Goal: Task Accomplishment & Management: Manage account settings

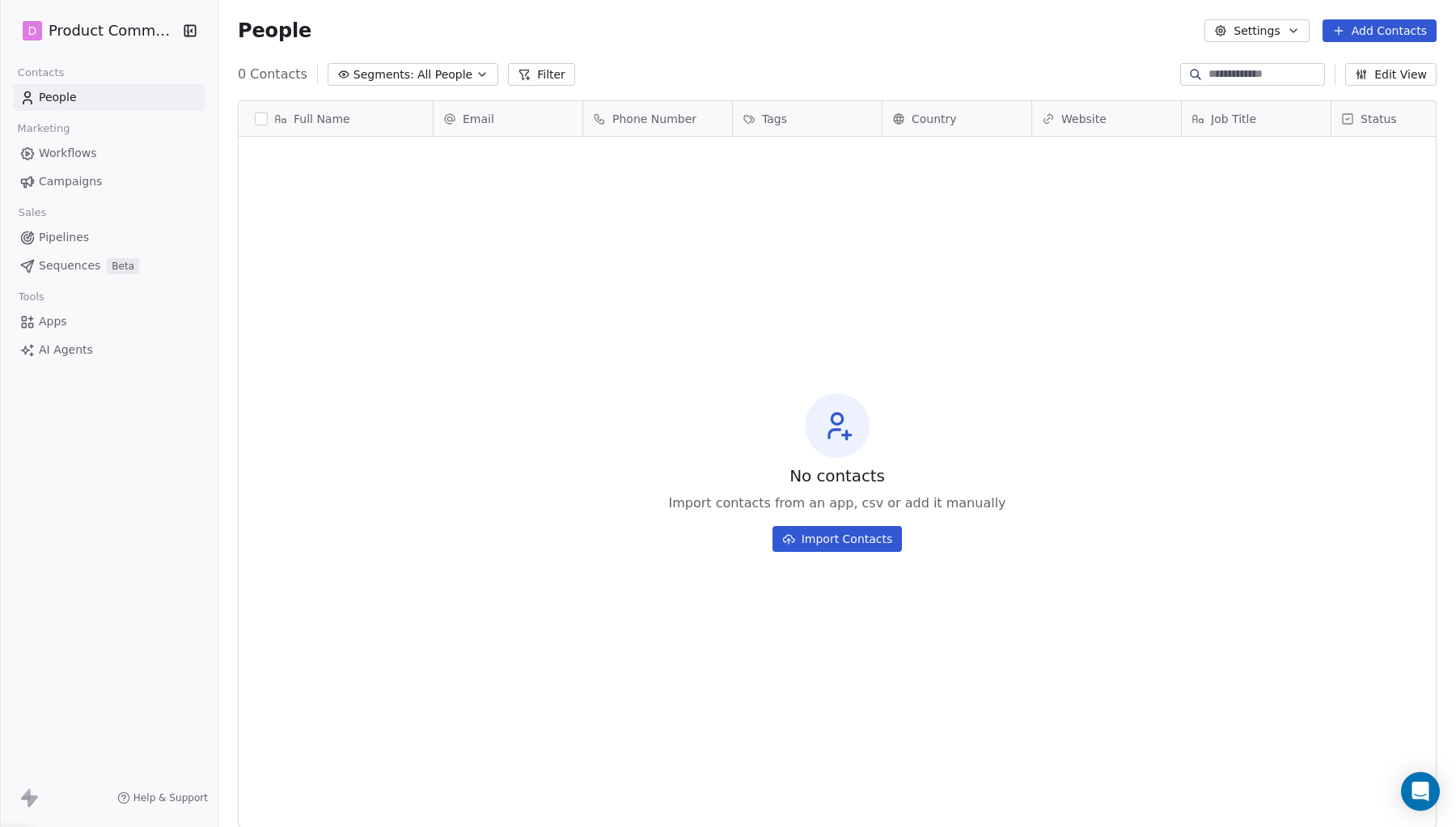
scroll to position [728, 1237]
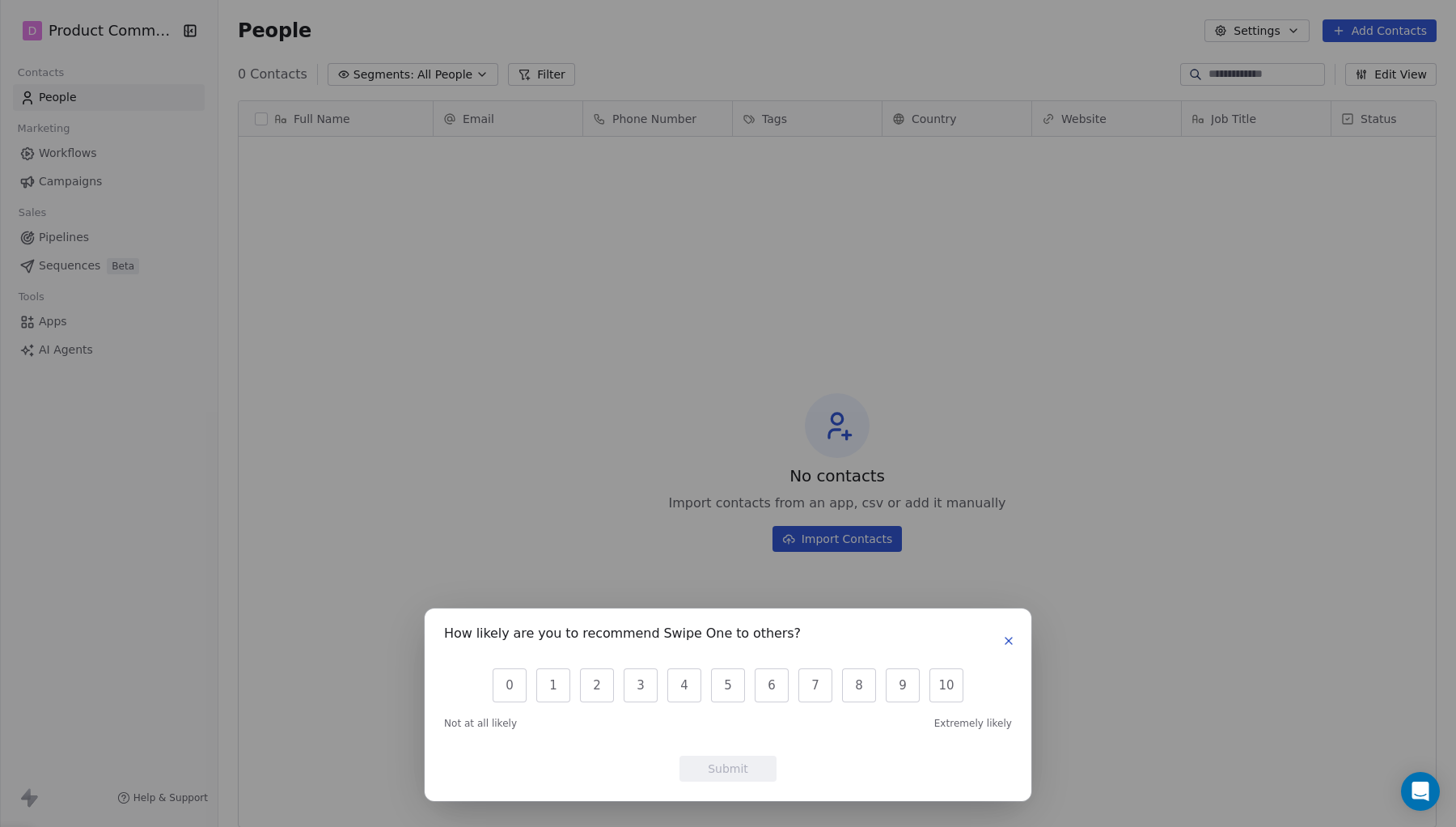
click at [1003, 635] on icon "button" at bounding box center [1008, 640] width 13 height 13
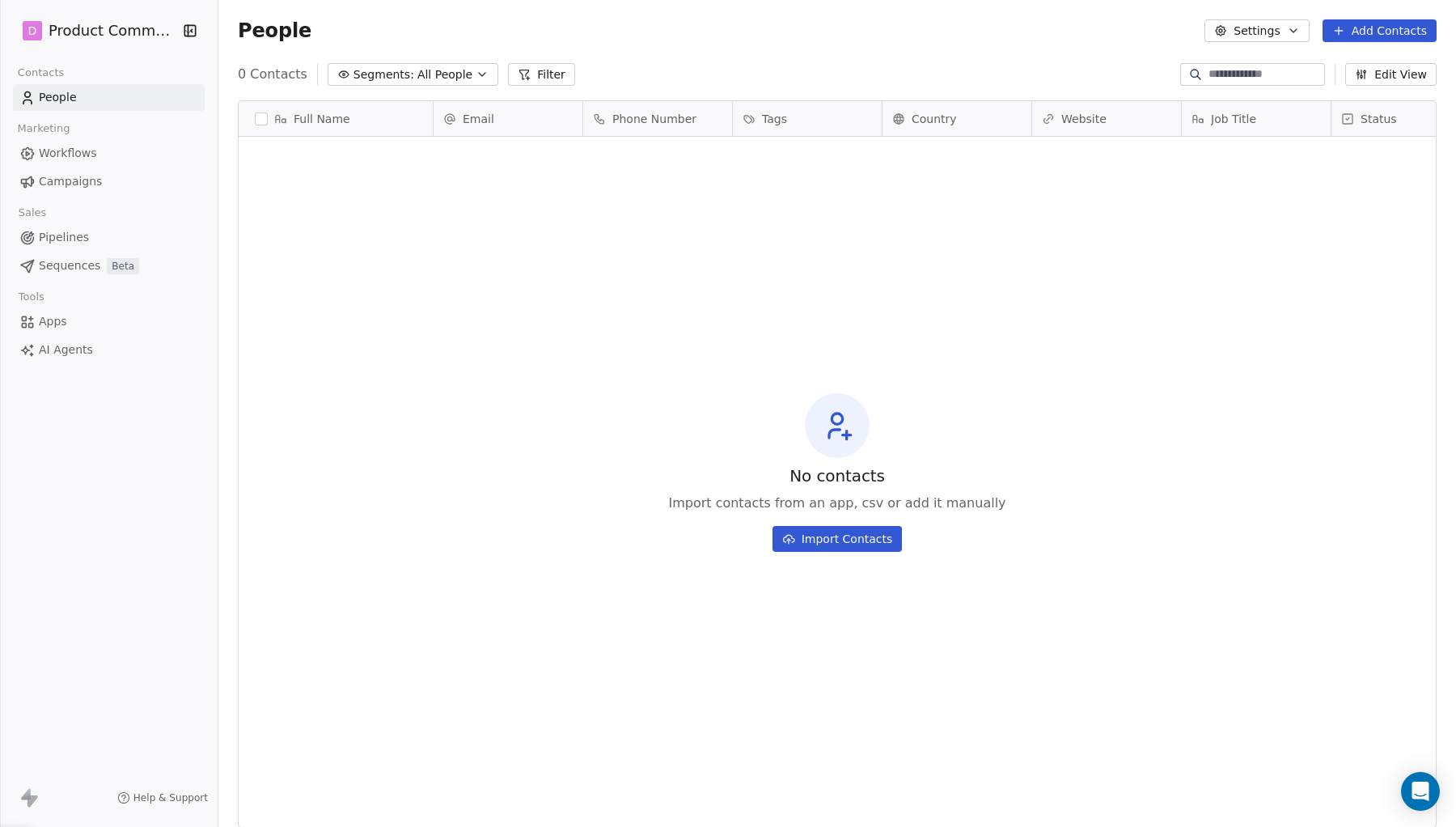
click at [94, 155] on span "Workflows" at bounding box center [68, 153] width 58 height 17
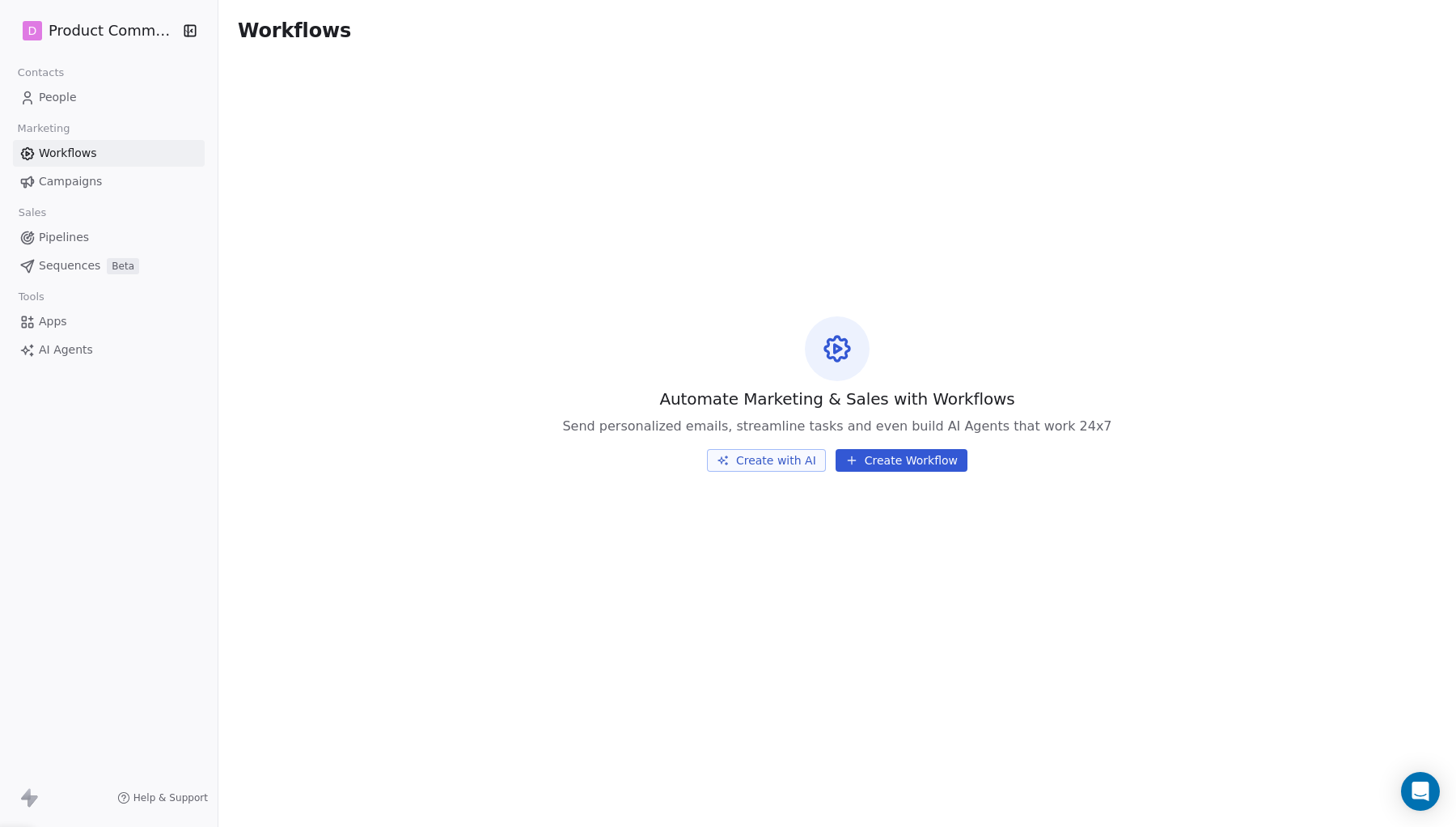
click at [89, 178] on span "Campaigns" at bounding box center [70, 181] width 63 height 17
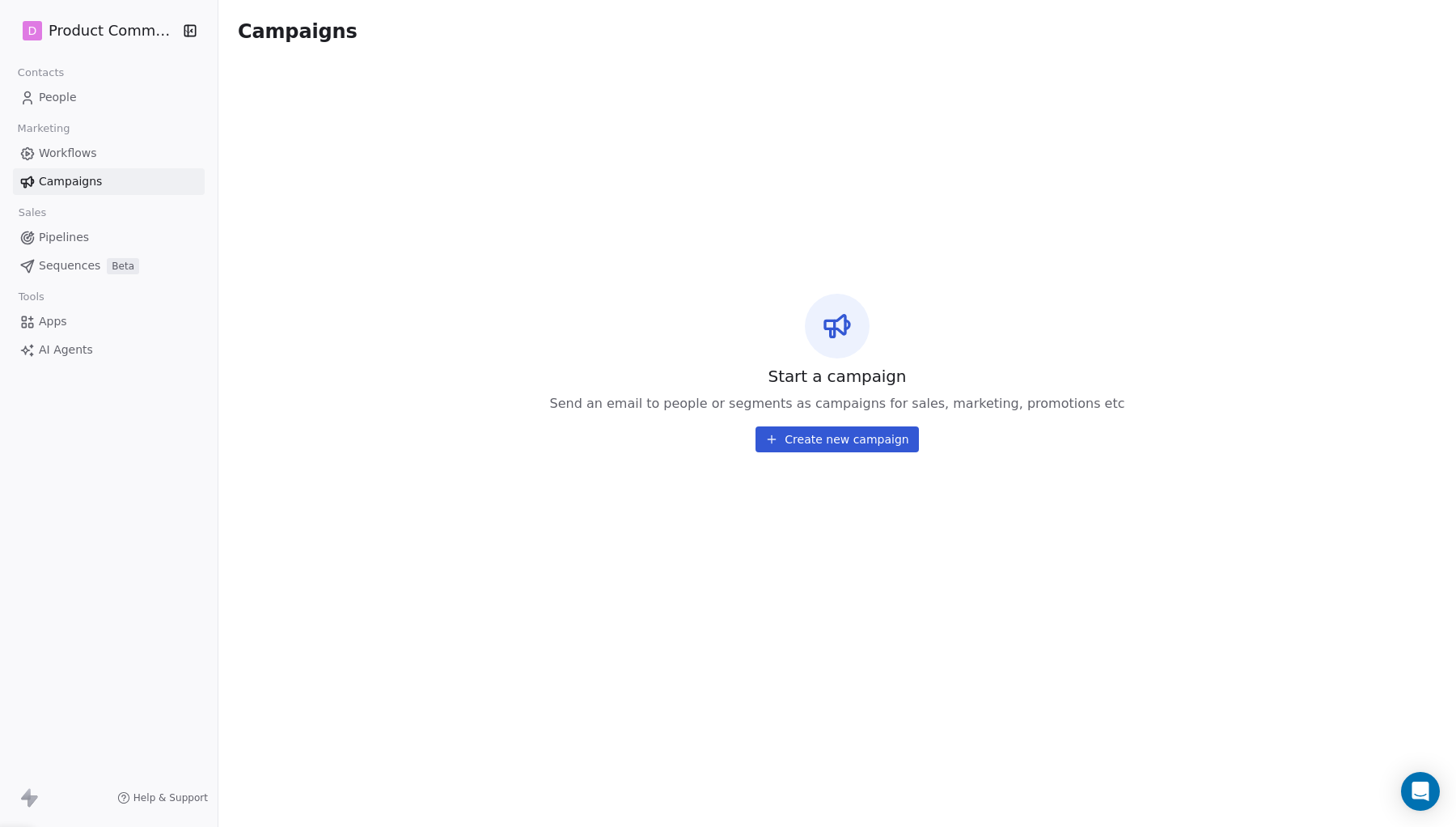
click at [87, 236] on span "Pipelines" at bounding box center [64, 237] width 51 height 17
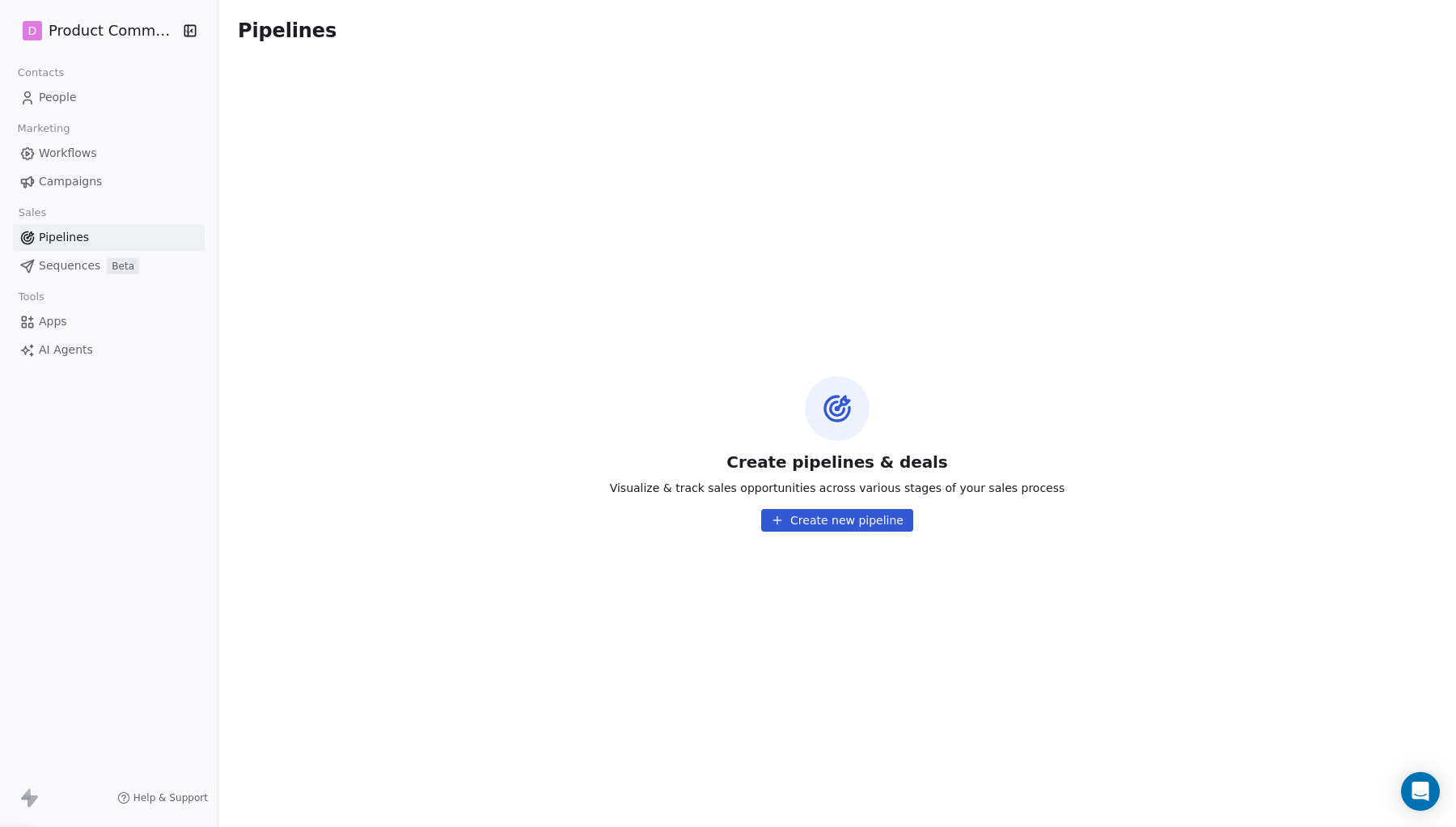
click at [98, 265] on span "Sequences" at bounding box center [69, 265] width 61 height 17
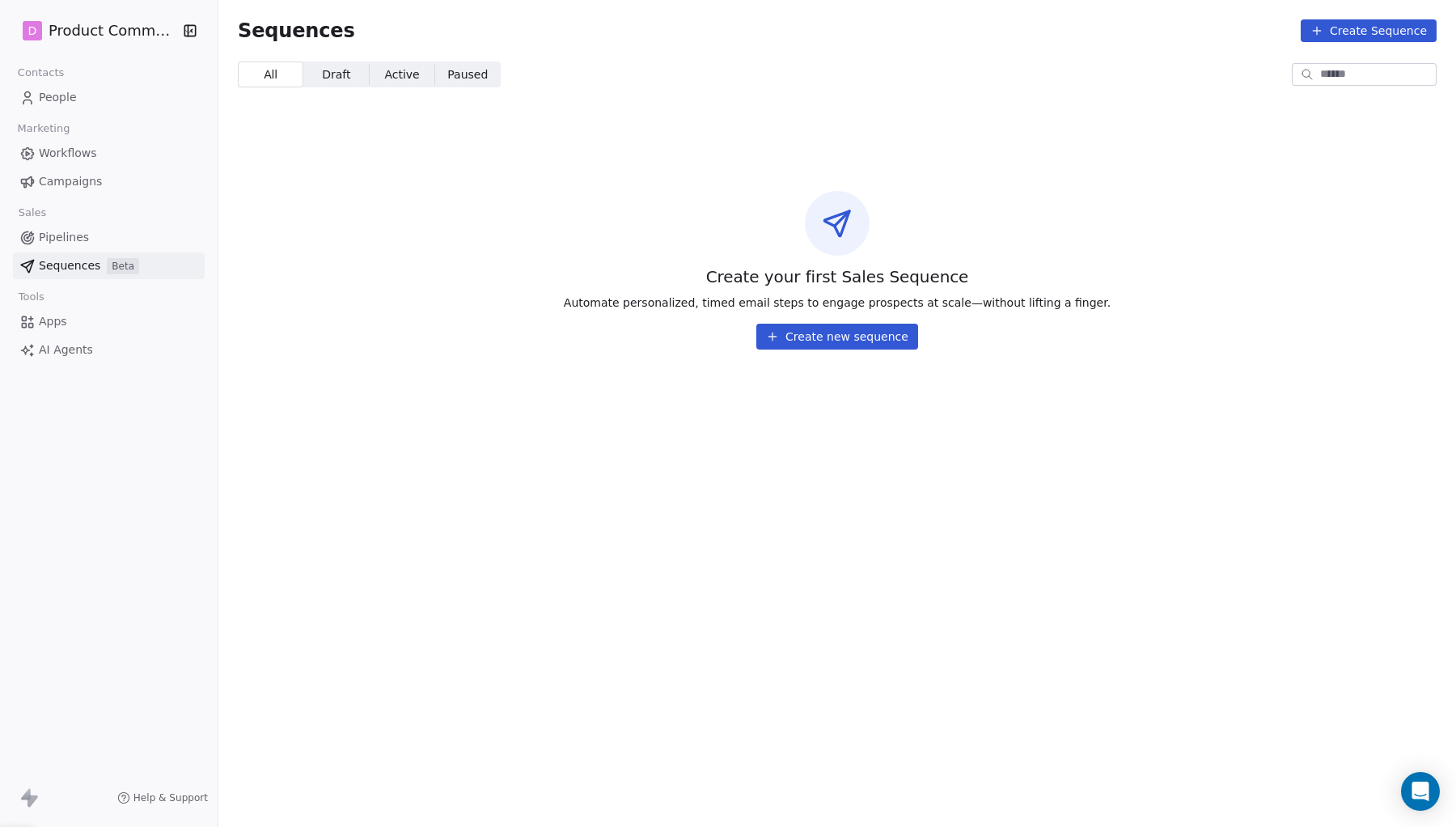
click at [89, 246] on link "Pipelines" at bounding box center [108, 237] width 191 height 26
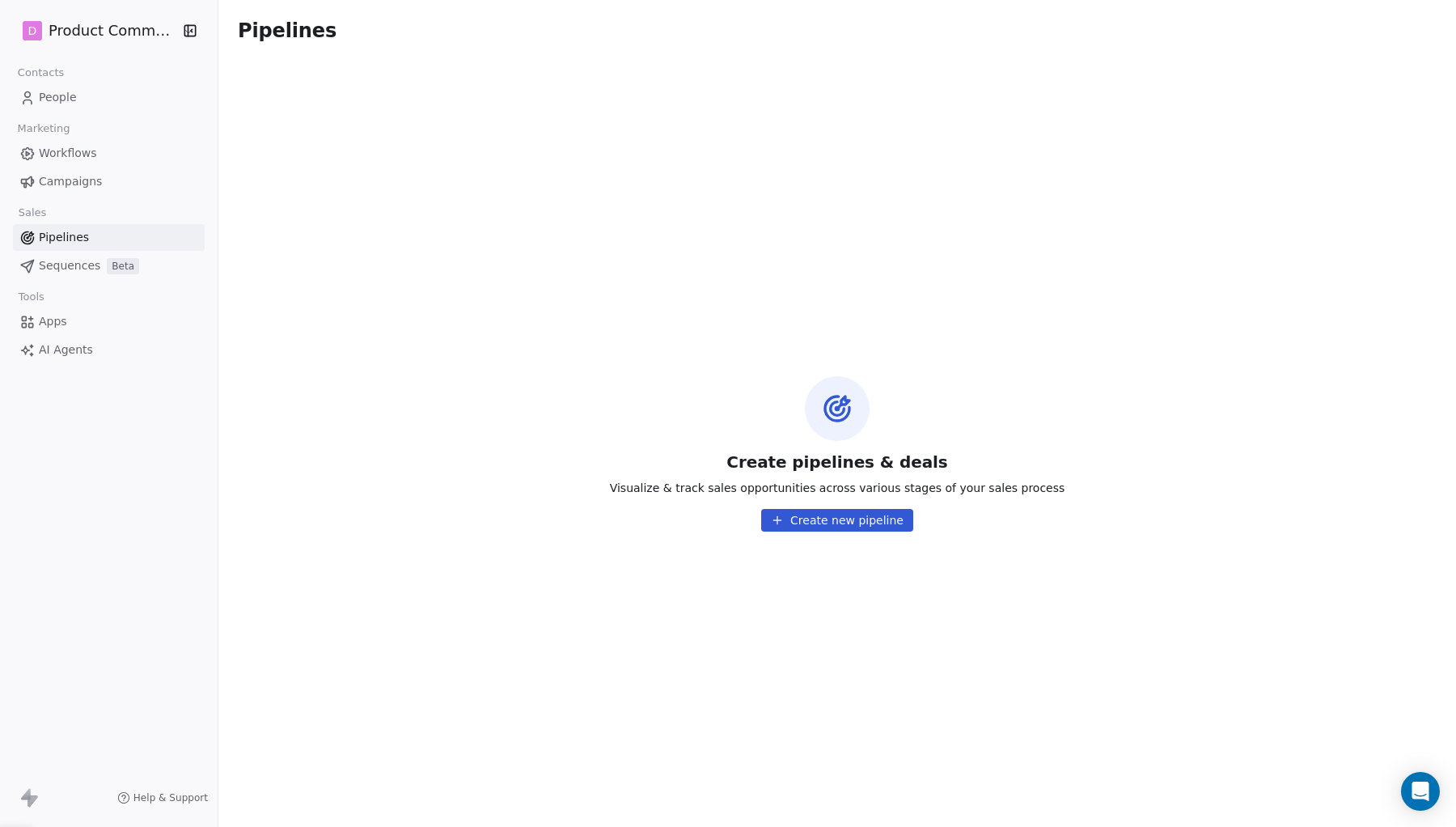
click at [74, 318] on link "Apps" at bounding box center [108, 321] width 191 height 26
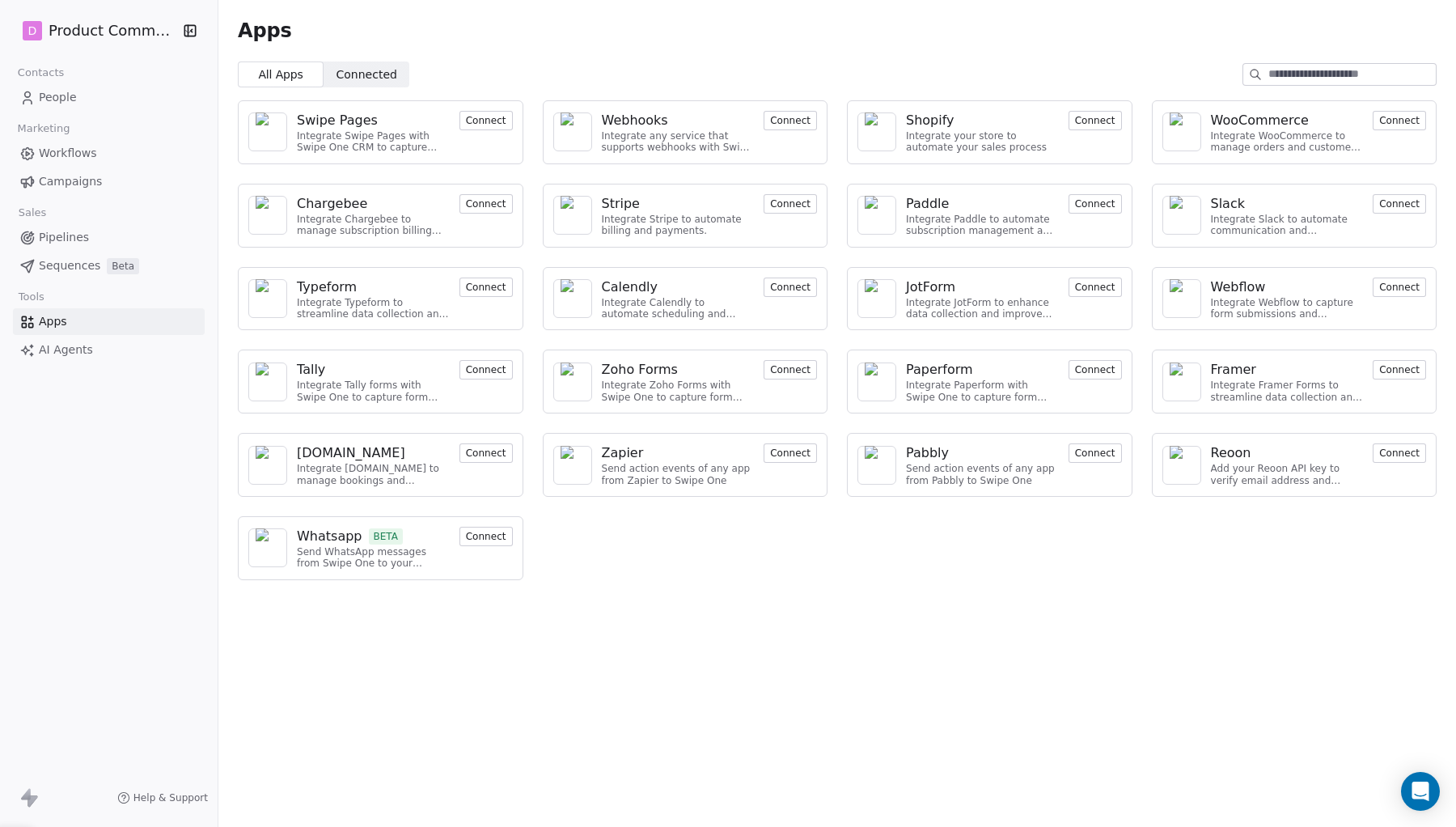
click at [667, 65] on div "All Apps All Apps Connected Connected" at bounding box center [837, 74] width 1237 height 26
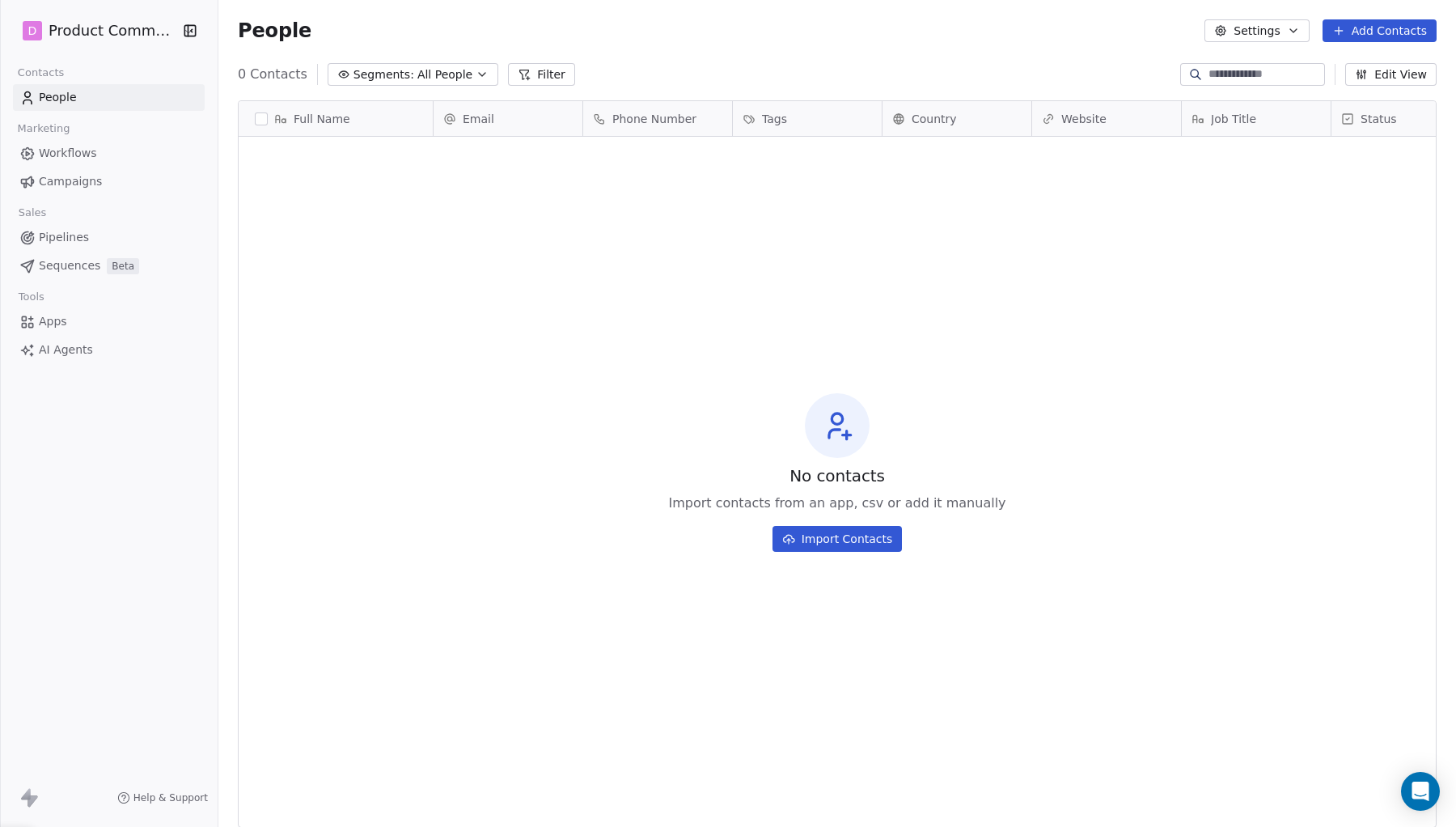
scroll to position [728, 1237]
click at [456, 70] on span "All People" at bounding box center [444, 74] width 55 height 17
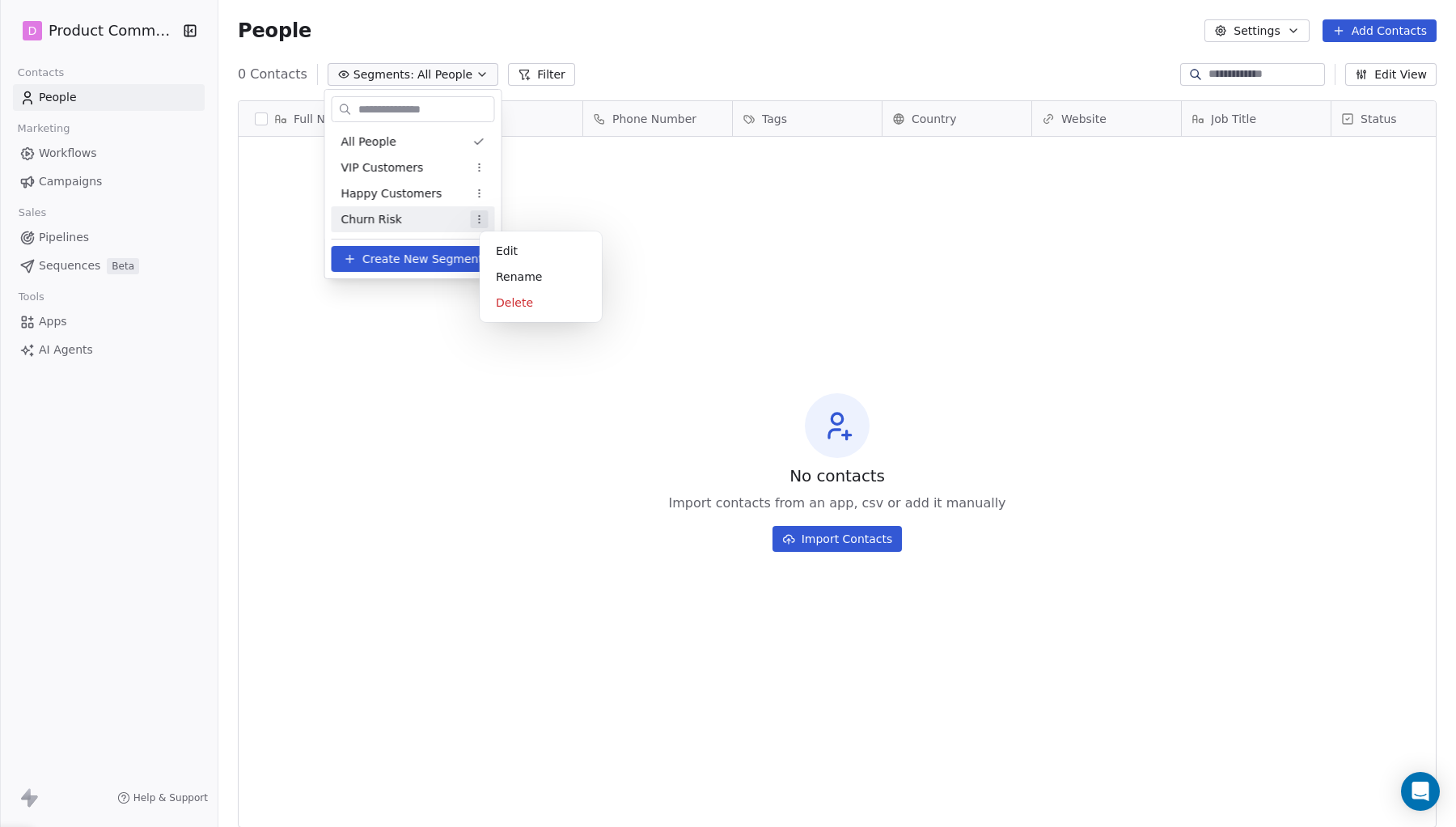
click at [486, 215] on html "D Product Community Contacts People Marketing Workflows Campaigns Sales Pipelin…" at bounding box center [728, 413] width 1456 height 827
click at [529, 296] on div "Delete" at bounding box center [540, 302] width 109 height 26
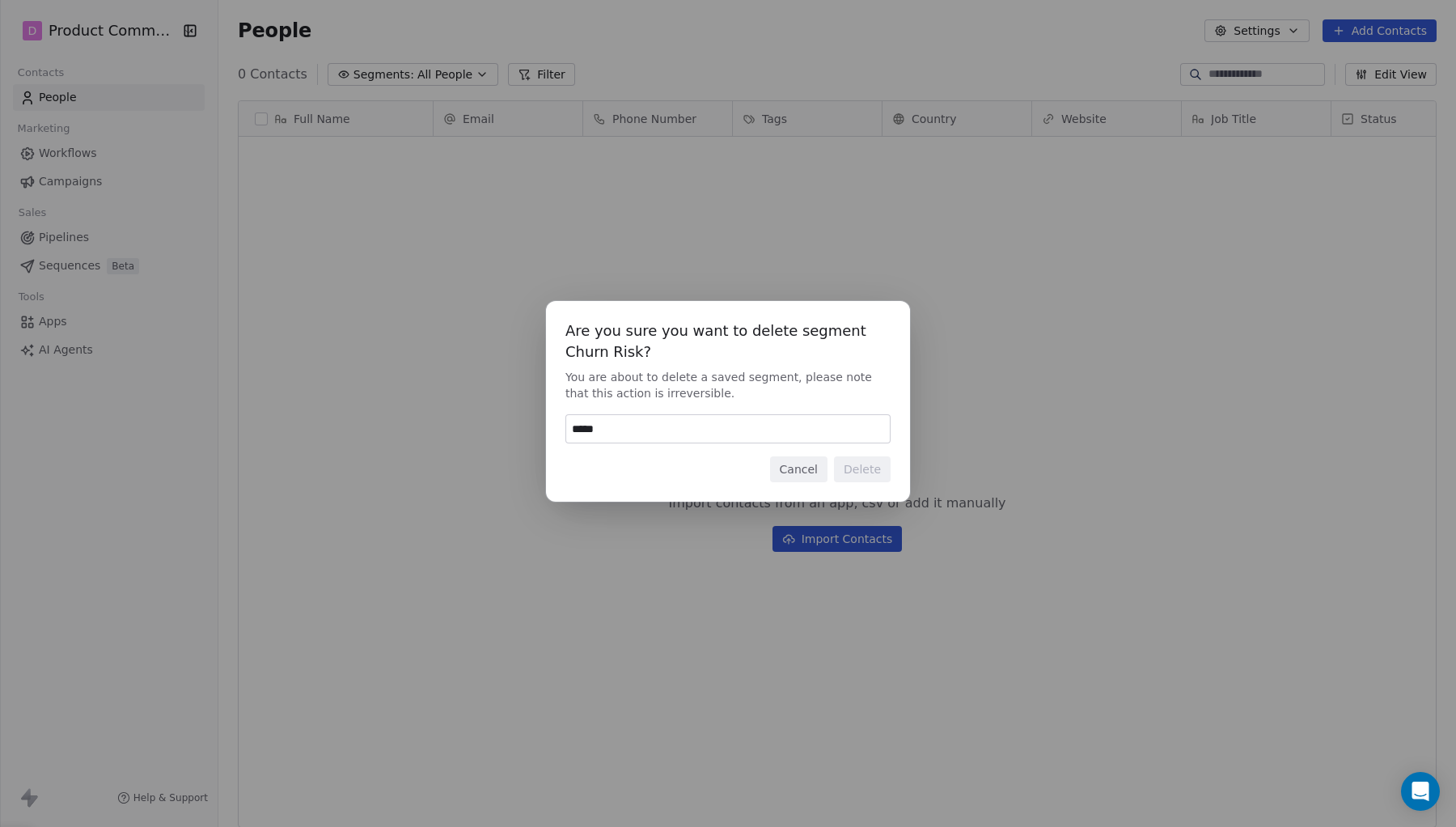
type input "******"
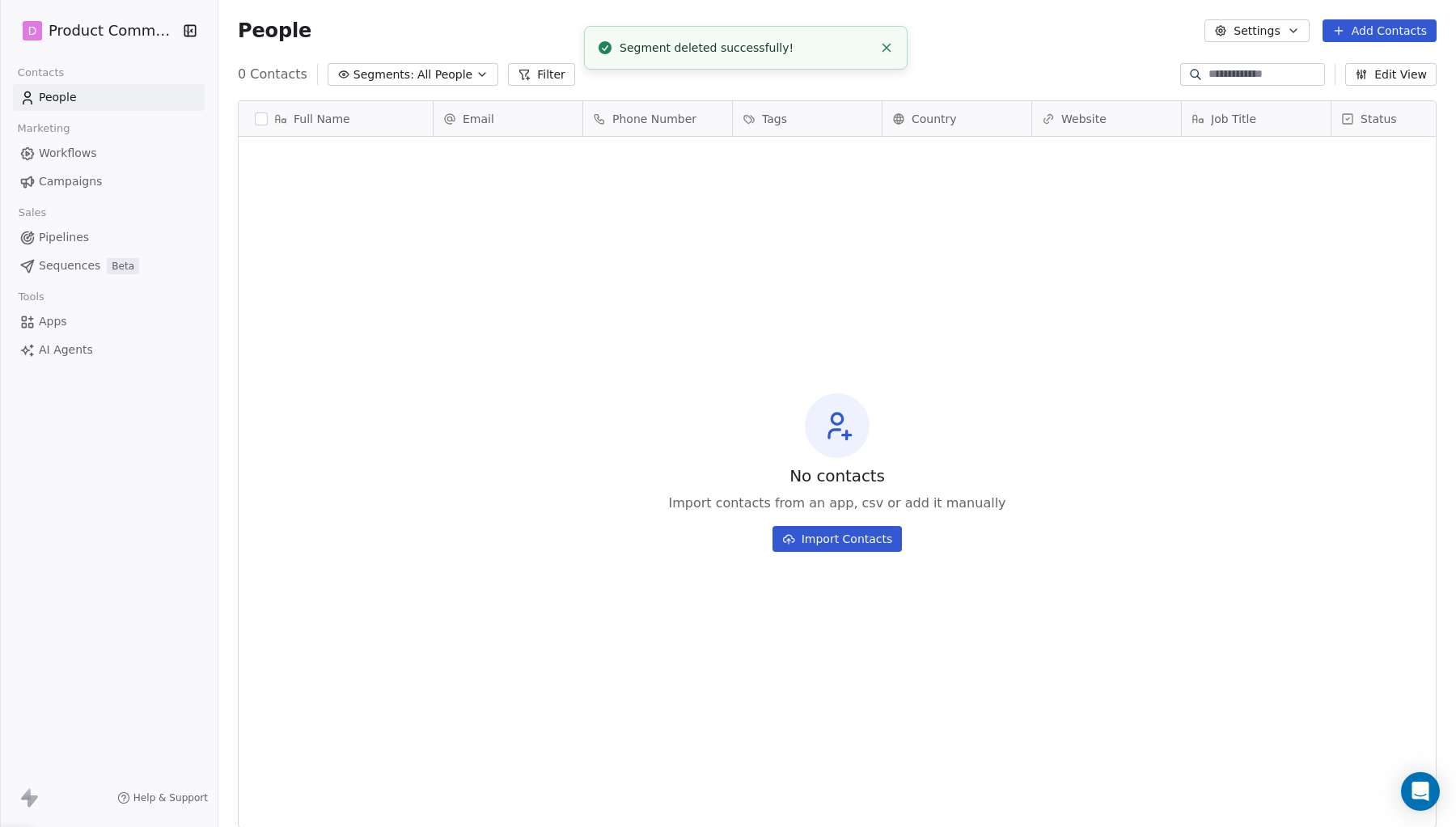
click at [477, 82] on button "Segments: All People" at bounding box center [413, 74] width 171 height 22
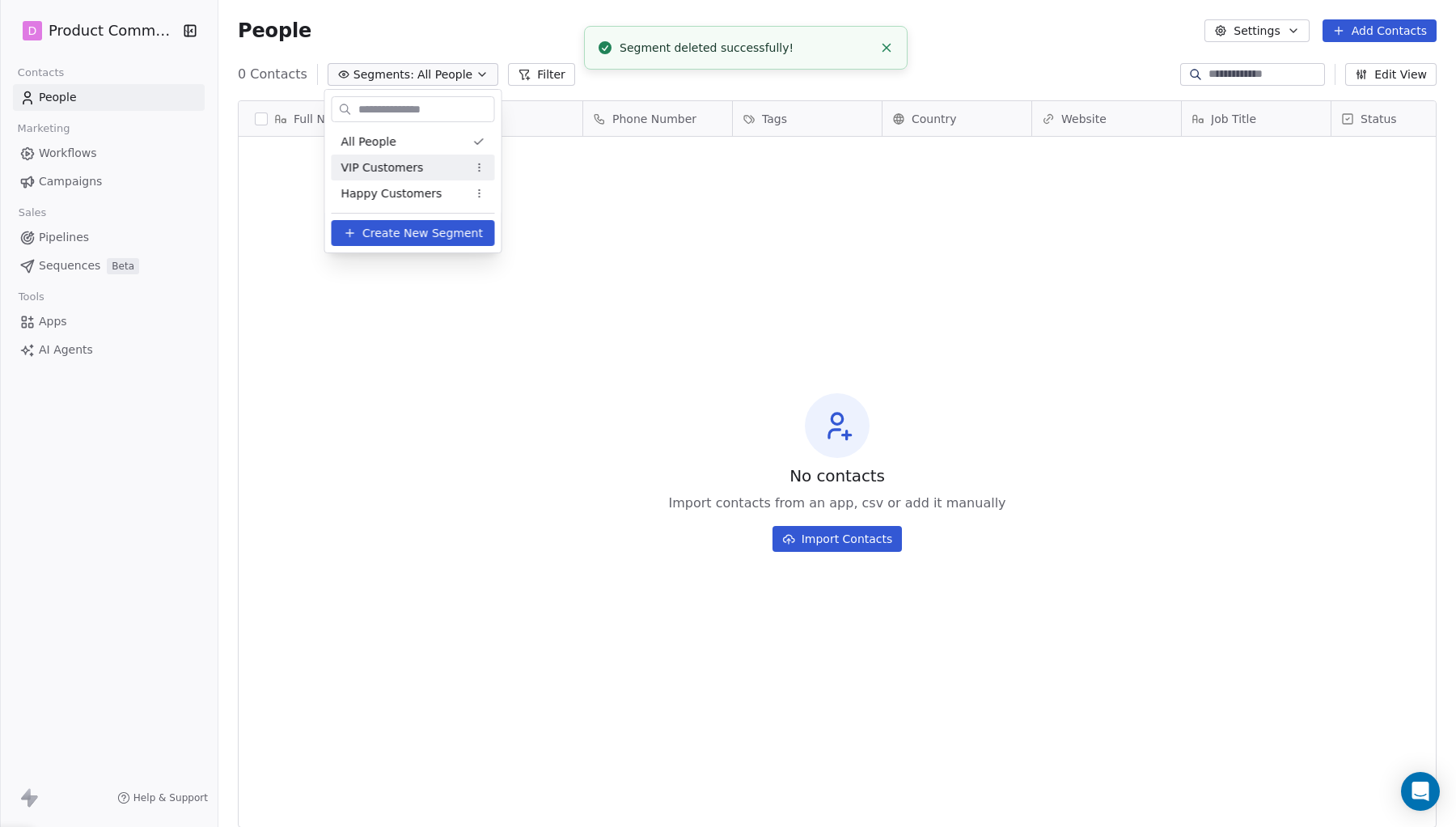
click at [485, 170] on html "D Product Community Contacts People Marketing Workflows Campaigns Sales Pipelin…" at bounding box center [728, 413] width 1456 height 827
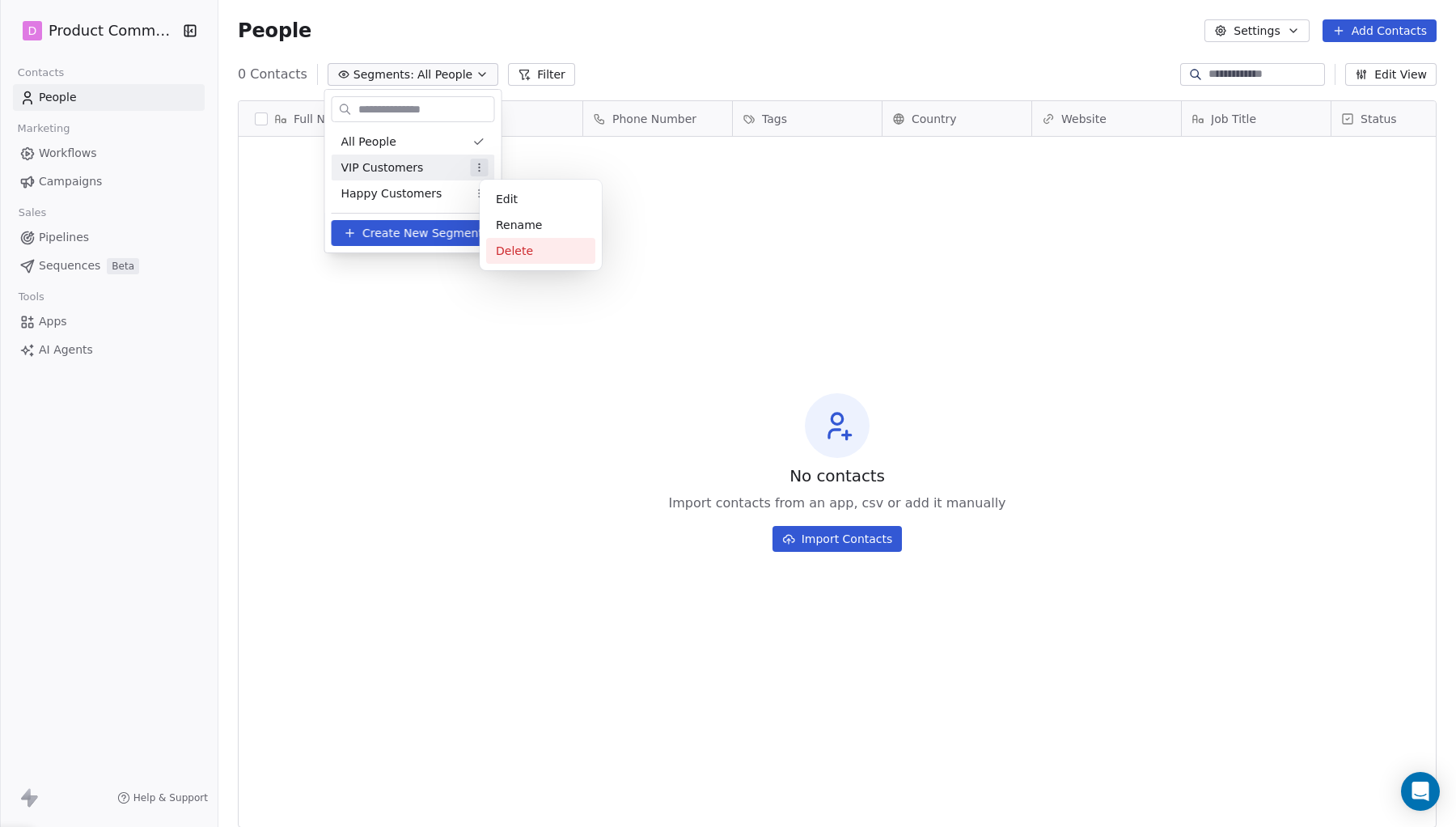
click at [542, 254] on div "Delete" at bounding box center [540, 251] width 109 height 26
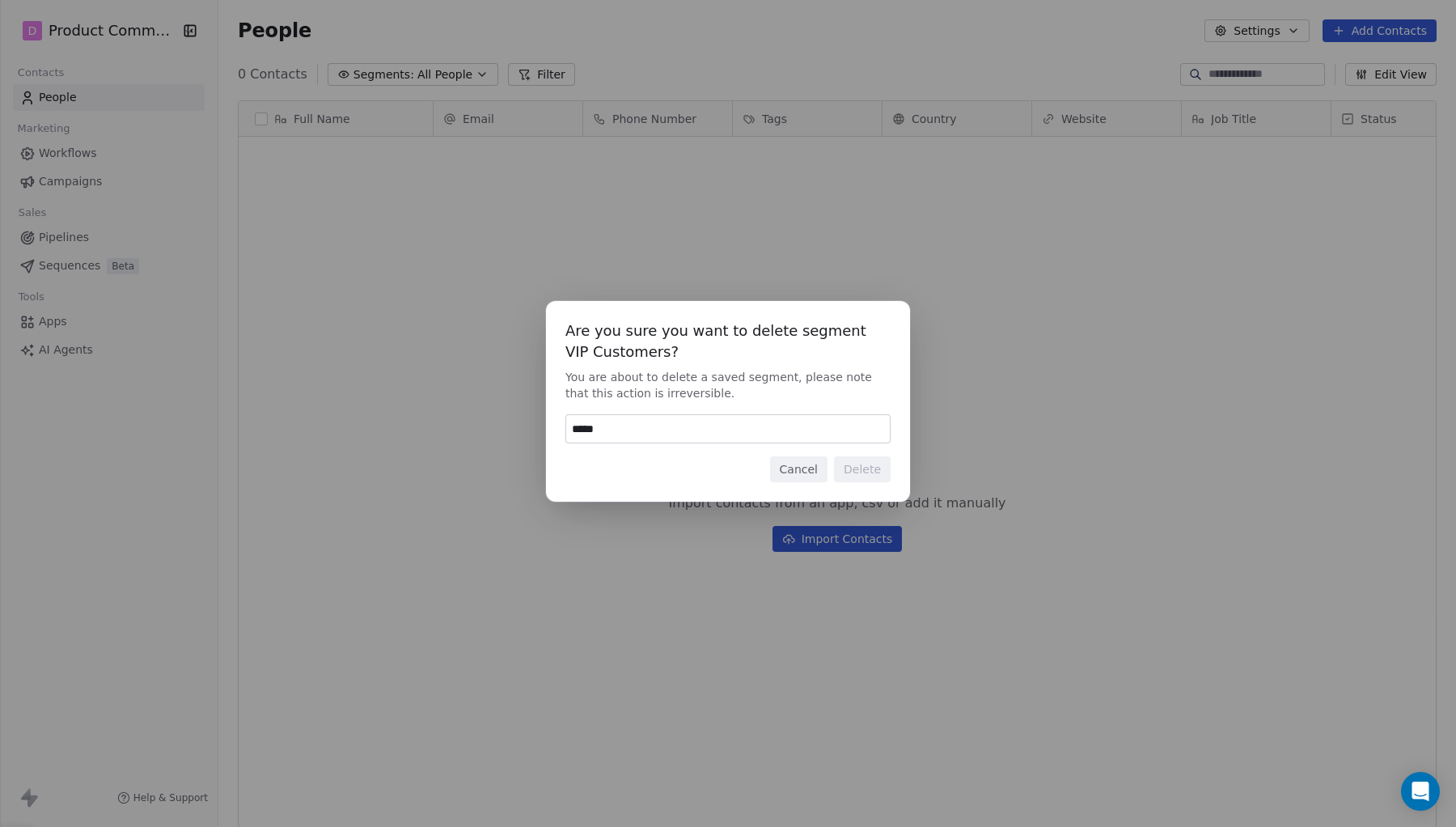
type input "******"
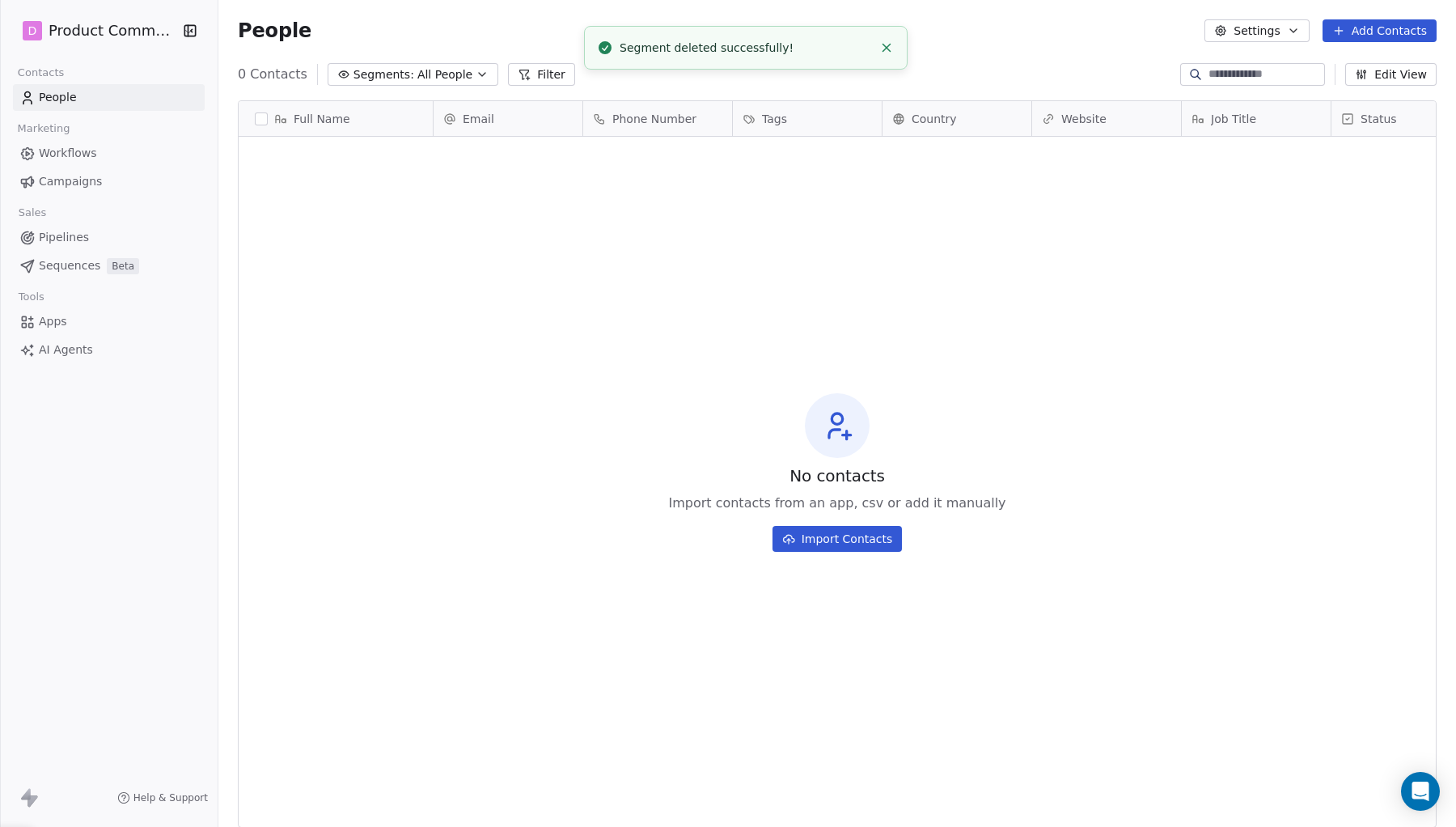
click at [480, 65] on button "Segments: All People" at bounding box center [413, 74] width 171 height 22
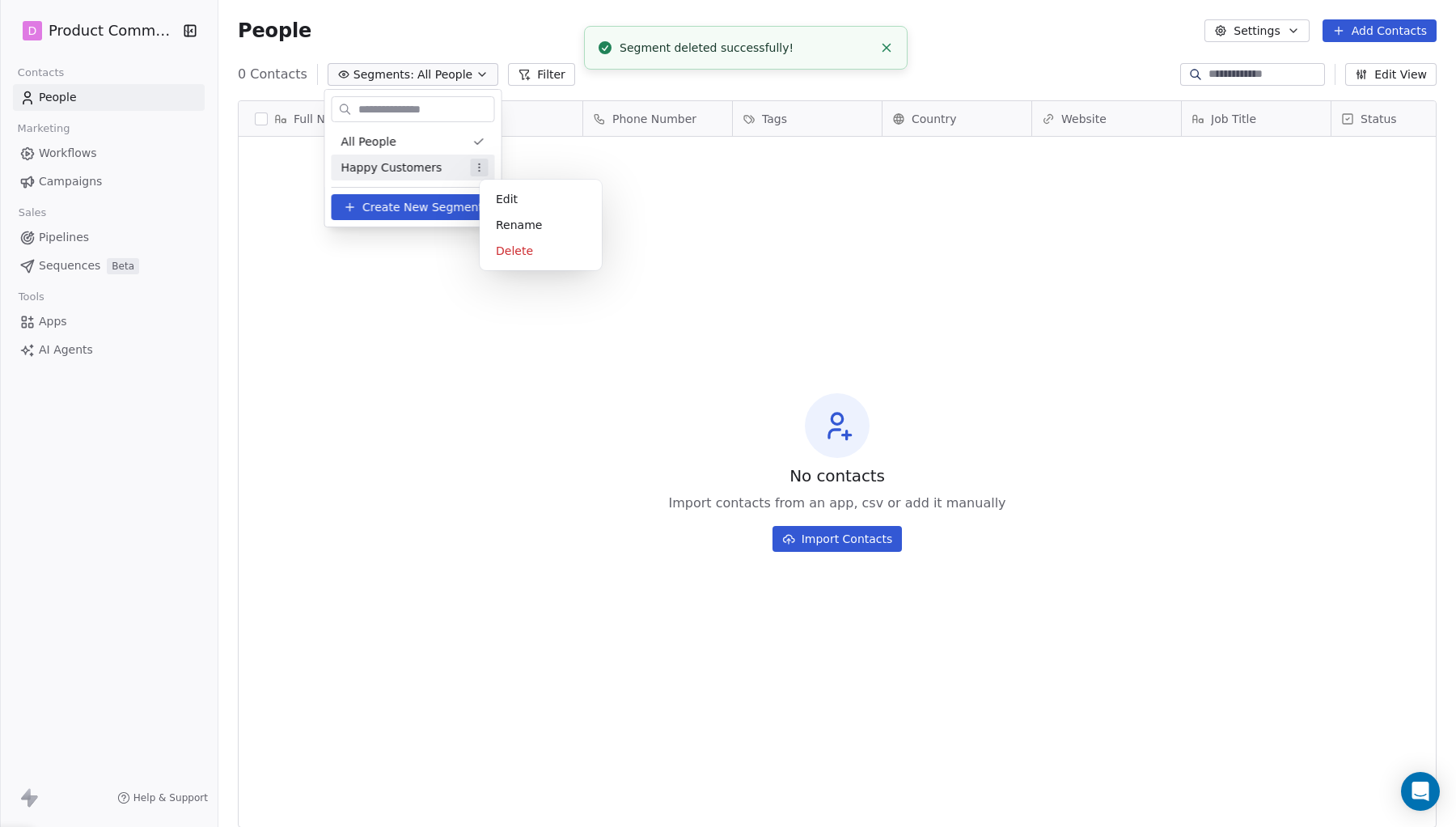
click at [490, 166] on html "D Product Community Contacts People Marketing Workflows Campaigns Sales Pipelin…" at bounding box center [728, 413] width 1456 height 827
click at [540, 248] on div "Delete" at bounding box center [540, 251] width 109 height 26
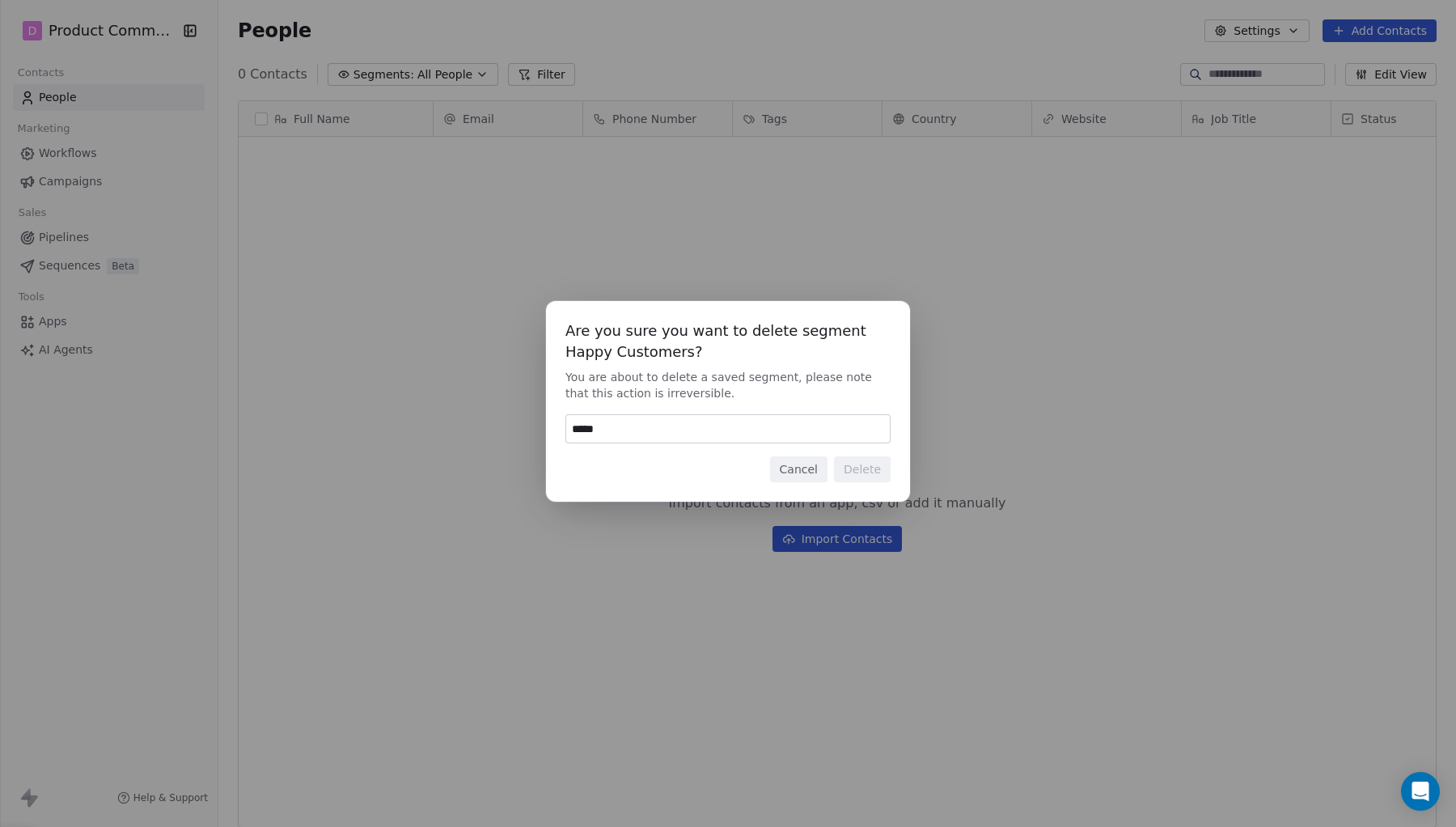
type input "******"
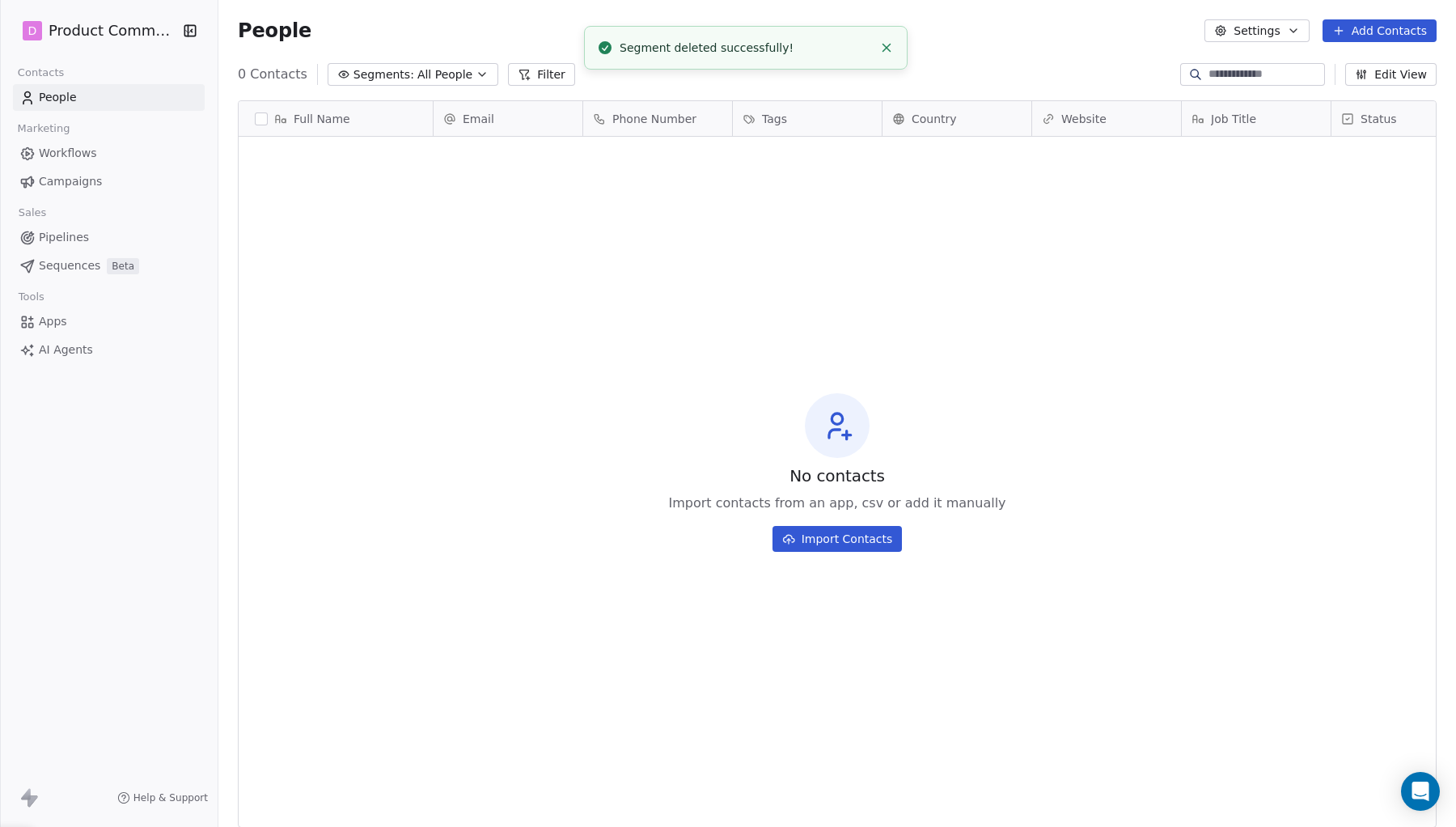
click at [87, 102] on link "People" at bounding box center [108, 97] width 191 height 26
click at [30, 795] on icon at bounding box center [26, 794] width 10 height 12
click at [178, 22] on button "button" at bounding box center [187, 30] width 22 height 17
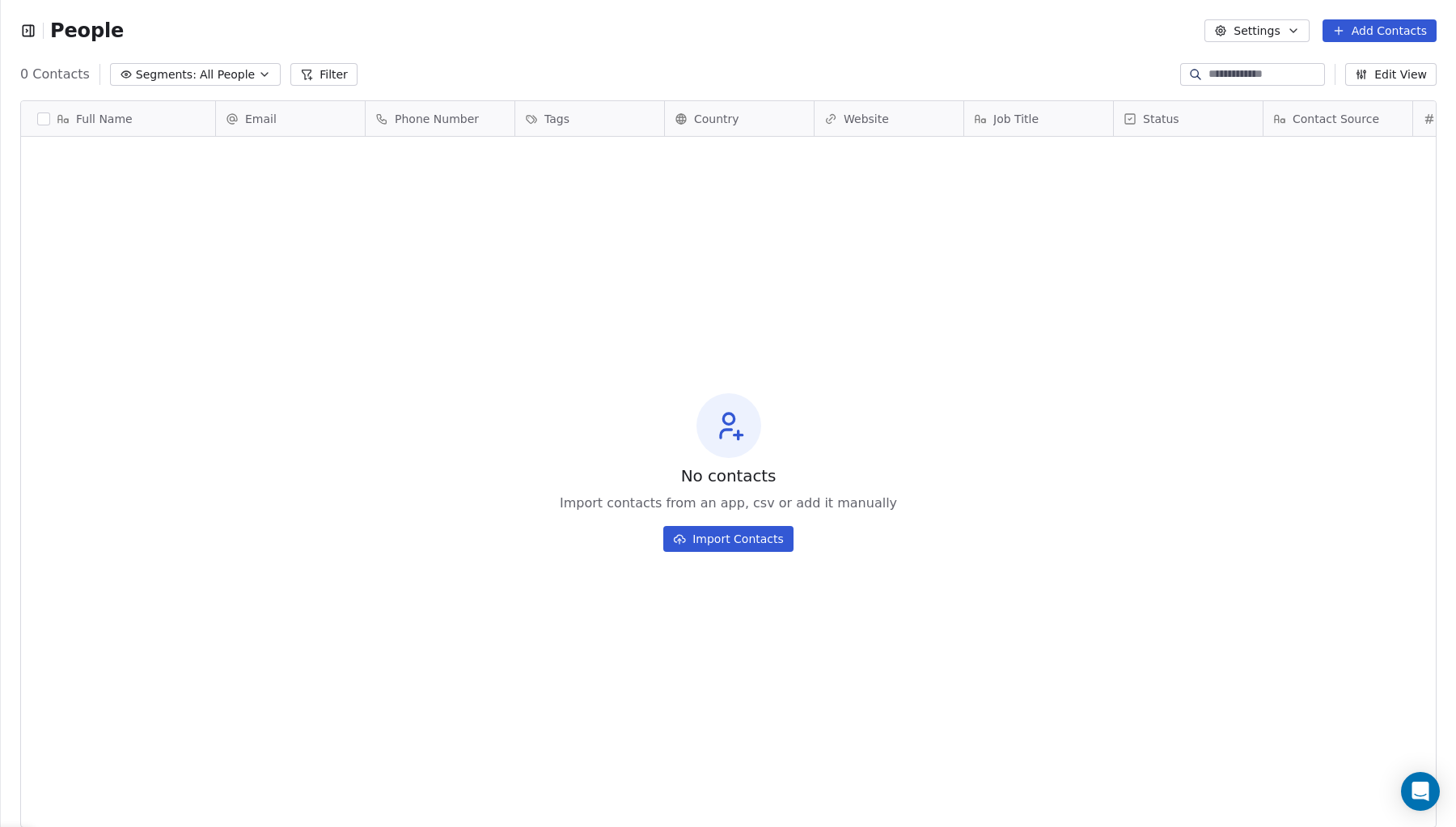
click at [31, 28] on icon "button" at bounding box center [28, 30] width 17 height 17
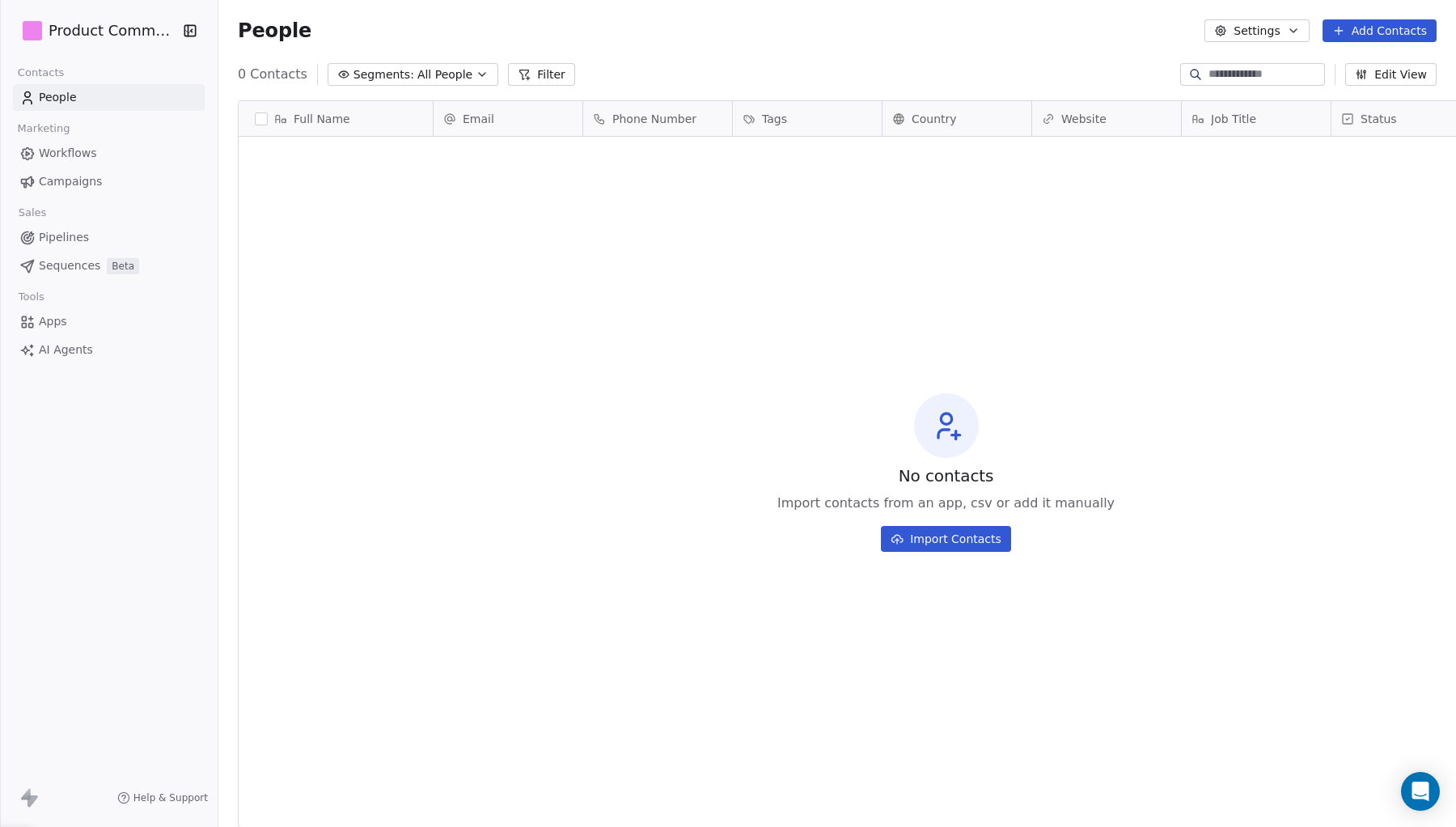
scroll to position [728, 1237]
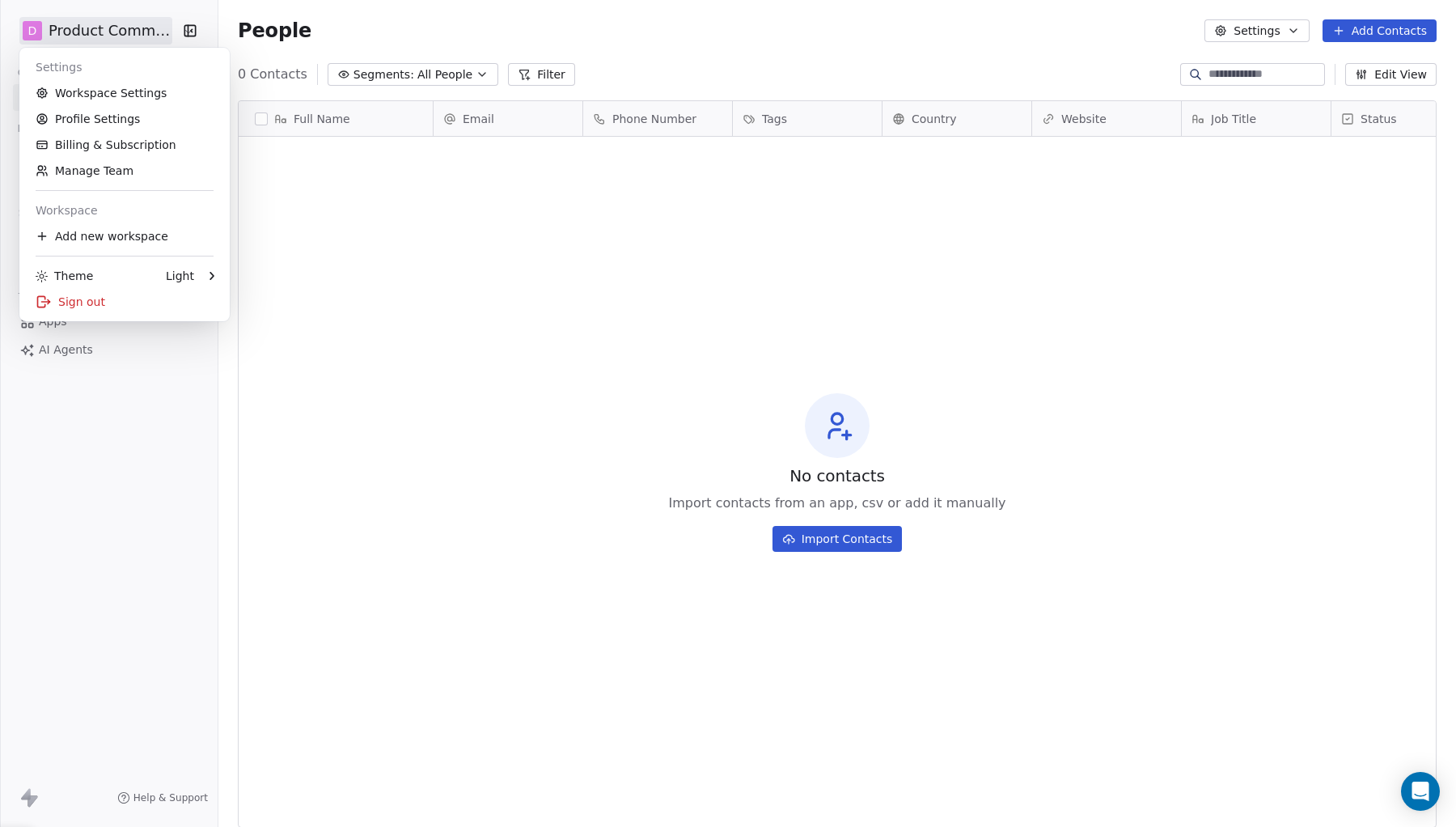
click at [75, 30] on html "D Product Community Contacts People Marketing Workflows Campaigns Sales Pipelin…" at bounding box center [728, 413] width 1456 height 827
click at [178, 89] on link "Workspace Settings" at bounding box center [124, 92] width 197 height 26
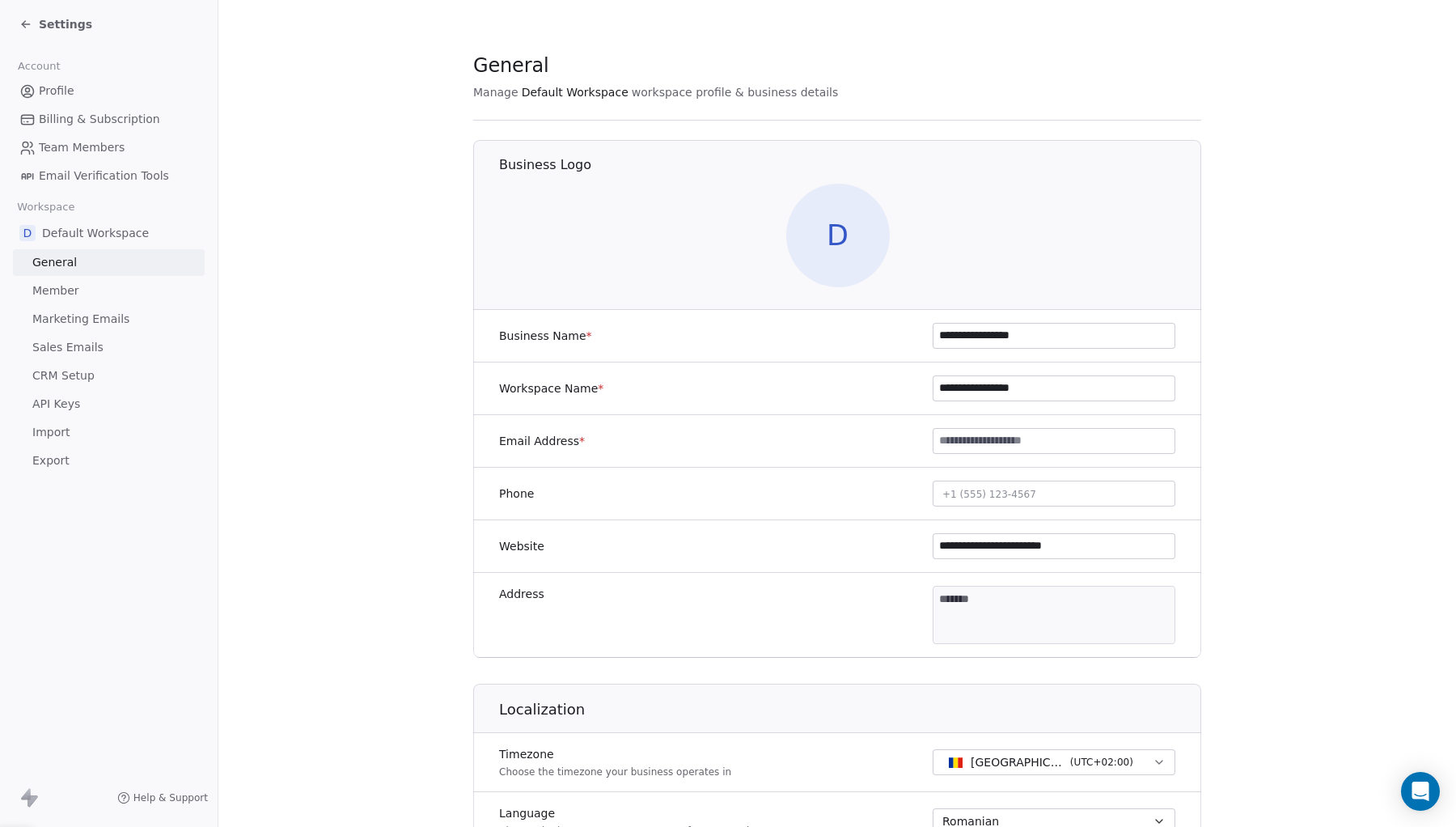
click at [1025, 330] on input "**********" at bounding box center [1055, 335] width 241 height 24
type input "**********"
click at [1317, 331] on section "**********" at bounding box center [837, 757] width 1237 height 1514
drag, startPoint x: 1092, startPoint y: 393, endPoint x: 822, endPoint y: 399, distance: 270.1
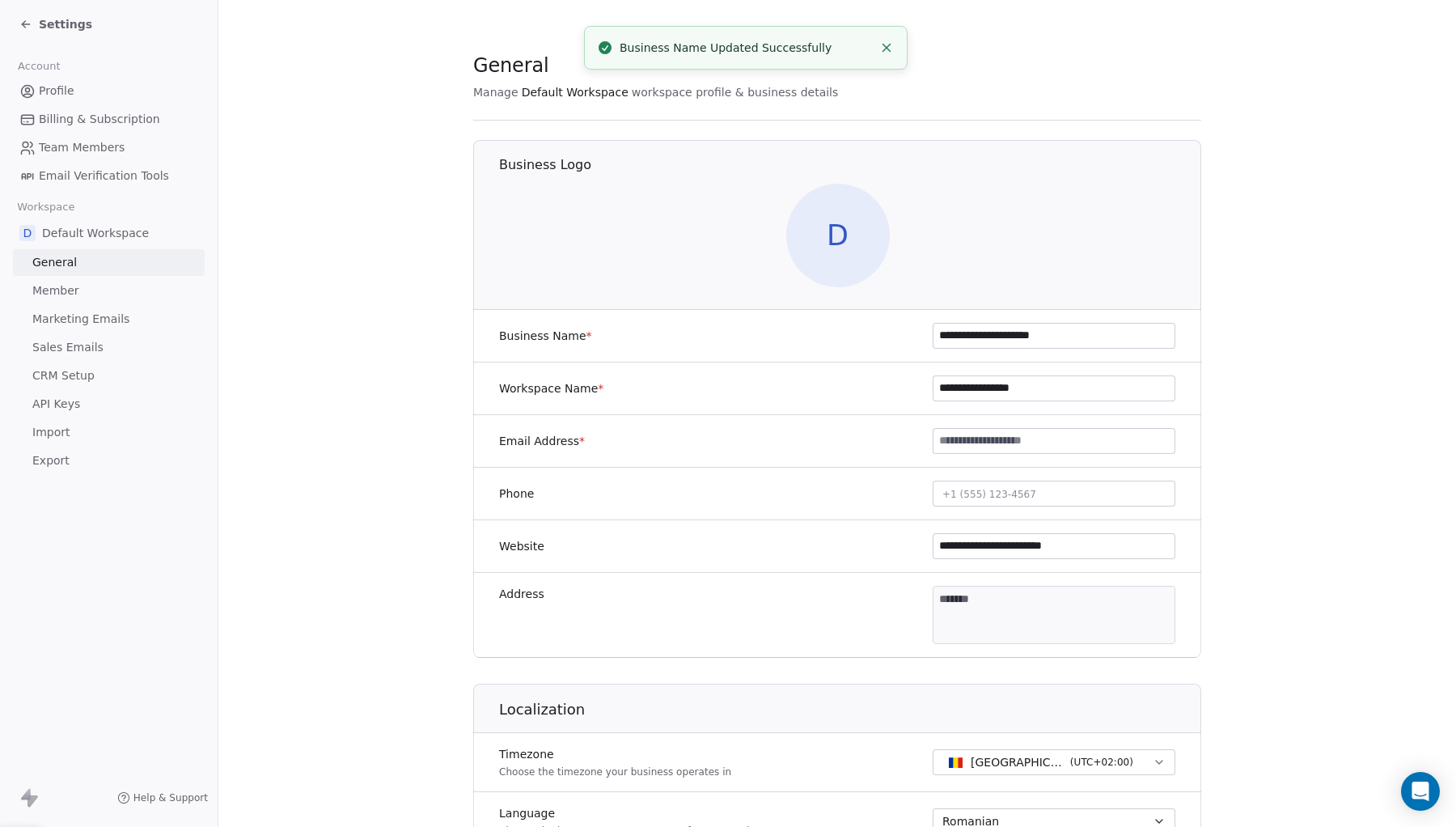
click at [822, 399] on div "**********" at bounding box center [837, 389] width 728 height 52
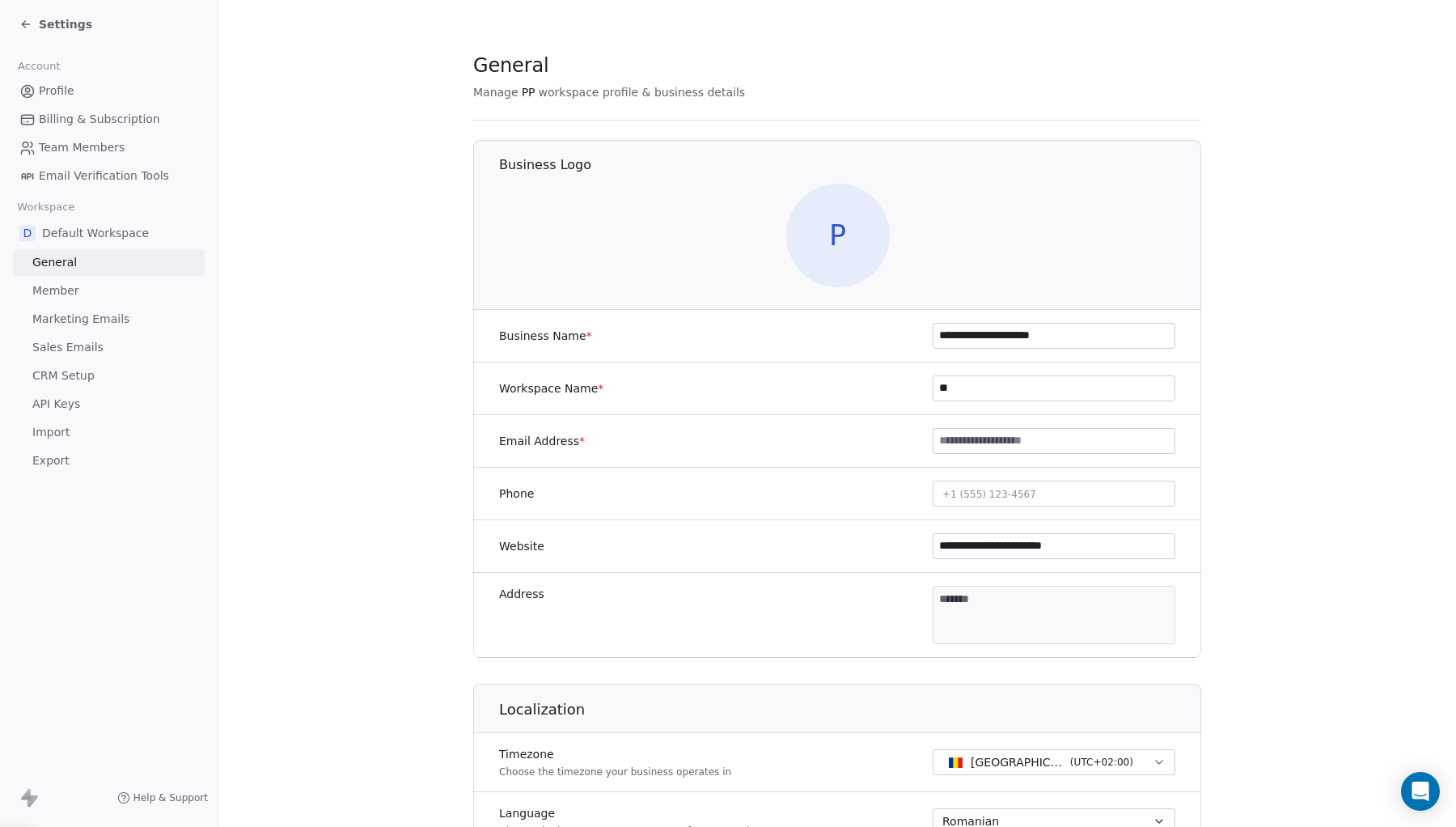
type input "*"
type input "**********"
click at [1069, 441] on input at bounding box center [1055, 440] width 241 height 24
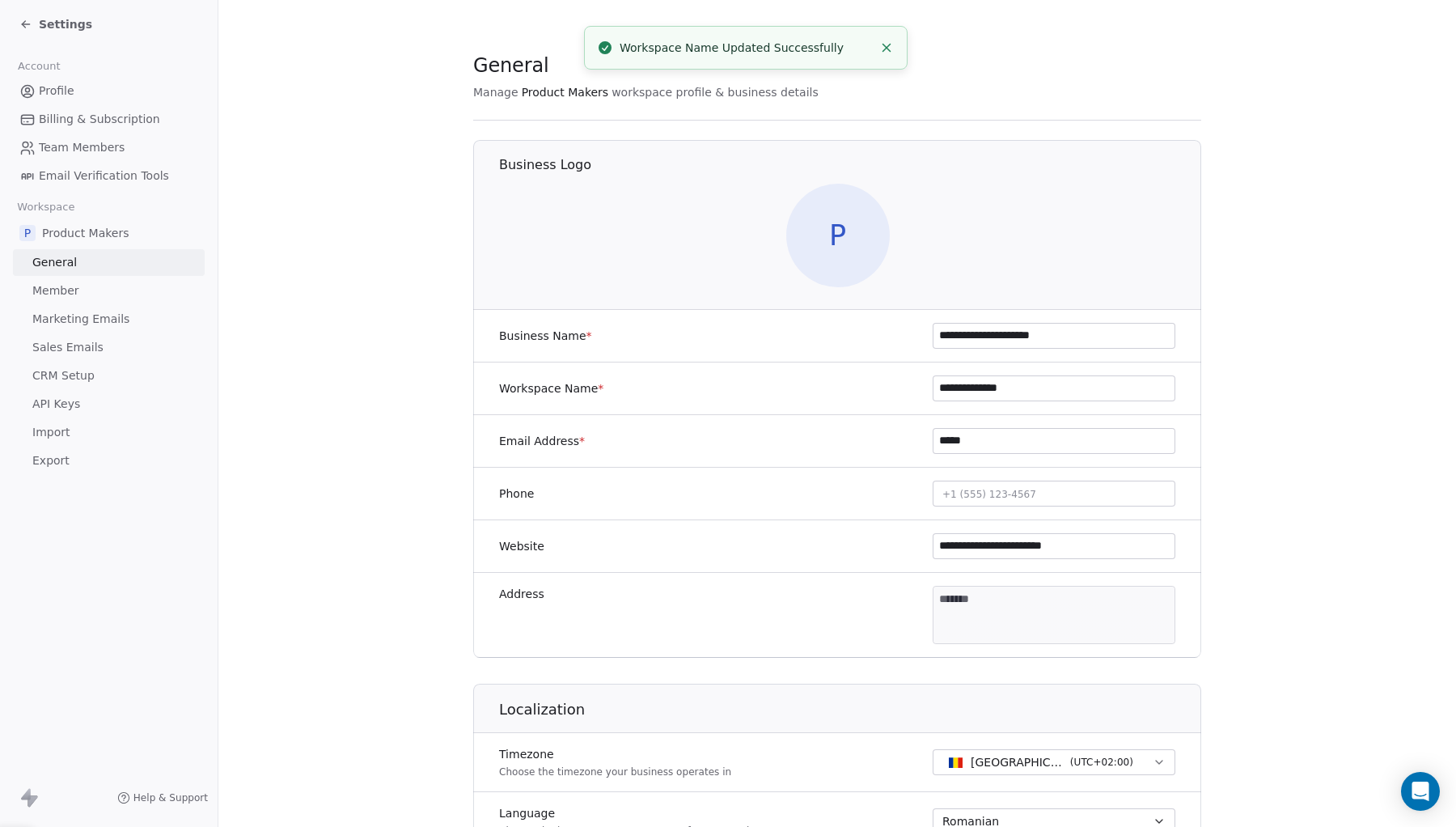
type input "******"
click at [1242, 407] on section "**********" at bounding box center [837, 757] width 1237 height 1514
click at [1093, 437] on input at bounding box center [1055, 440] width 241 height 24
type input "*"
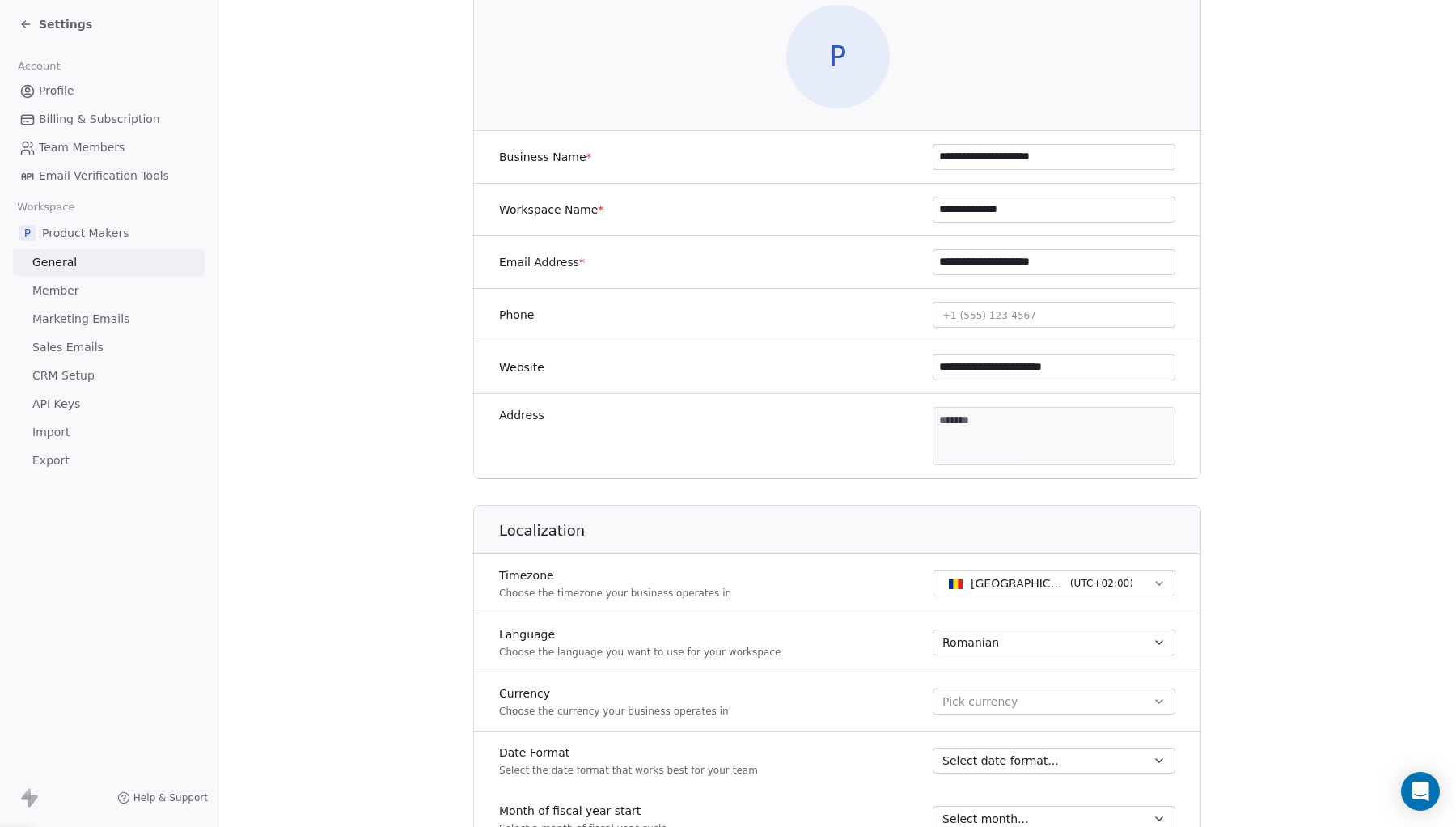
scroll to position [198, 0]
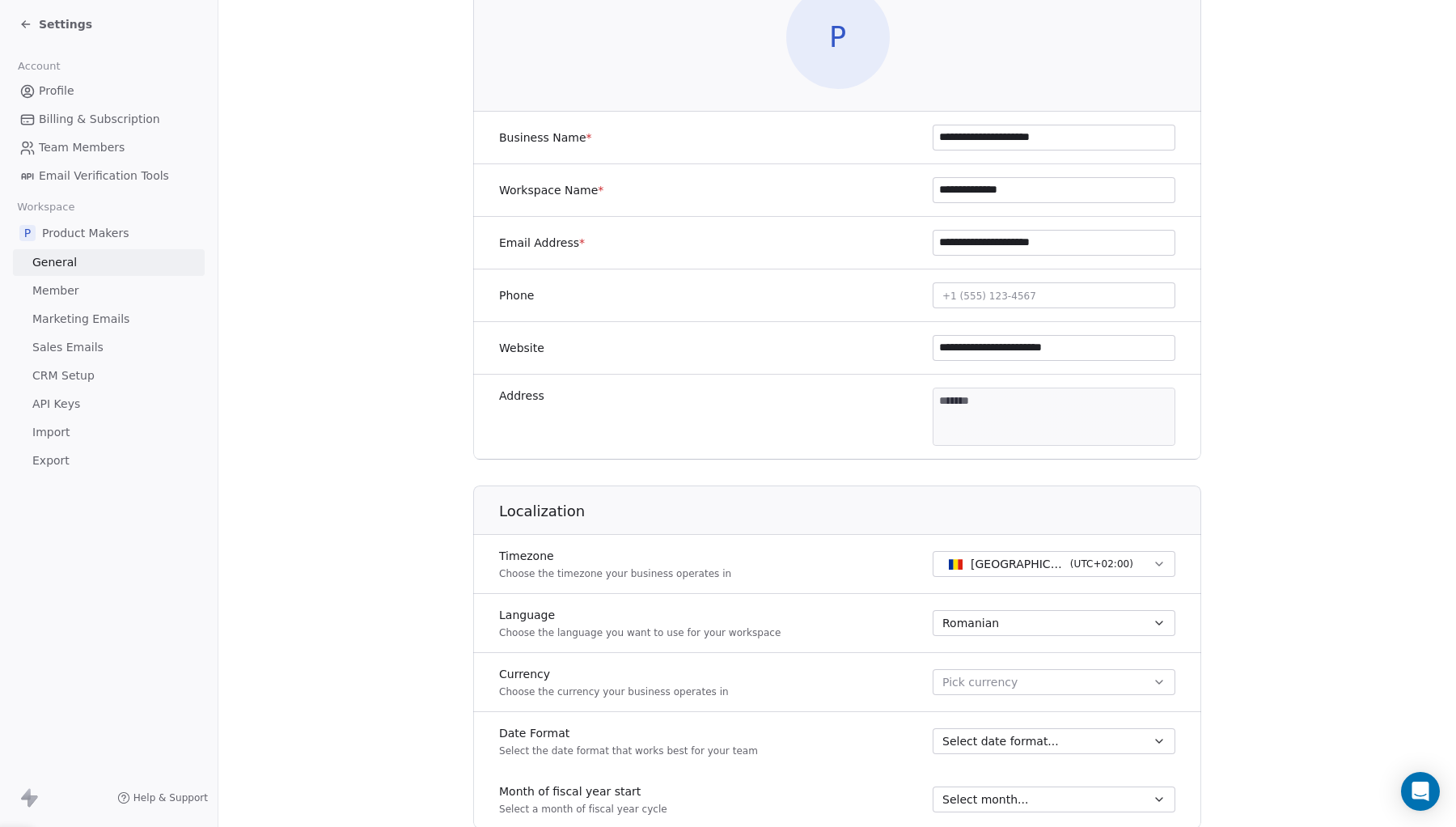
type input "**********"
drag, startPoint x: 1127, startPoint y: 354, endPoint x: 1016, endPoint y: 348, distance: 111.2
click at [1016, 348] on input "**********" at bounding box center [1055, 347] width 241 height 24
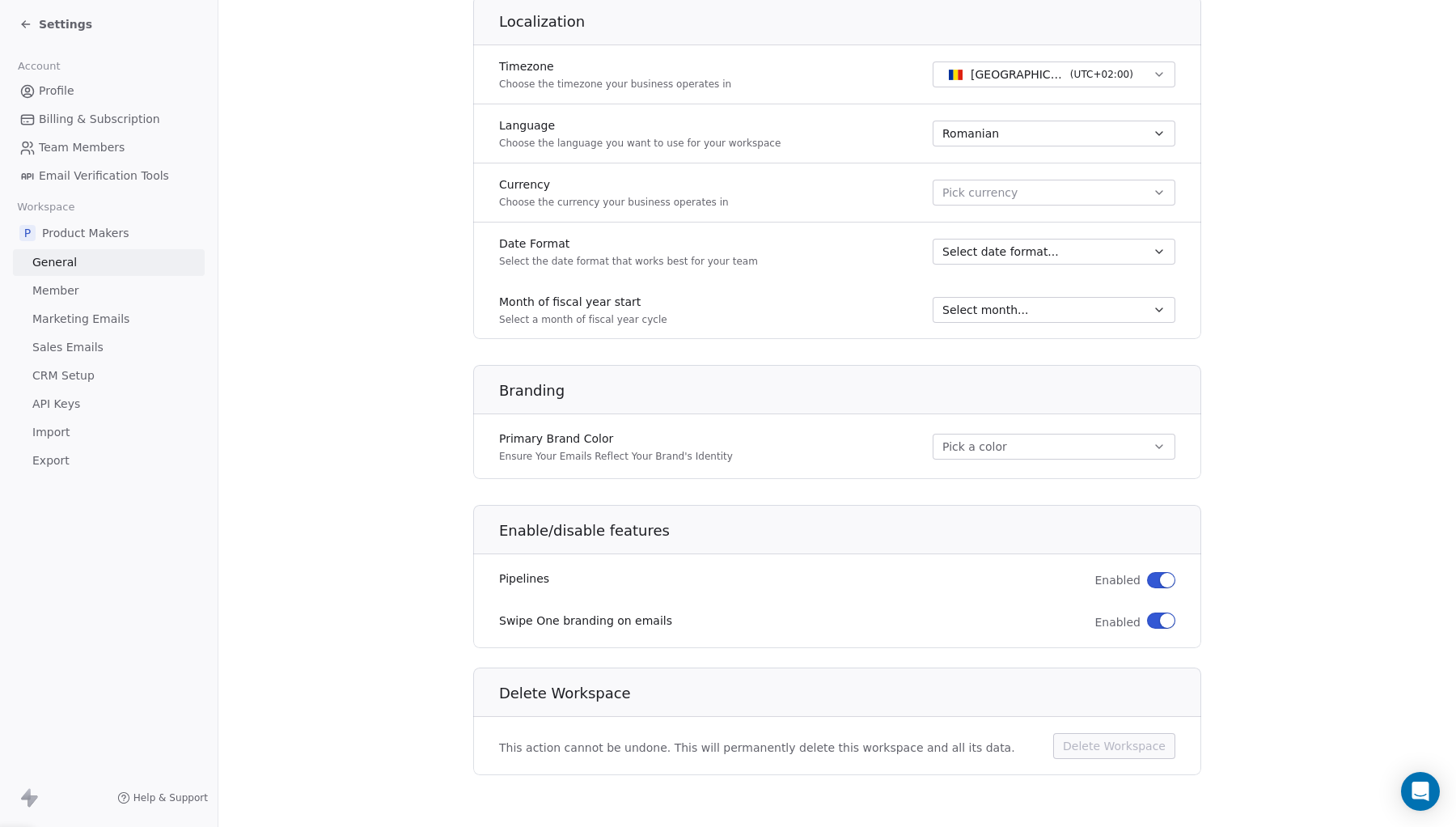
scroll to position [687, 0]
type input "**********"
click at [1127, 185] on button "Pick currency" at bounding box center [1055, 192] width 243 height 26
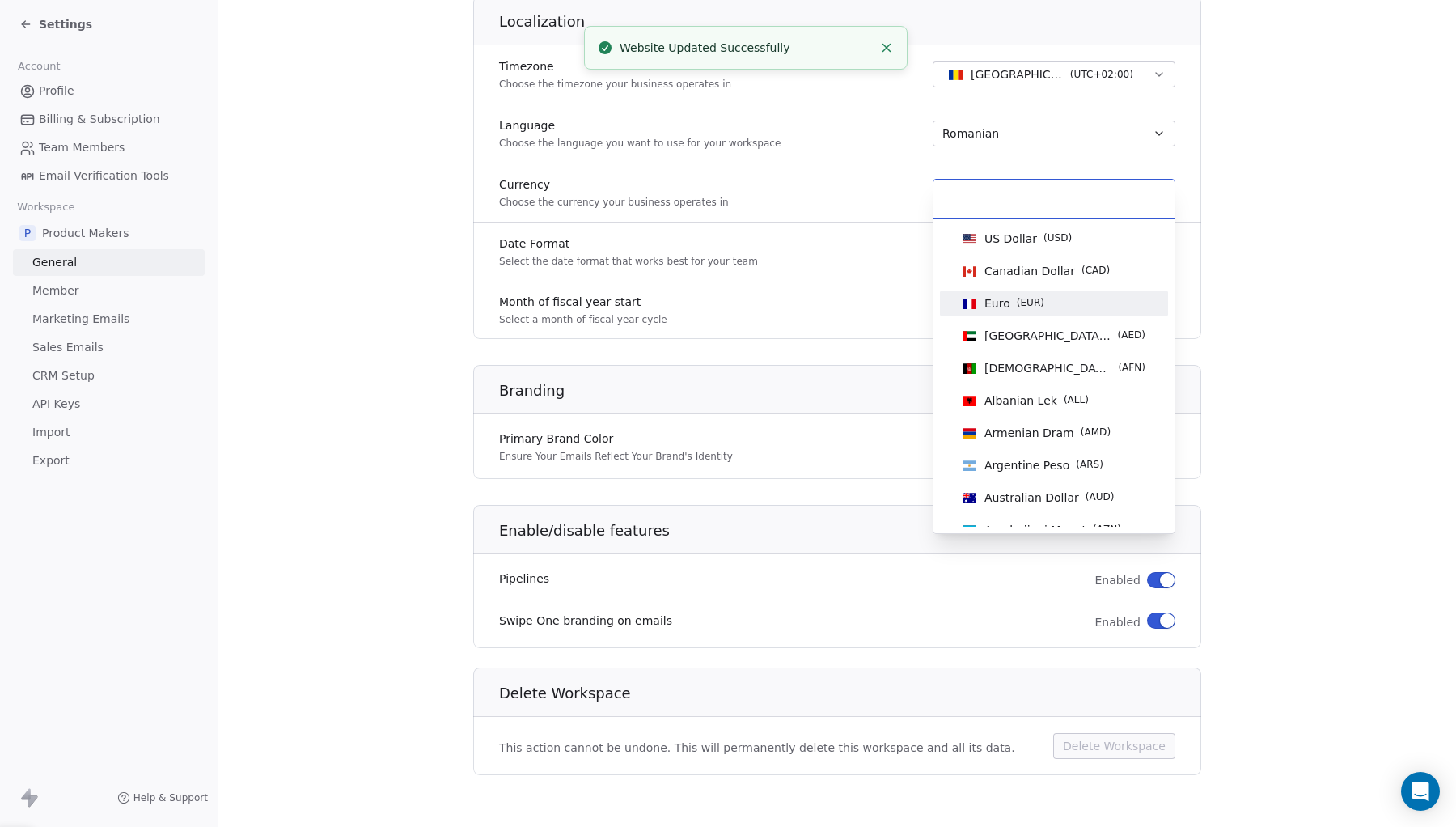
click at [1051, 306] on div "Euro ( EUR )" at bounding box center [1054, 303] width 195 height 17
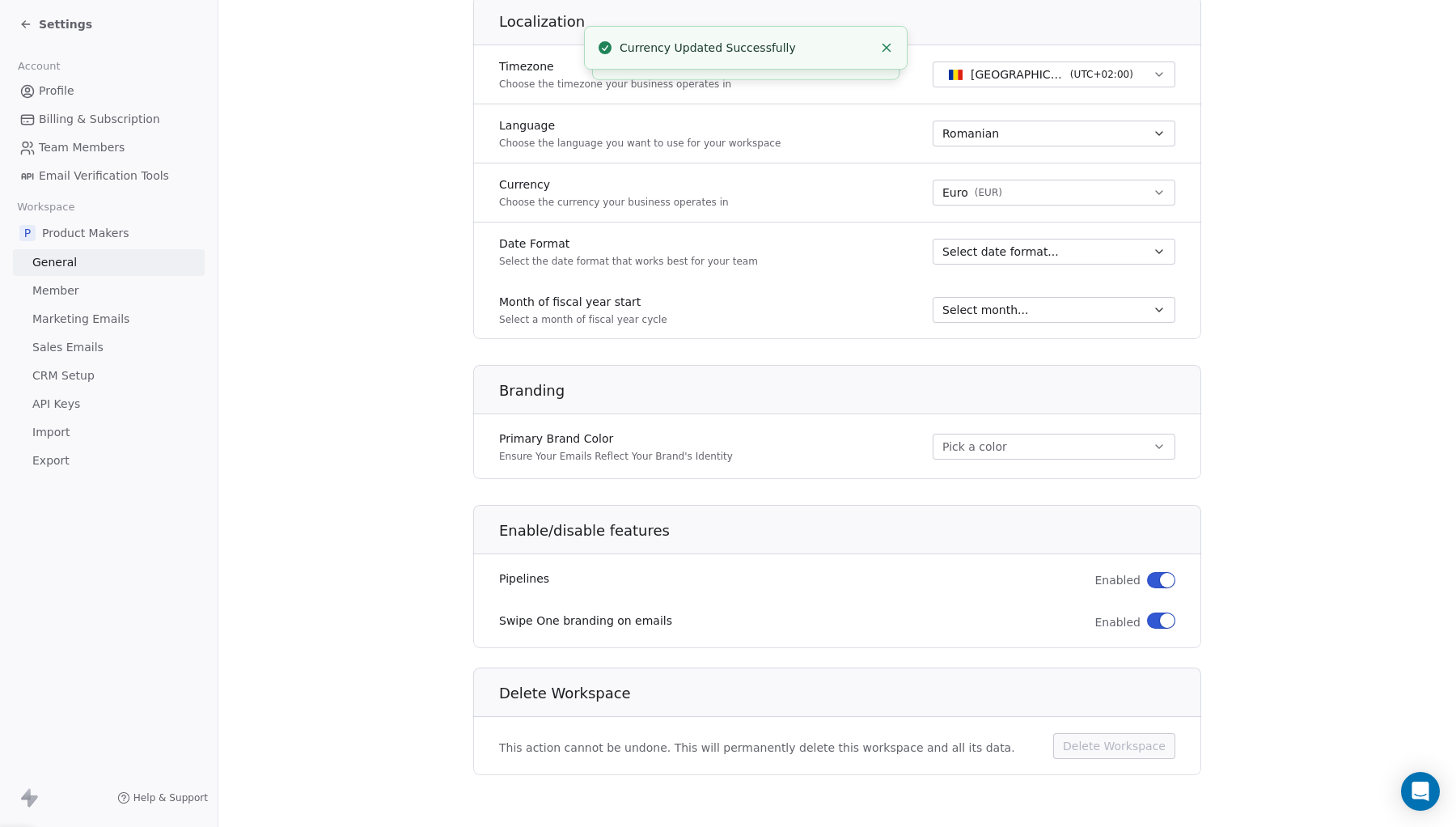
click at [1074, 250] on div "Select date format..." at bounding box center [1045, 252] width 204 height 17
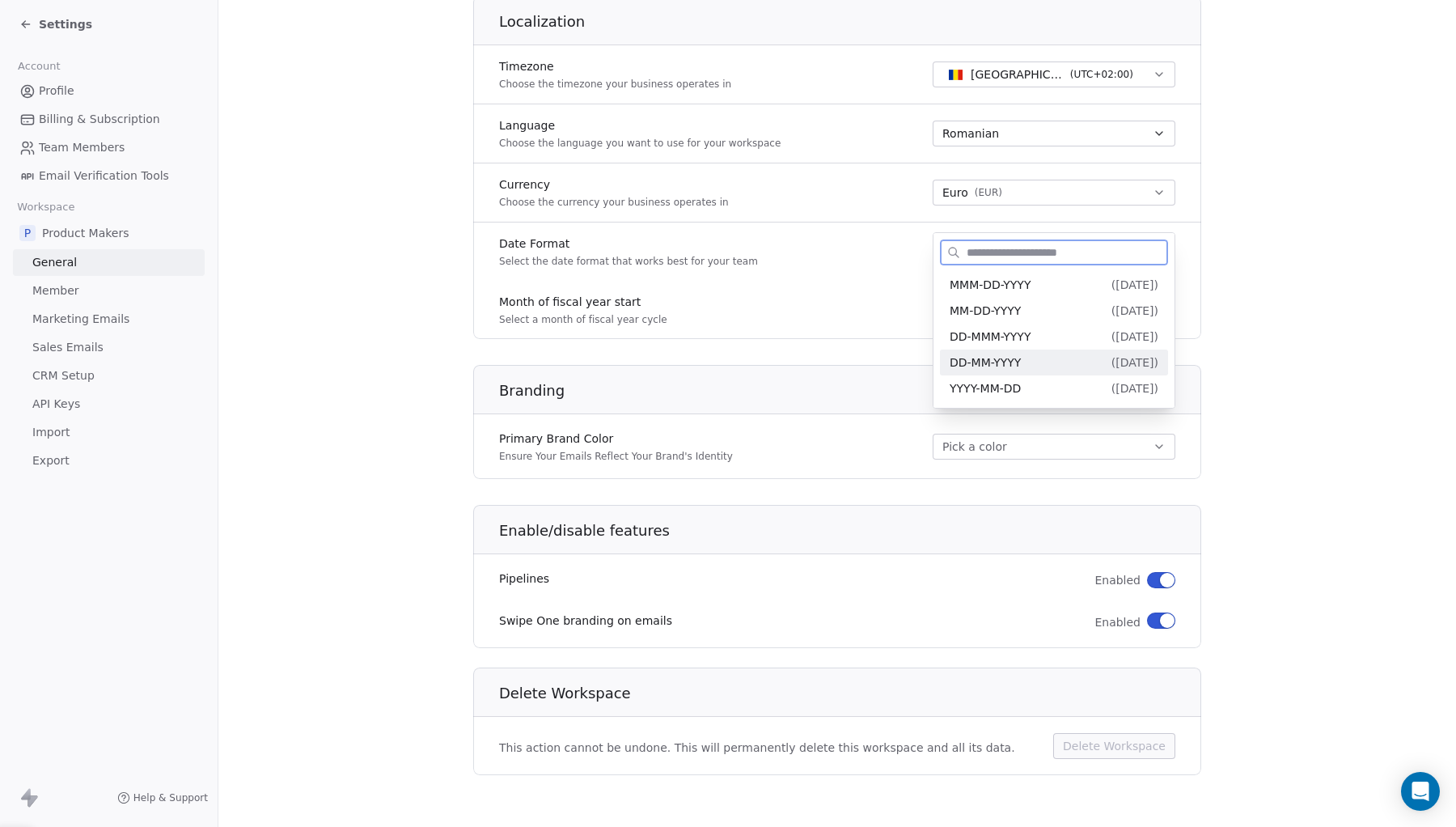
click at [1034, 365] on div "DD-MM-YYYY ( [DATE] )" at bounding box center [1054, 362] width 209 height 17
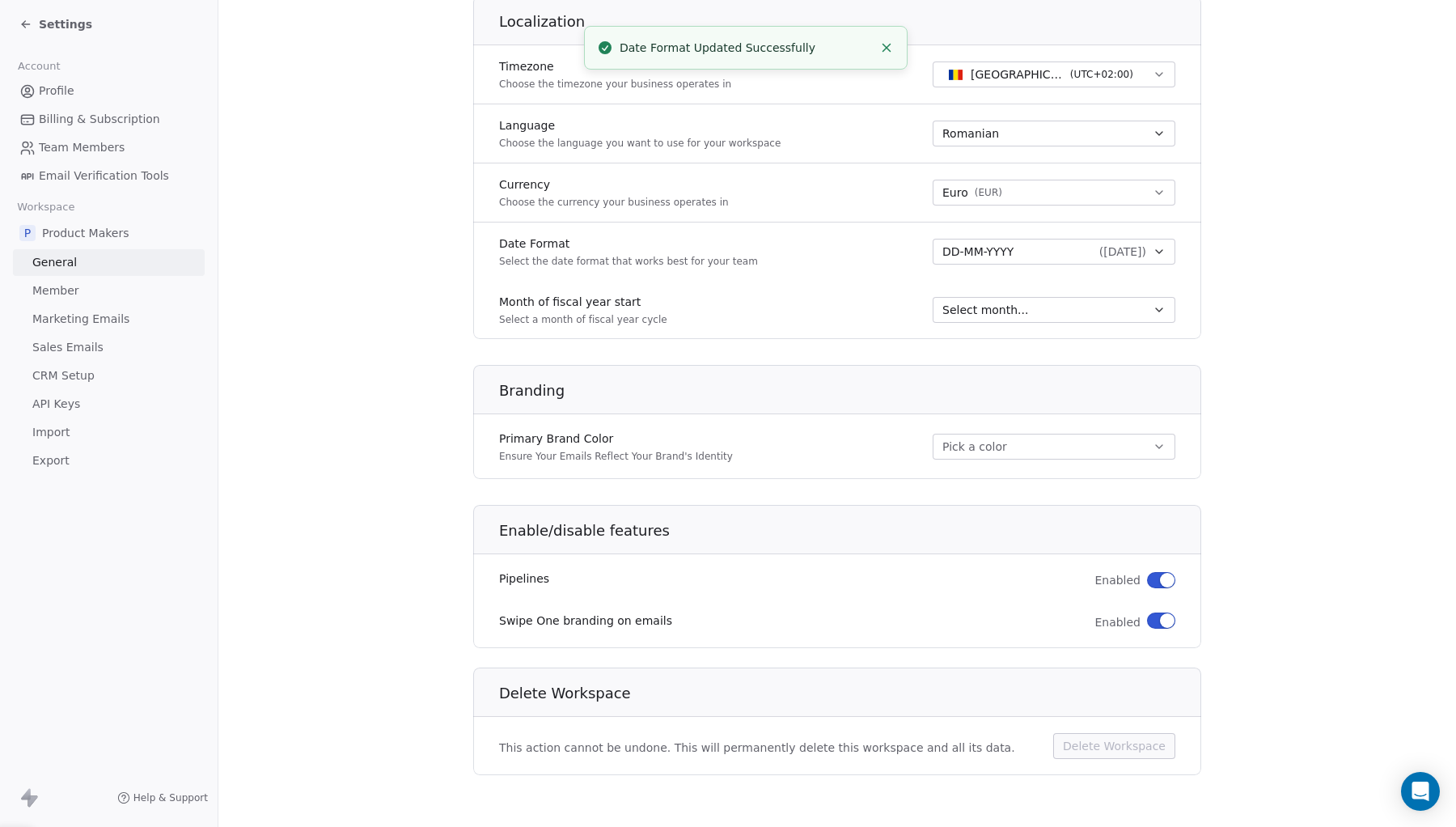
click at [1050, 295] on div "Select month..." at bounding box center [1055, 309] width 243 height 32
click at [1050, 314] on div "Select month..." at bounding box center [1045, 309] width 204 height 17
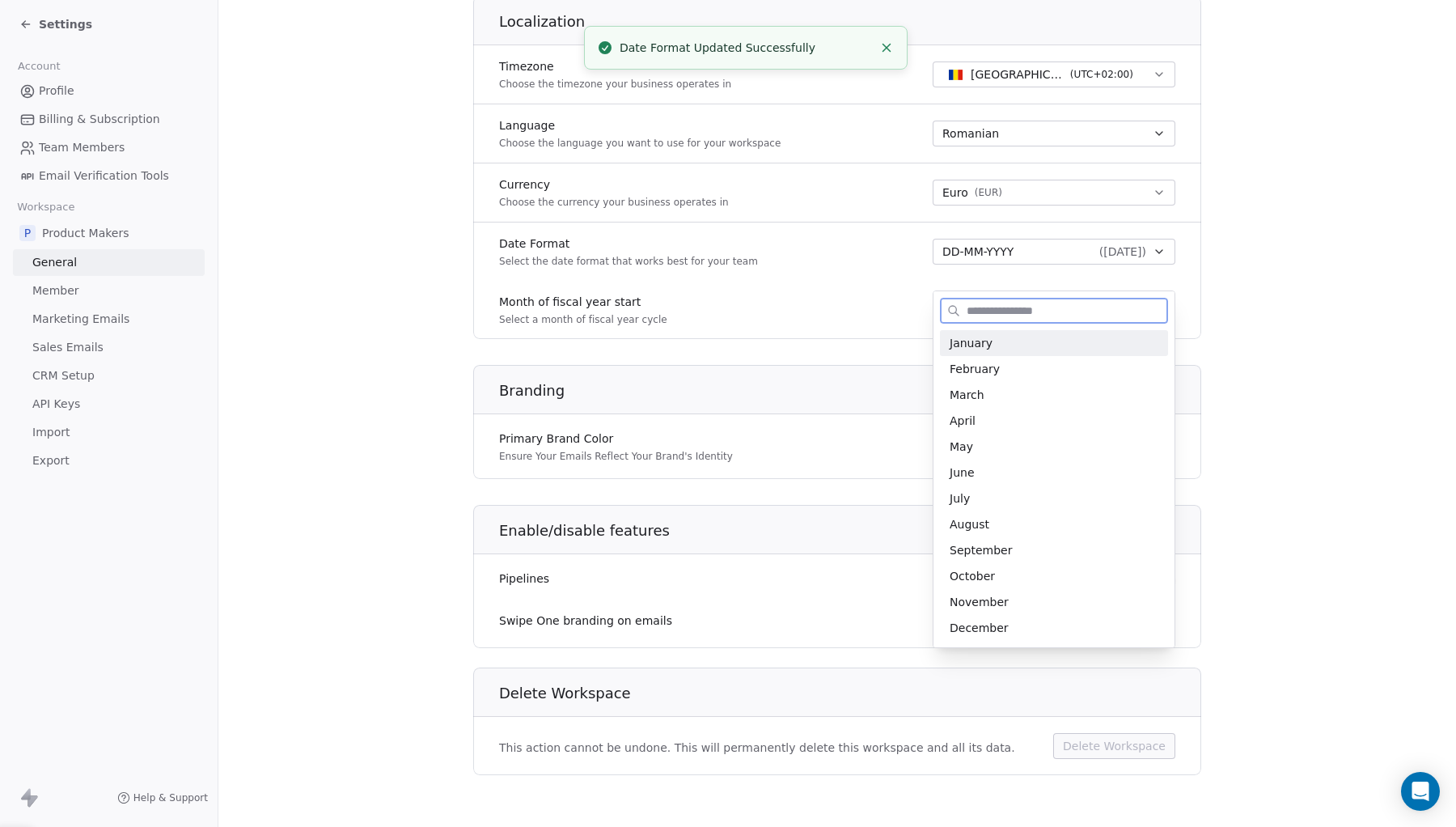
click at [1048, 335] on span "January" at bounding box center [1054, 343] width 209 height 17
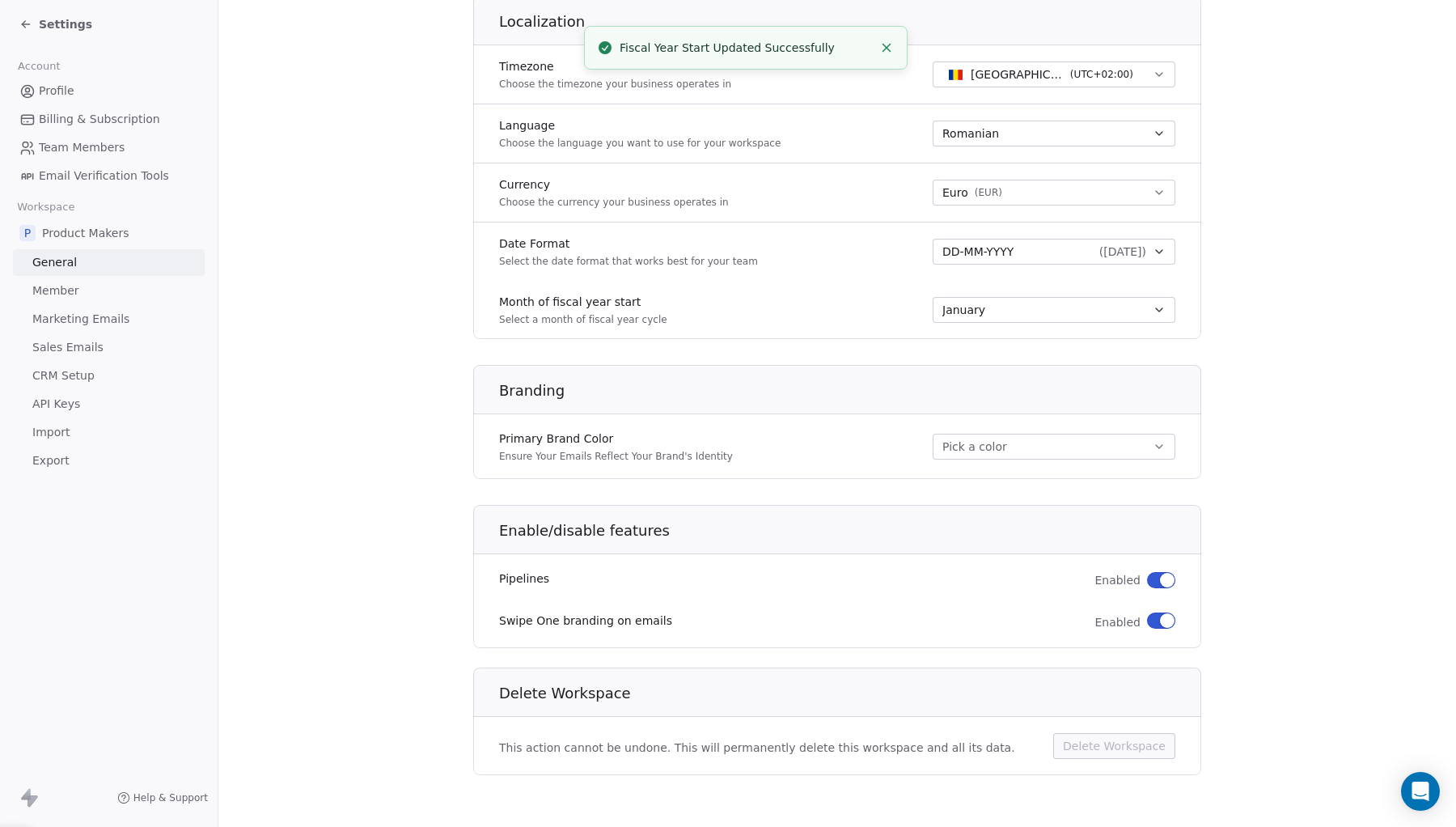
click at [1025, 452] on button "Pick a color" at bounding box center [1055, 446] width 243 height 26
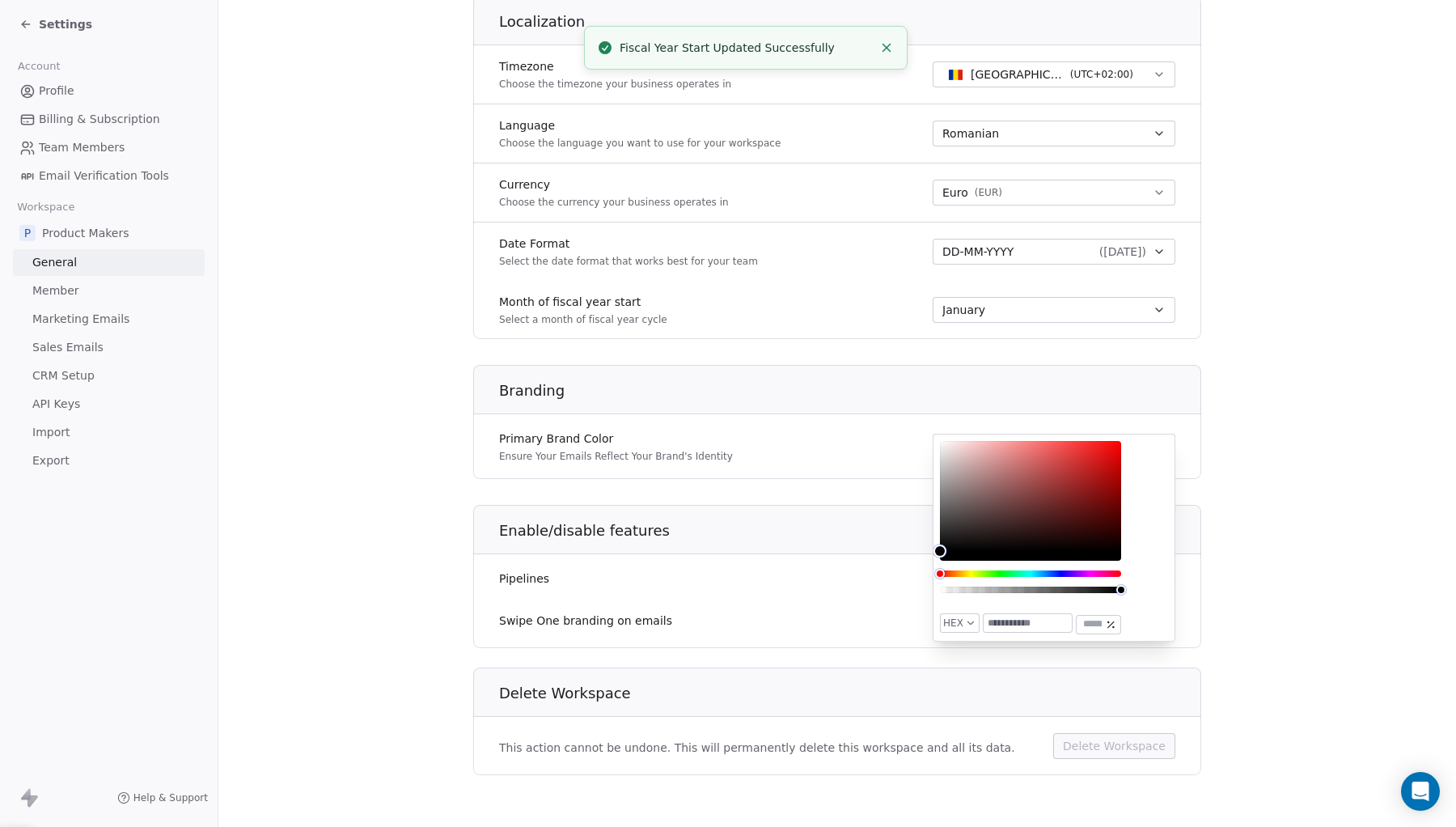
click at [1016, 625] on input "text" at bounding box center [1027, 623] width 88 height 17
drag, startPoint x: 995, startPoint y: 624, endPoint x: 1072, endPoint y: 625, distance: 77.0
click at [1072, 625] on input "*******" at bounding box center [1027, 623] width 88 height 17
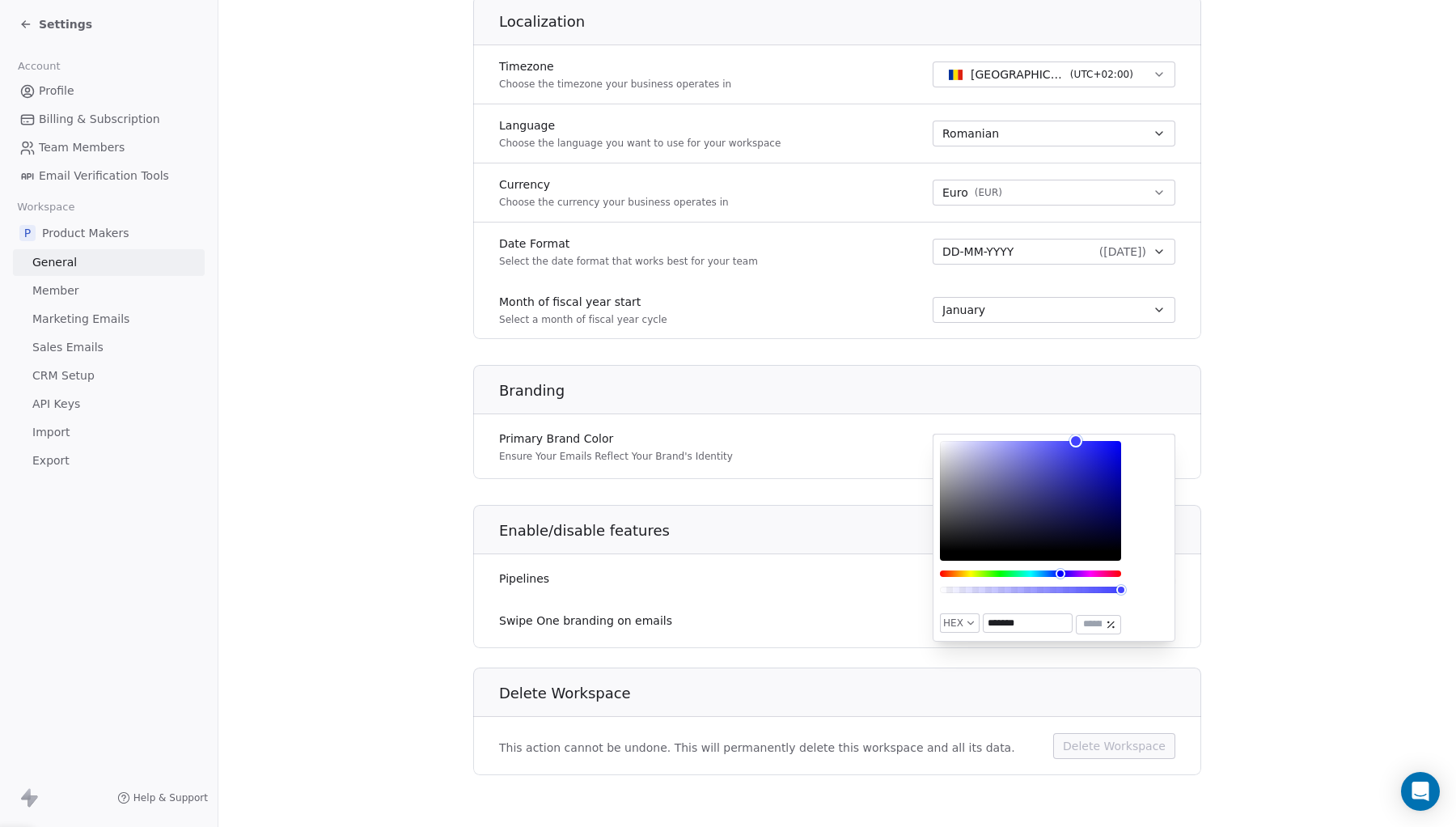
type input "*******"
click at [1340, 546] on section "**********" at bounding box center [837, 70] width 1237 height 1514
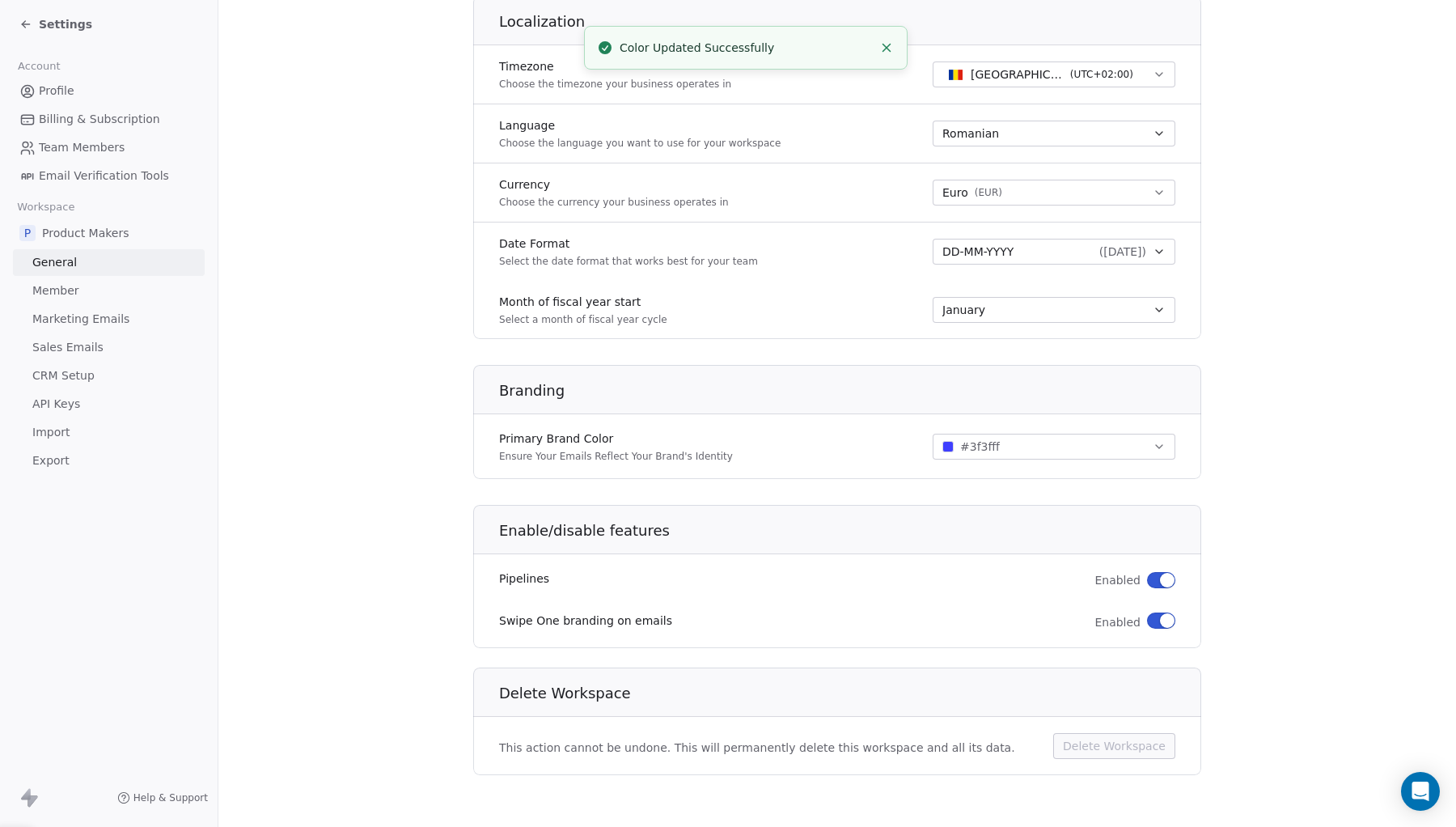
scroll to position [0, 0]
click at [1158, 620] on button "button" at bounding box center [1161, 620] width 28 height 17
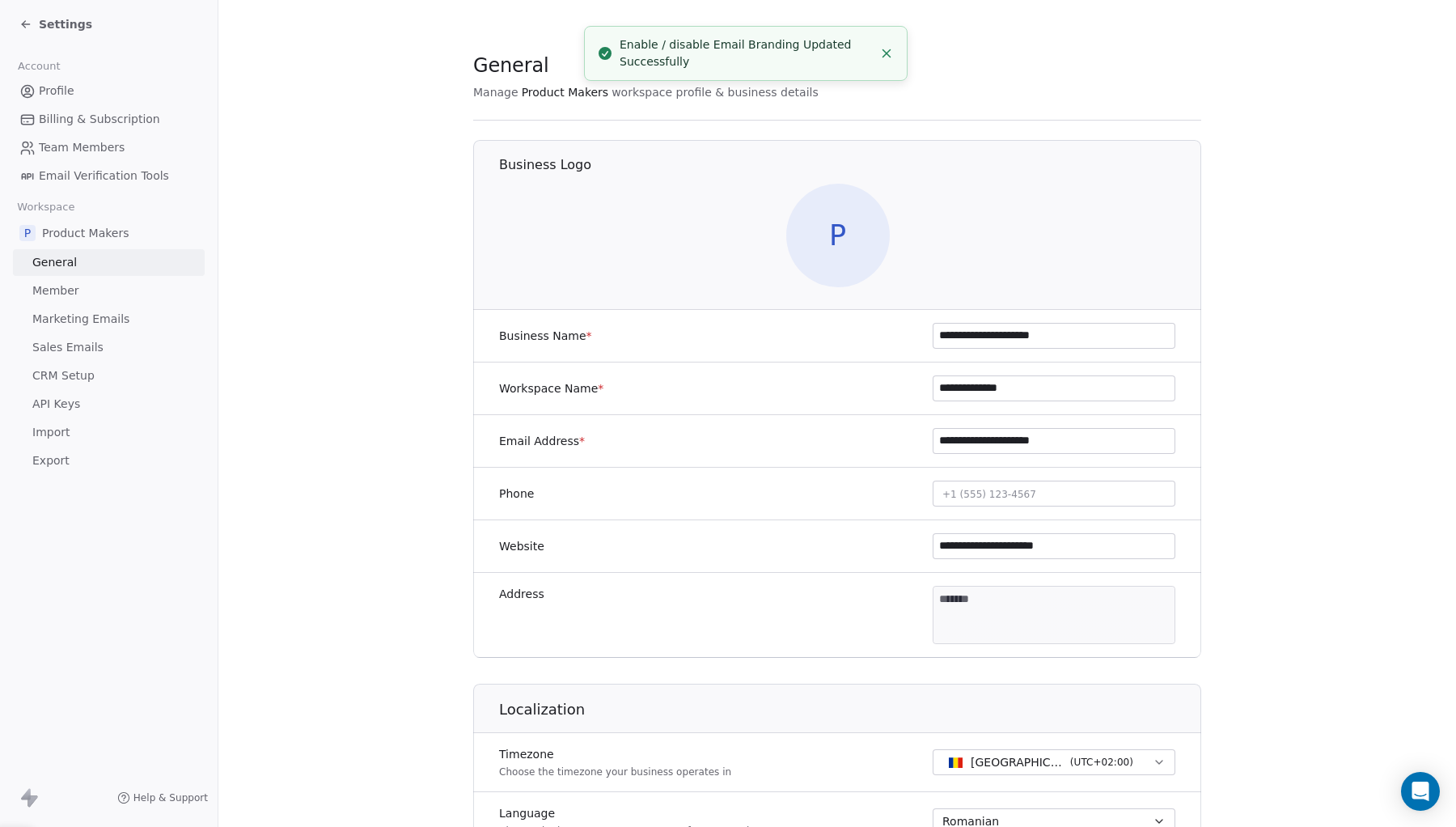
click at [845, 253] on span "P" at bounding box center [838, 235] width 104 height 104
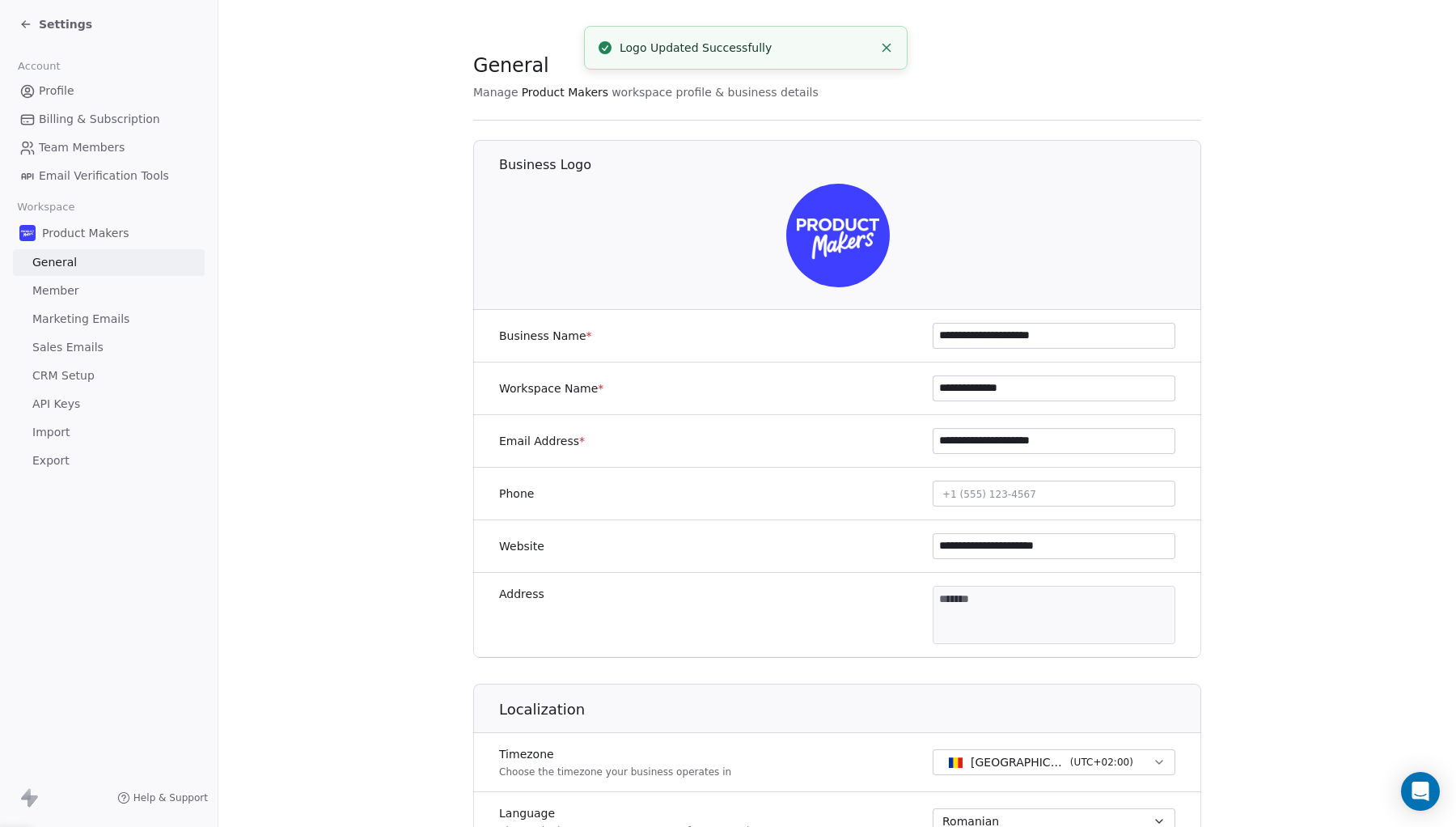
click at [1309, 372] on section "**********" at bounding box center [837, 757] width 1237 height 1514
click at [87, 94] on link "Profile" at bounding box center [108, 90] width 191 height 26
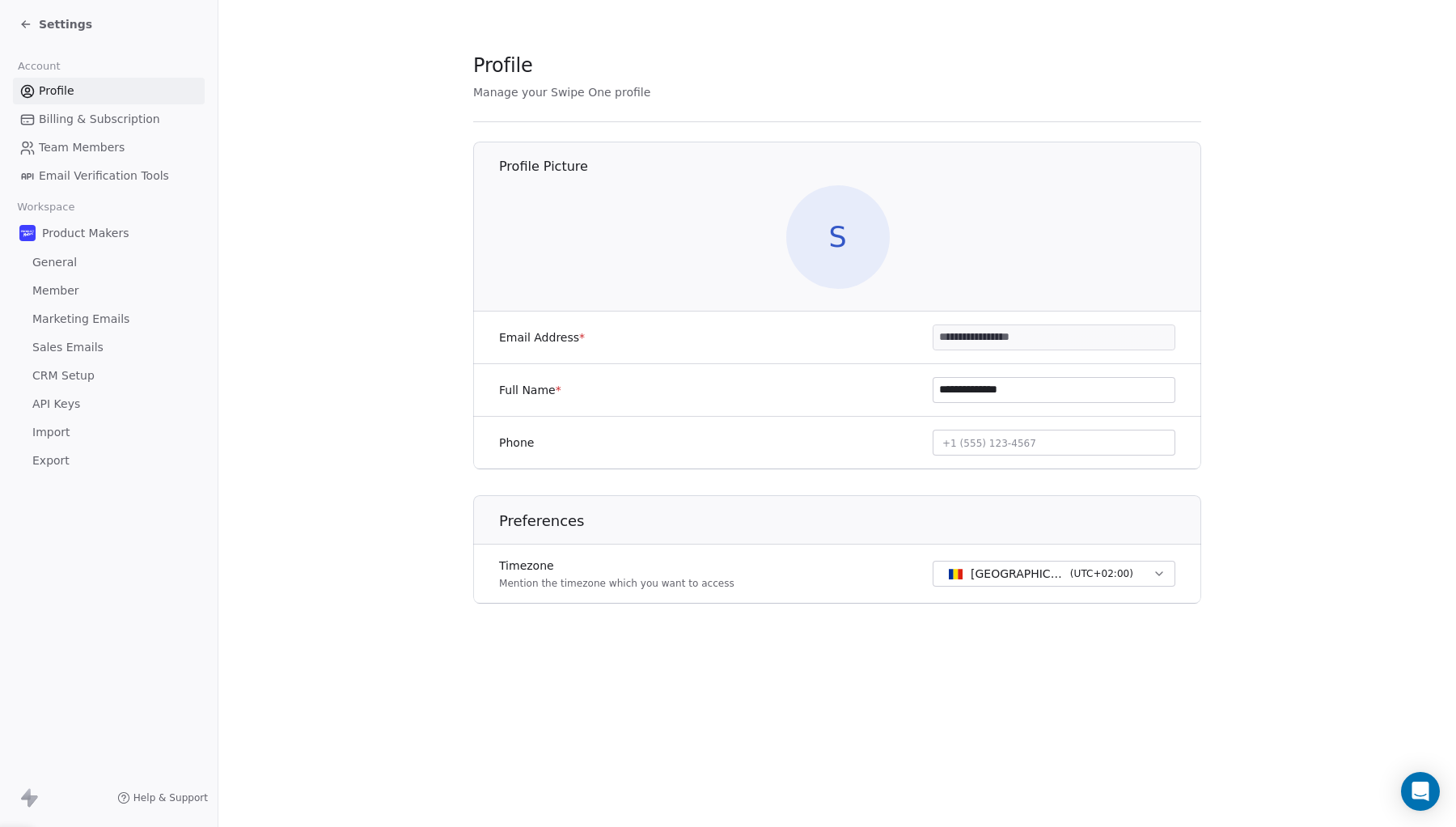
click at [842, 241] on span "S" at bounding box center [838, 237] width 104 height 104
click at [868, 227] on span "S" at bounding box center [838, 237] width 104 height 104
click at [1286, 431] on section "**********" at bounding box center [837, 340] width 1237 height 681
click at [123, 121] on span "Billing & Subscription" at bounding box center [99, 119] width 121 height 17
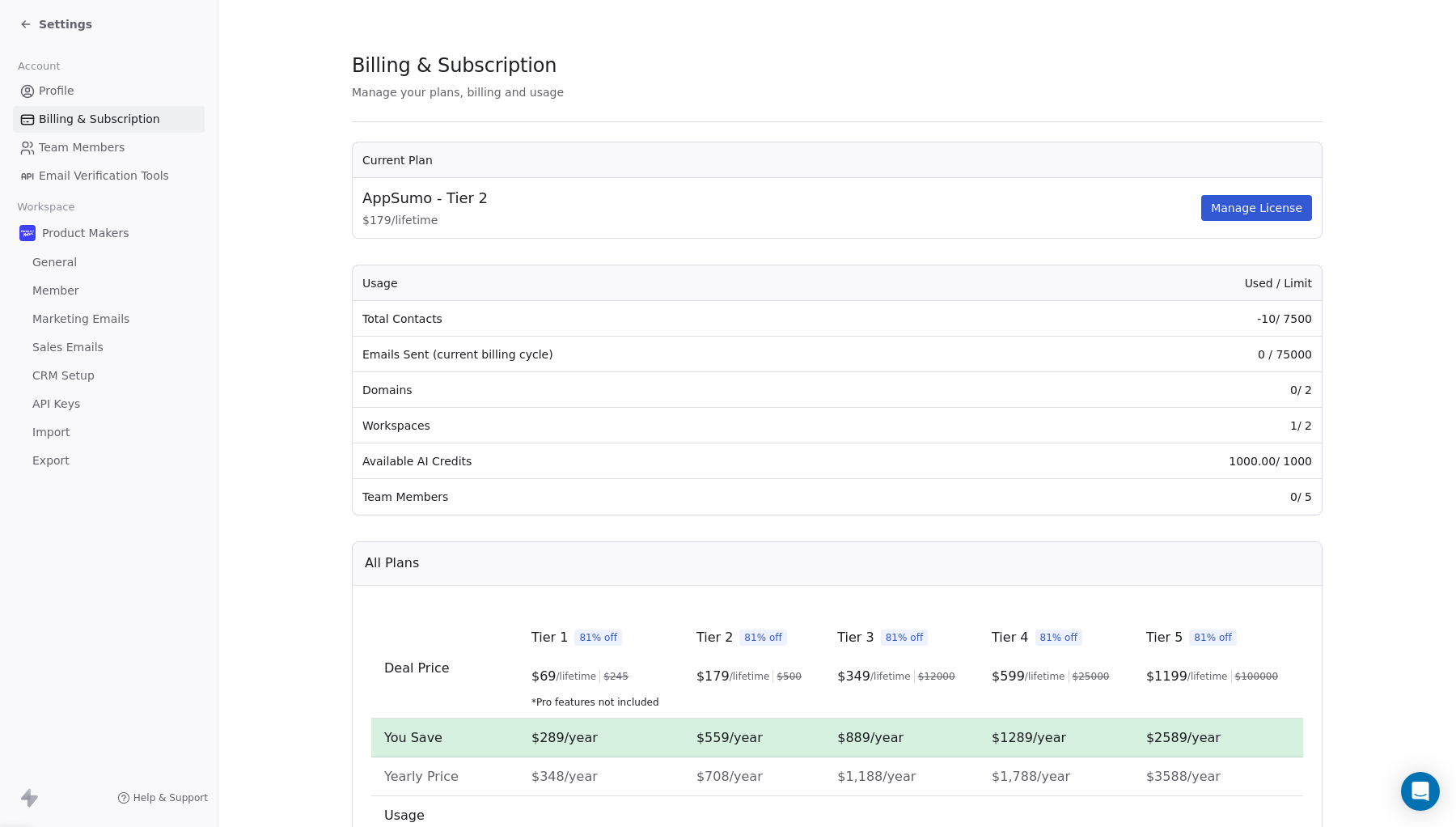
click at [85, 263] on link "General" at bounding box center [108, 261] width 191 height 26
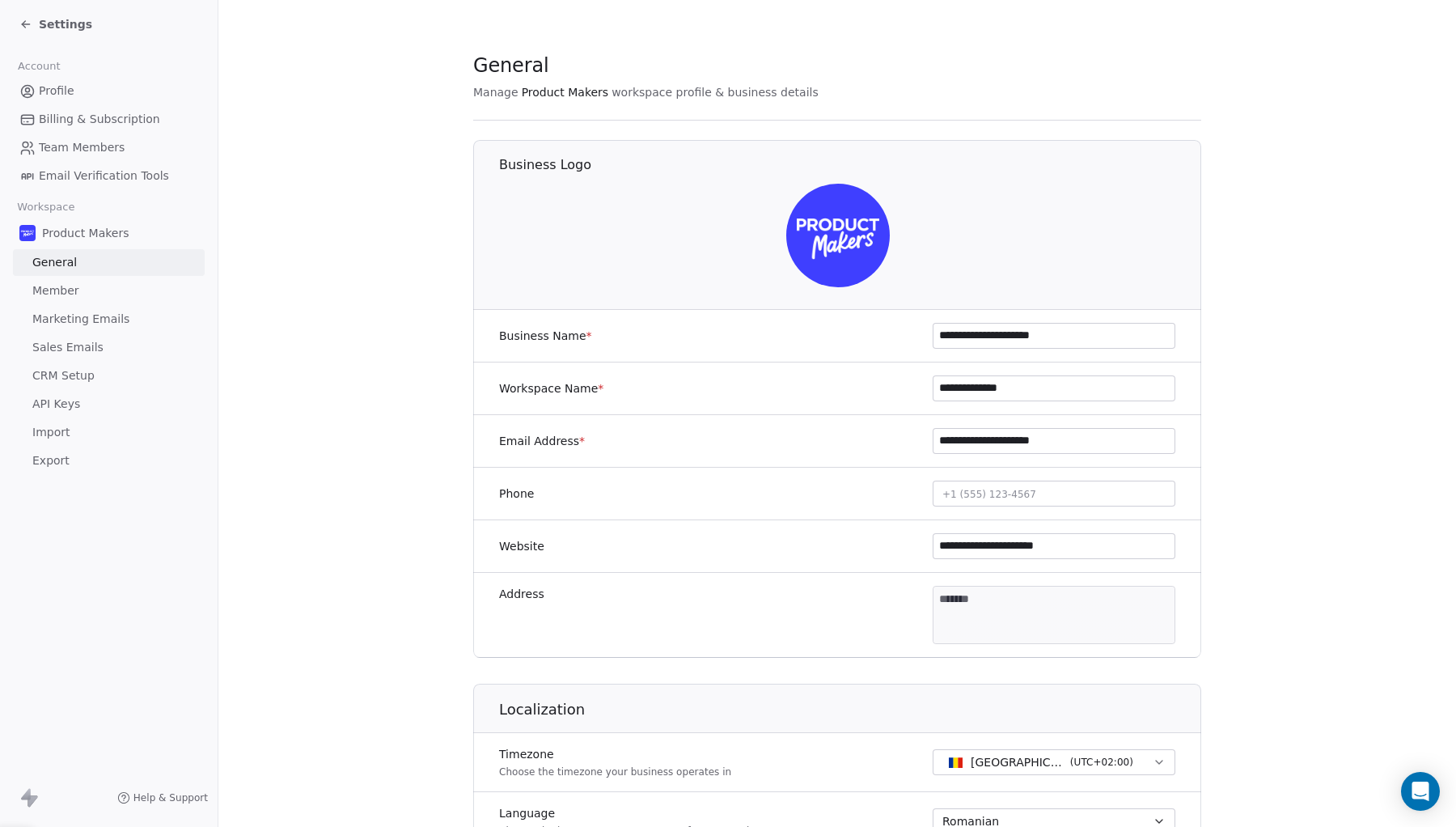
click at [79, 289] on link "Member" at bounding box center [108, 290] width 191 height 26
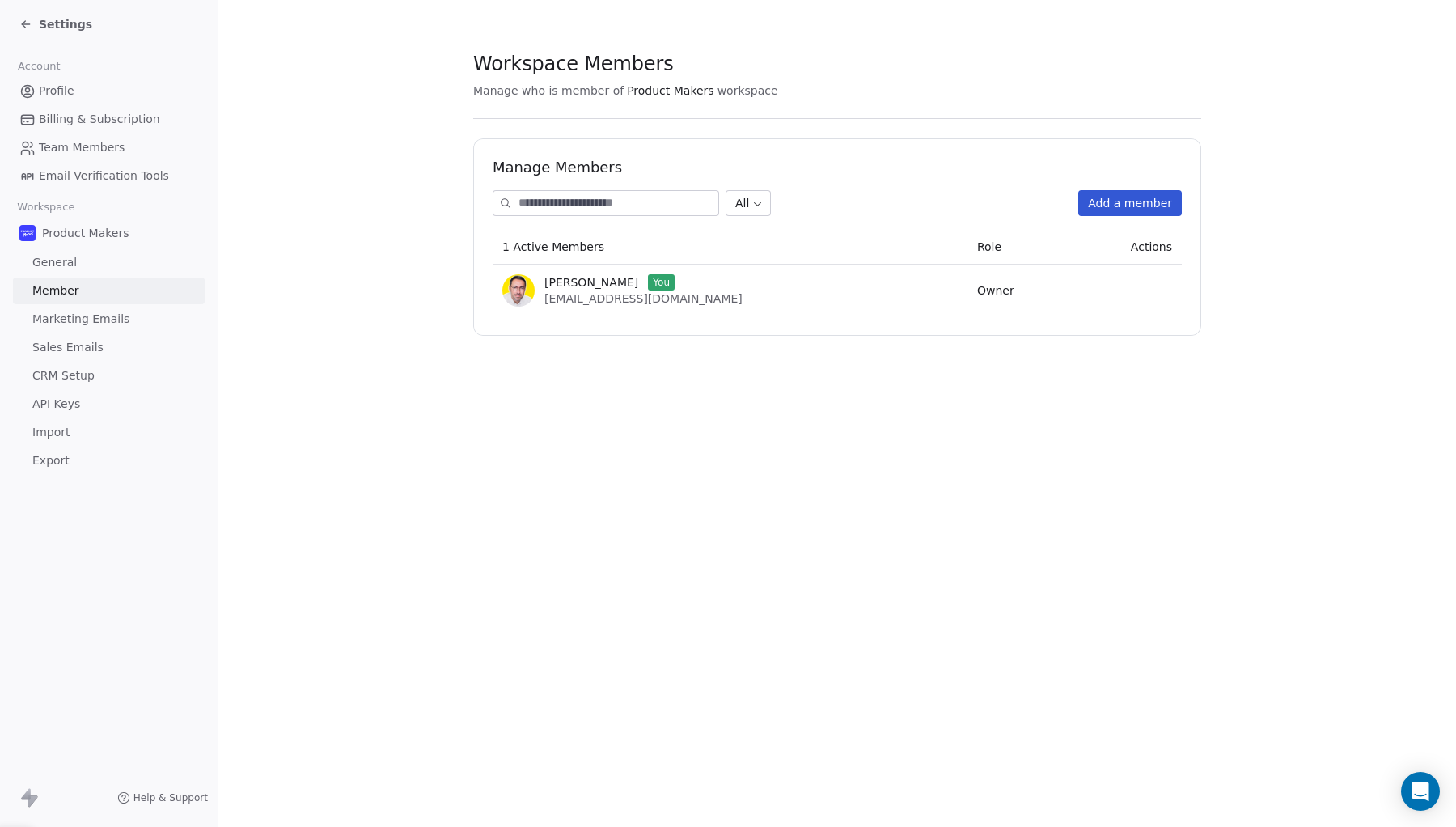
click at [80, 306] on link "Marketing Emails" at bounding box center [108, 319] width 191 height 26
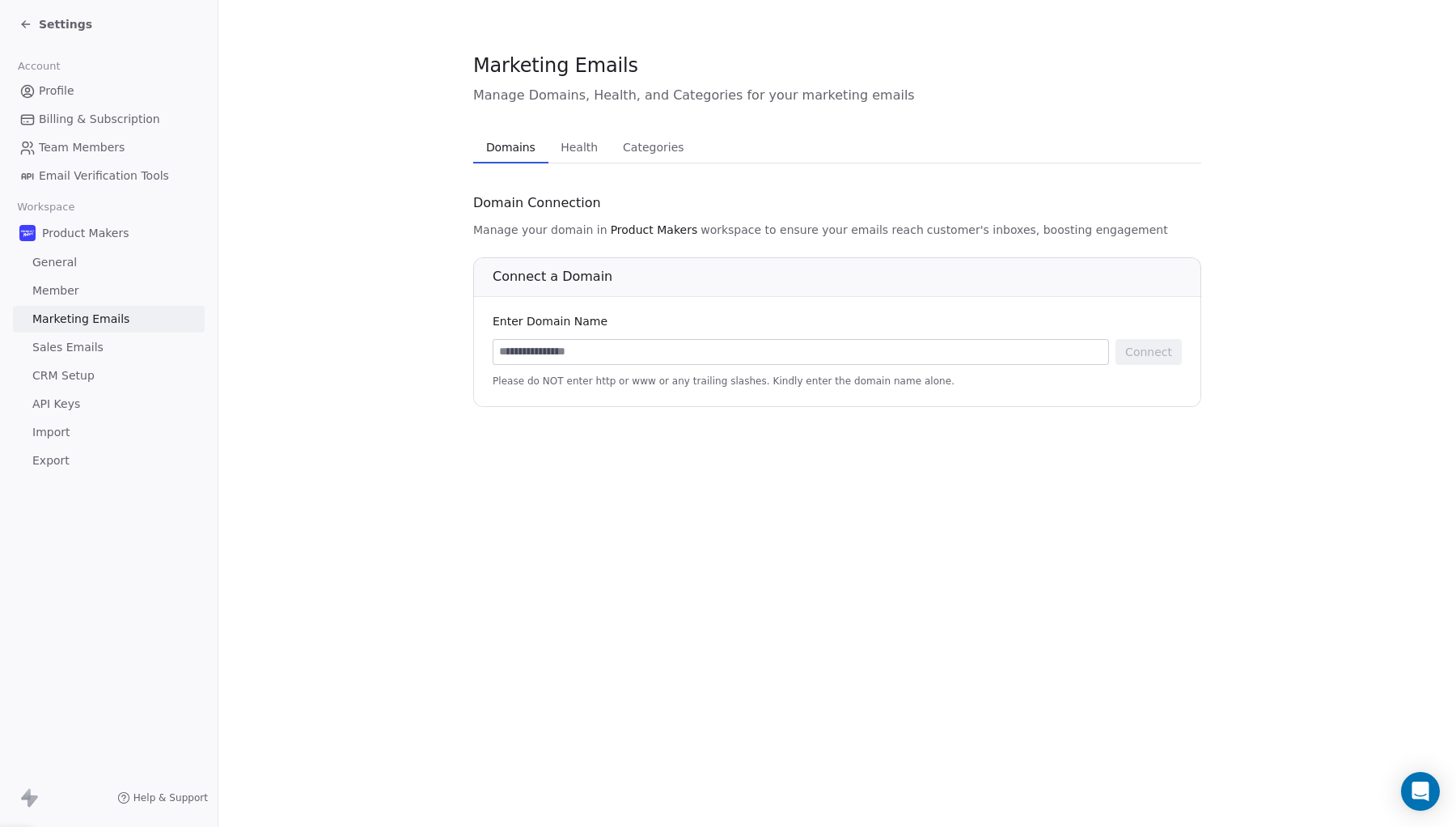
click at [972, 153] on div "Domains Domains Health Health Categories Categories" at bounding box center [837, 147] width 728 height 32
click at [560, 145] on span "Health" at bounding box center [579, 147] width 51 height 22
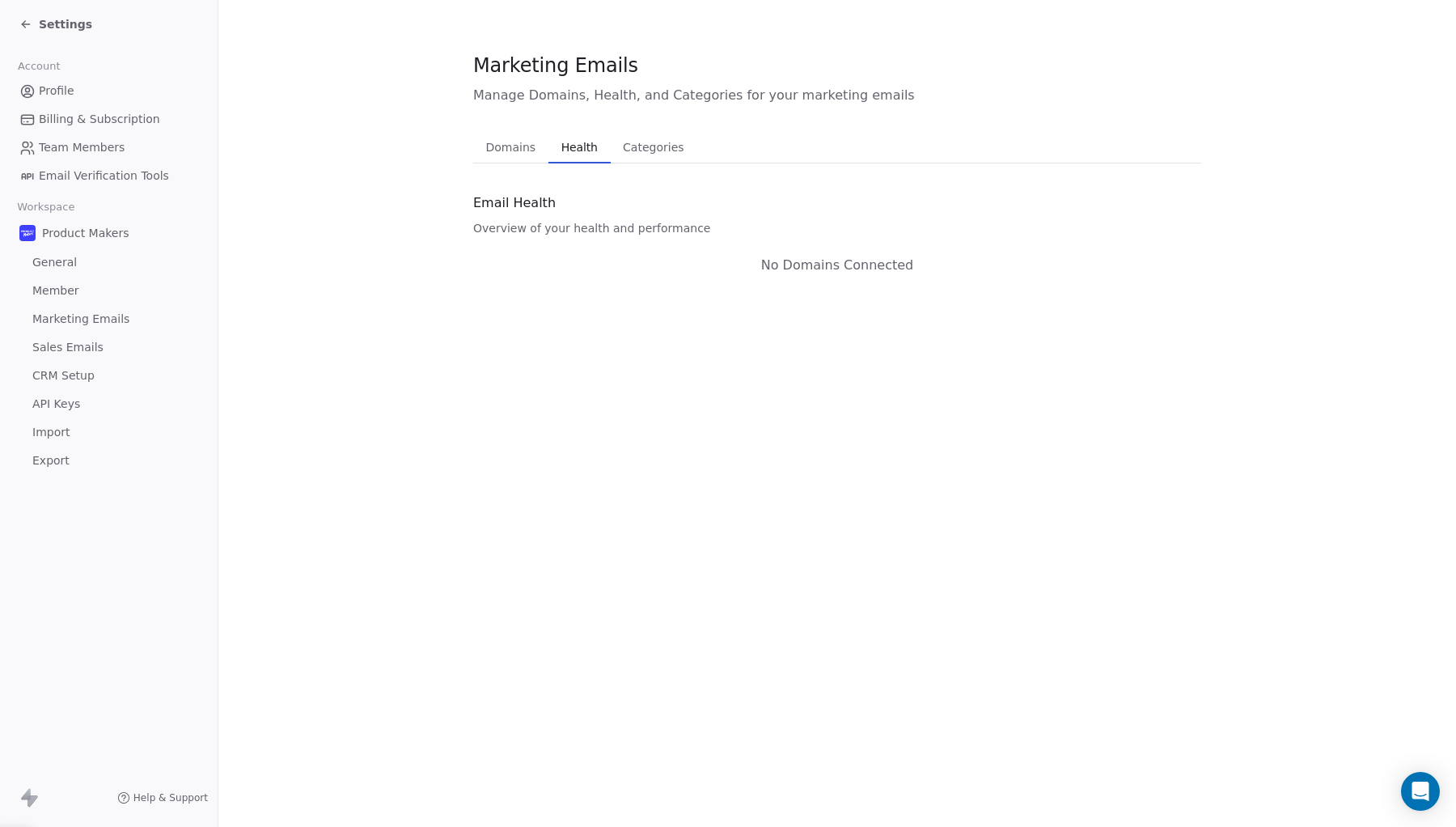
click at [652, 148] on span "Categories" at bounding box center [653, 147] width 74 height 22
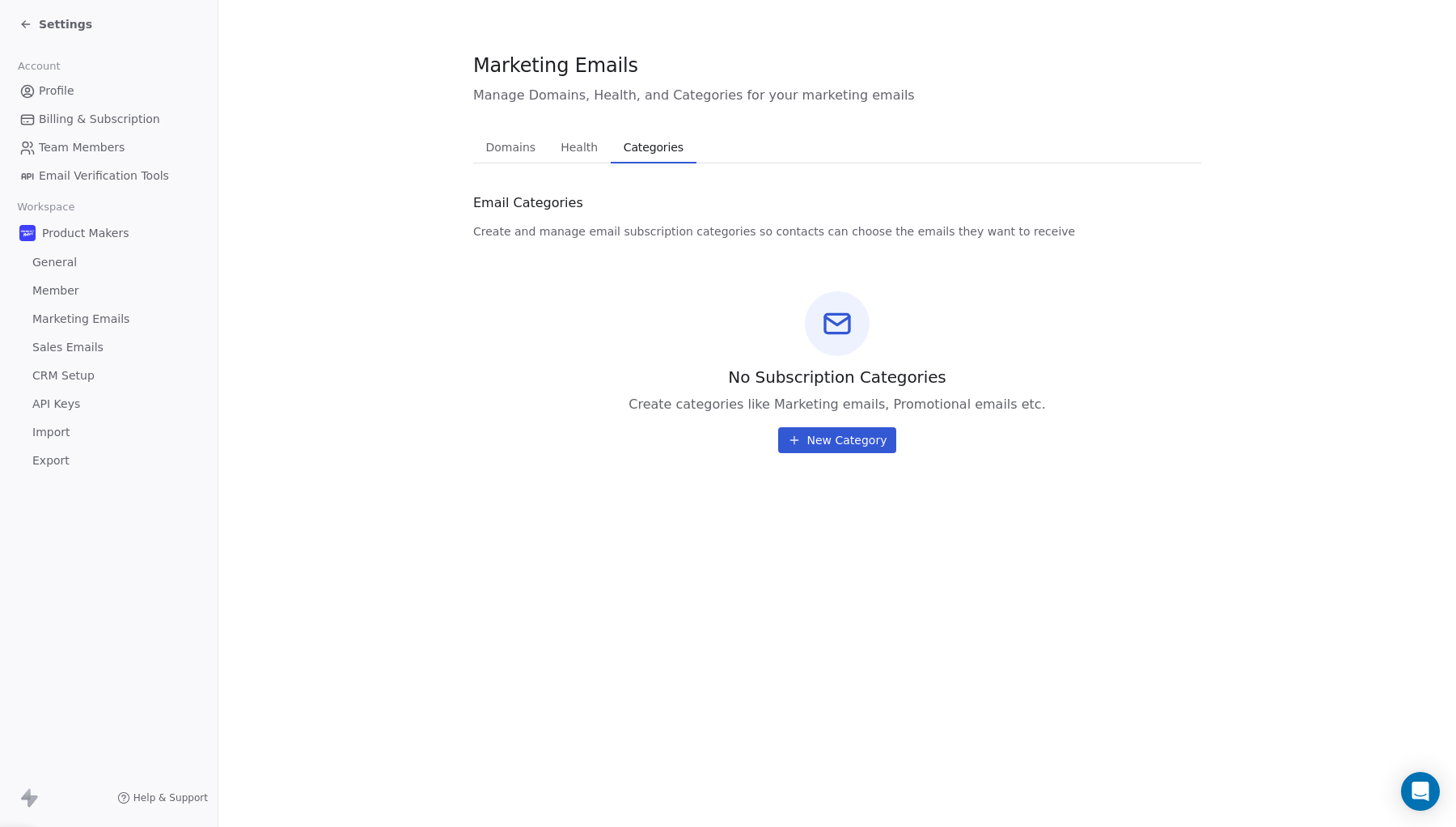
click at [516, 151] on span "Domains" at bounding box center [511, 147] width 63 height 22
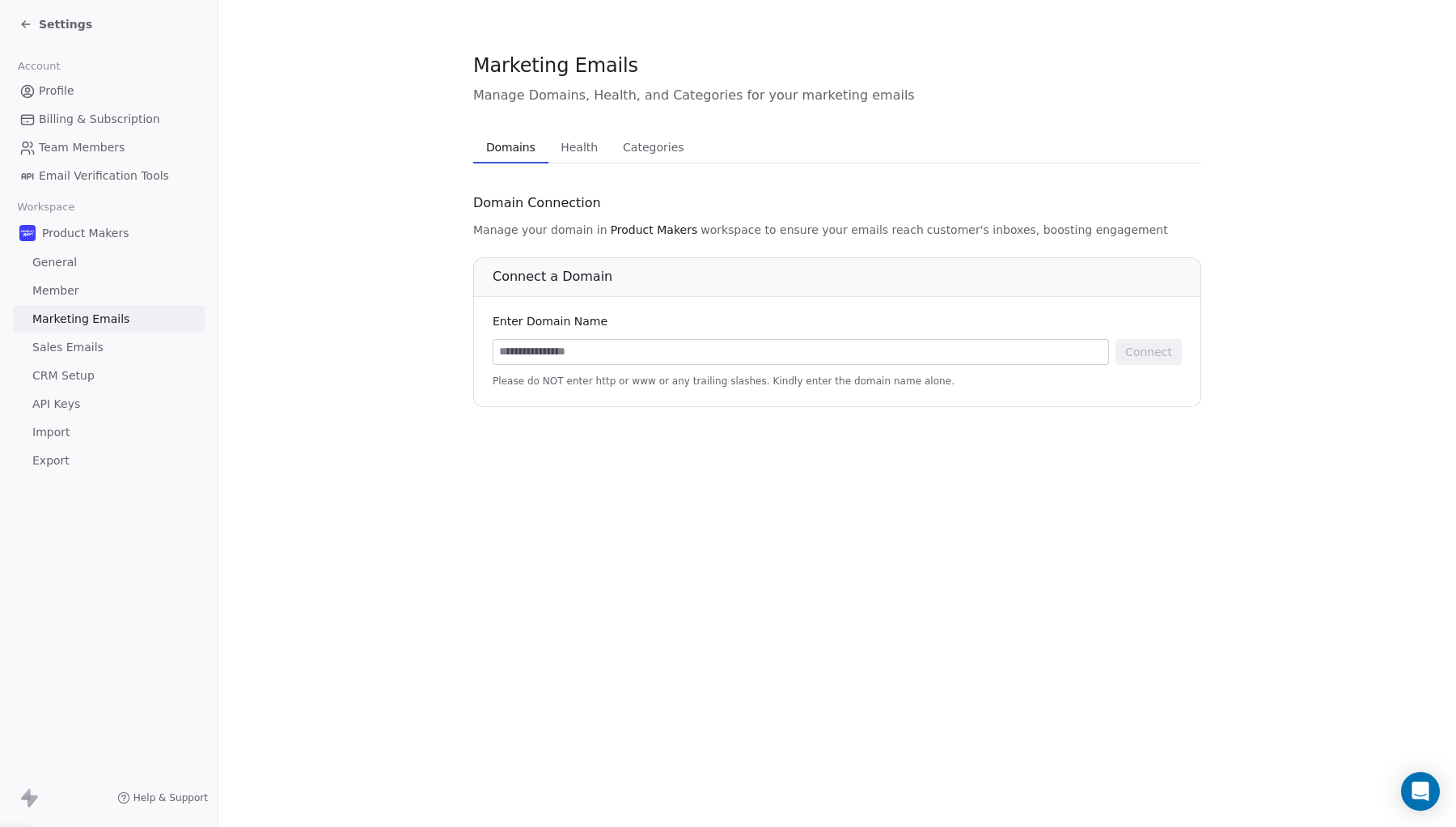
click at [76, 347] on span "Sales Emails" at bounding box center [67, 347] width 71 height 17
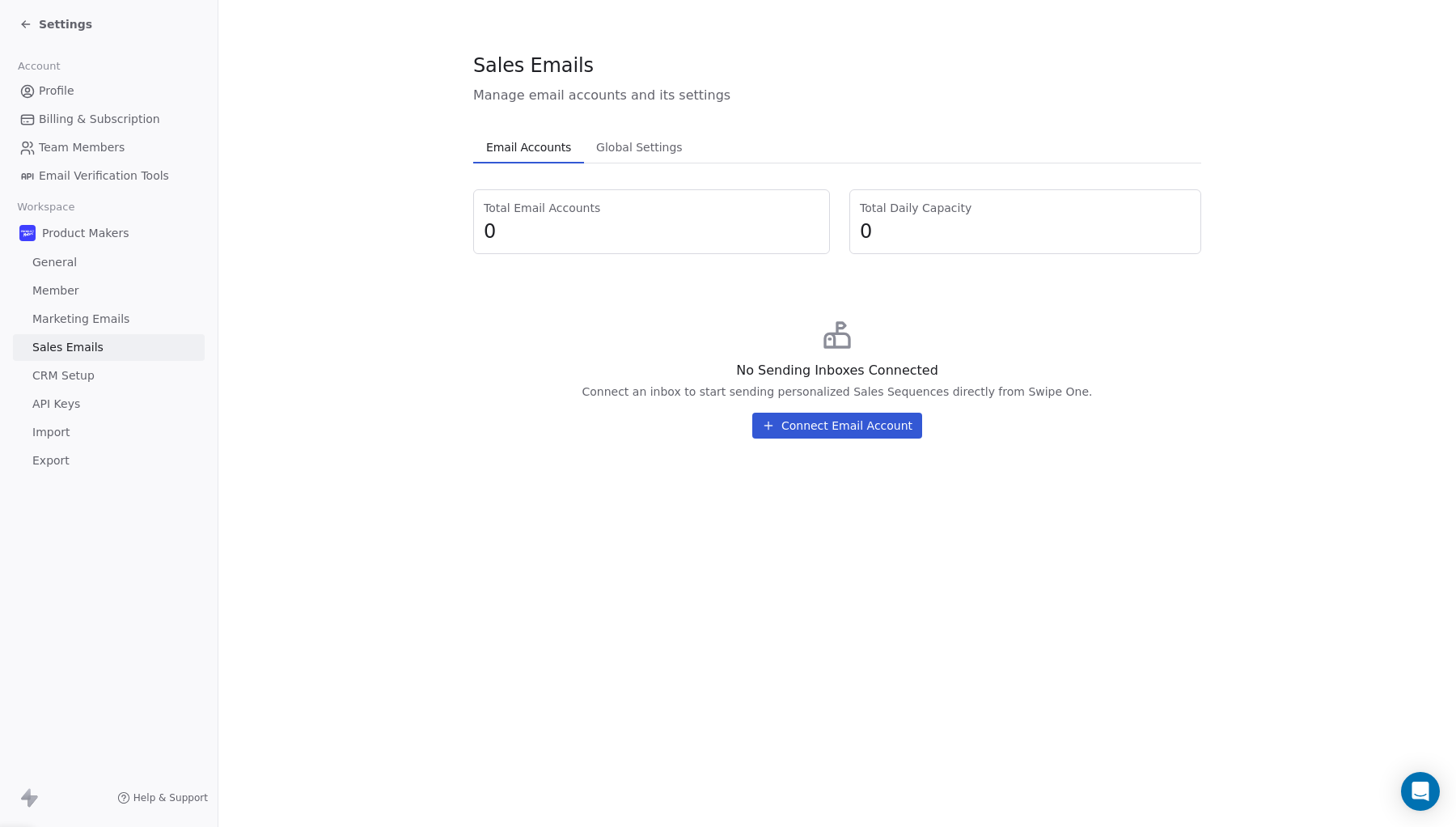
click at [83, 381] on span "CRM Setup" at bounding box center [63, 375] width 62 height 17
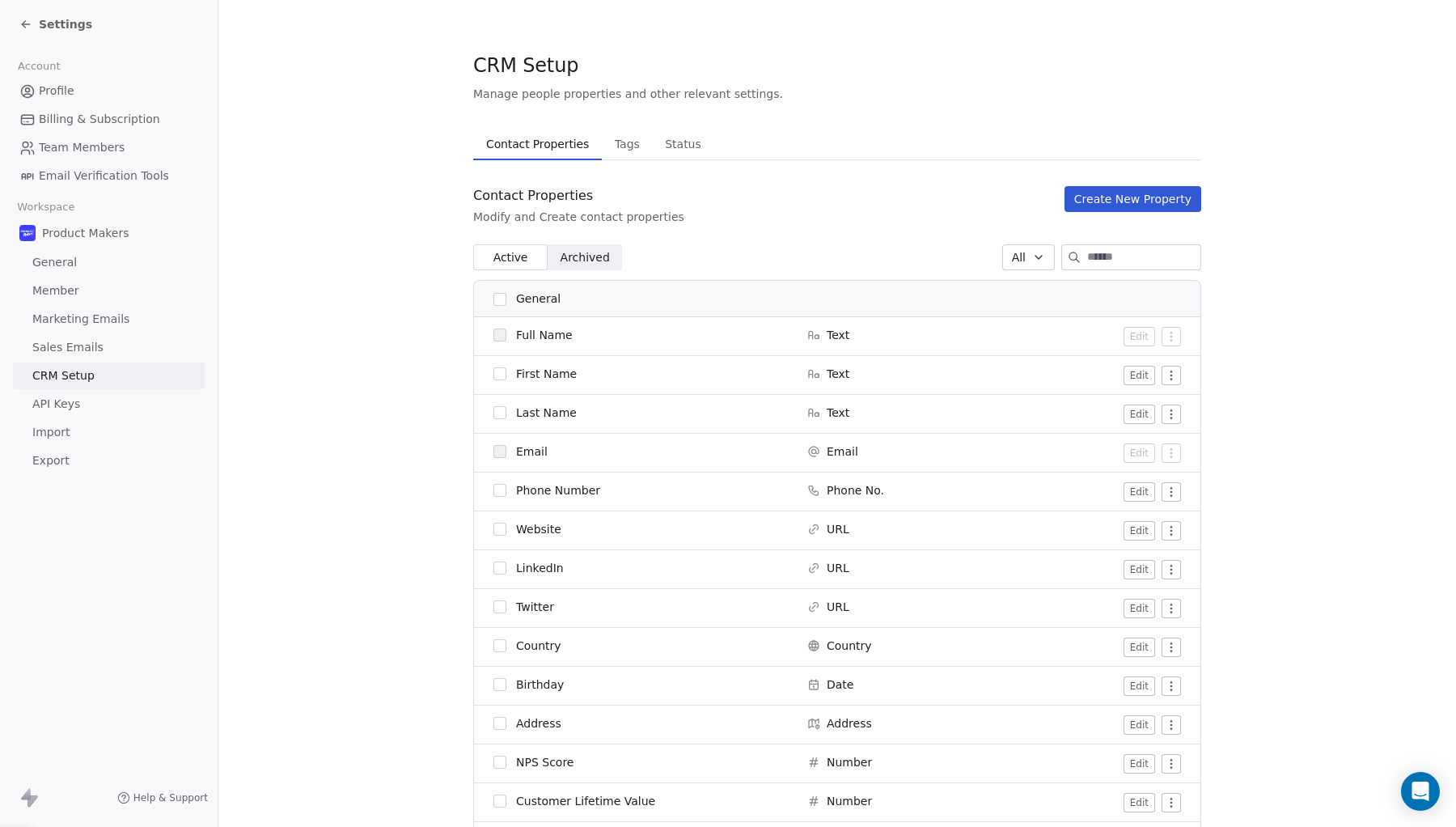
click at [73, 405] on span "API Keys" at bounding box center [55, 403] width 48 height 17
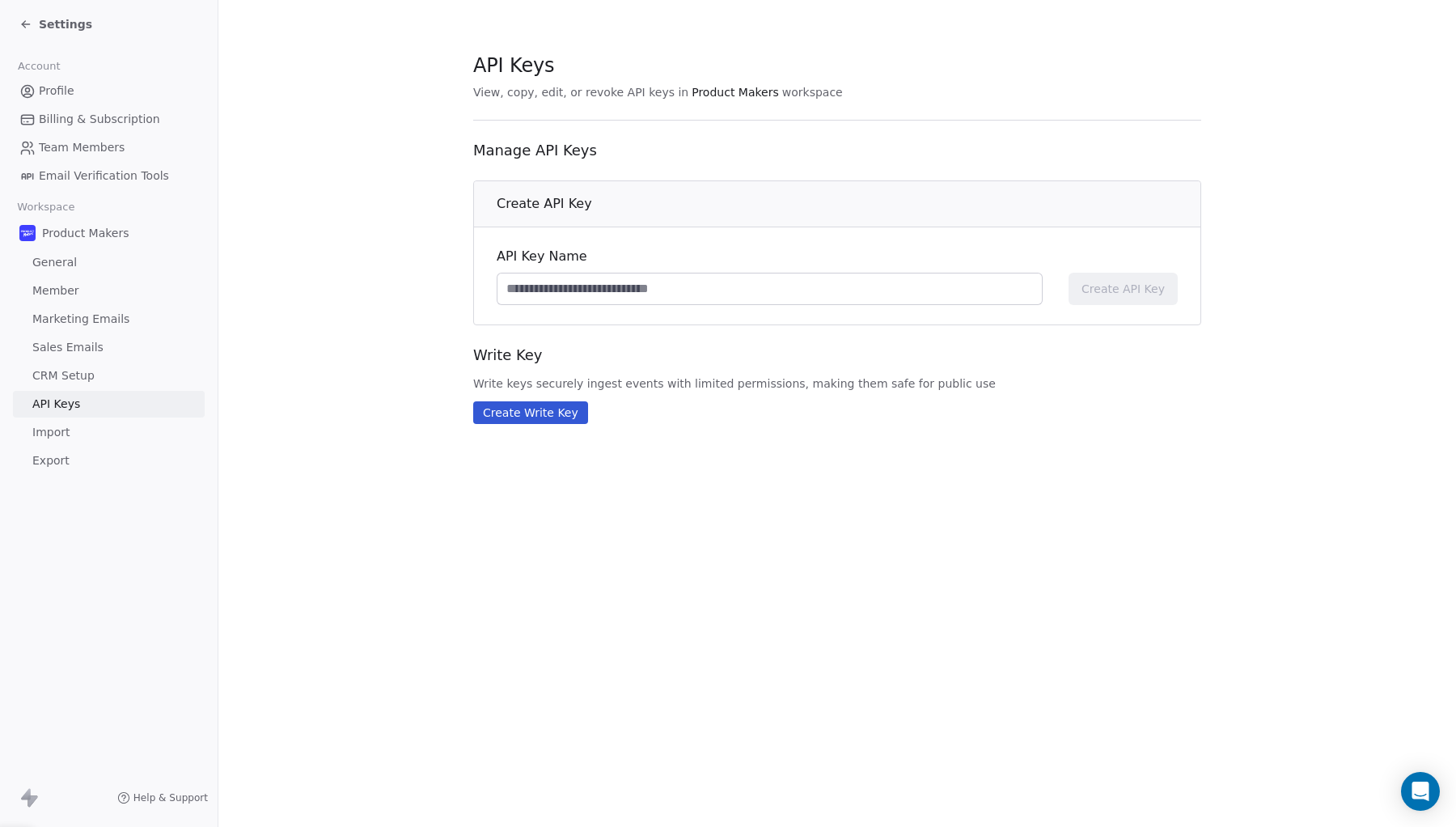
click at [65, 433] on span "Import" at bounding box center [51, 431] width 37 height 17
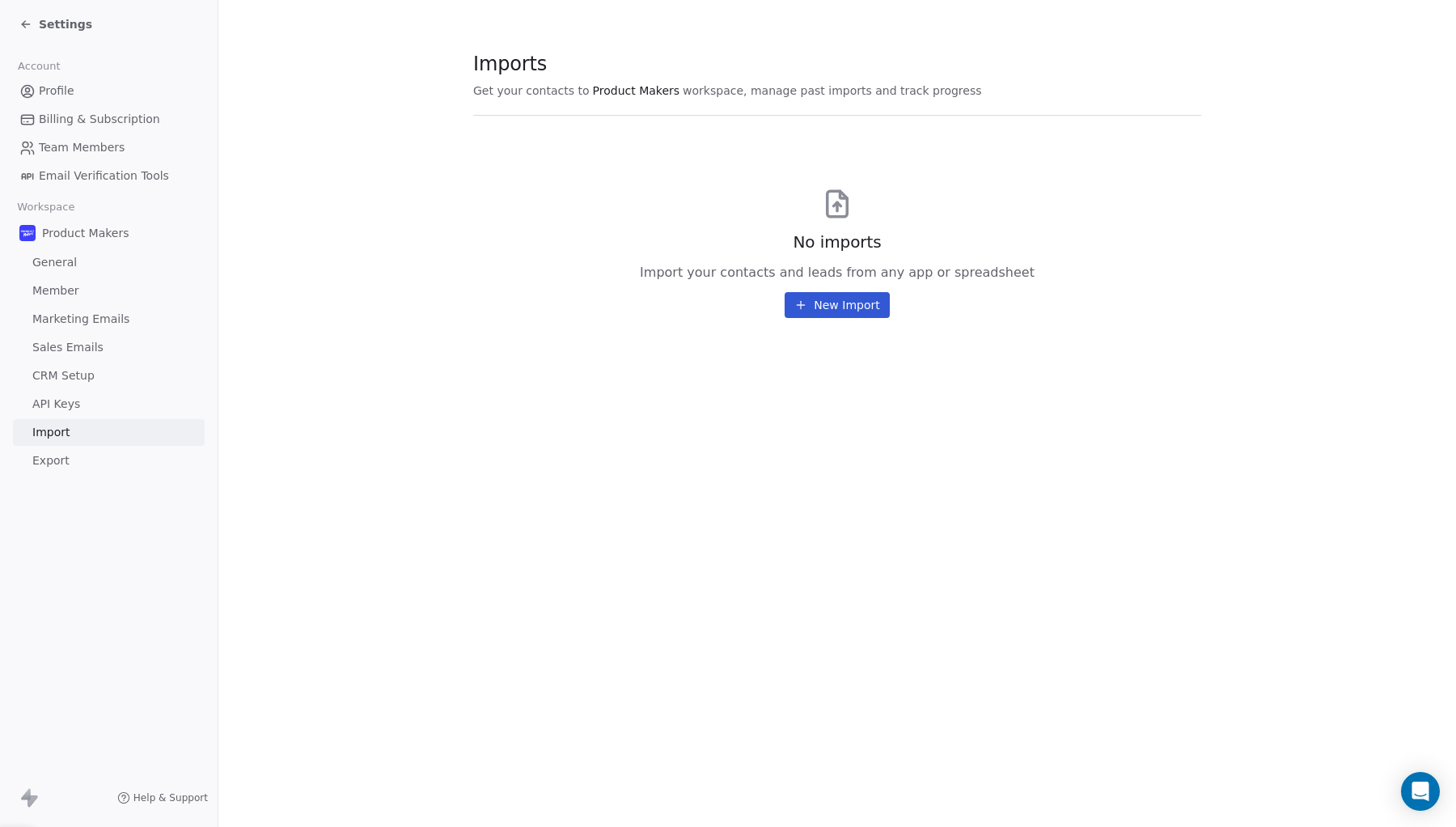
click at [61, 459] on span "Export" at bounding box center [51, 460] width 37 height 17
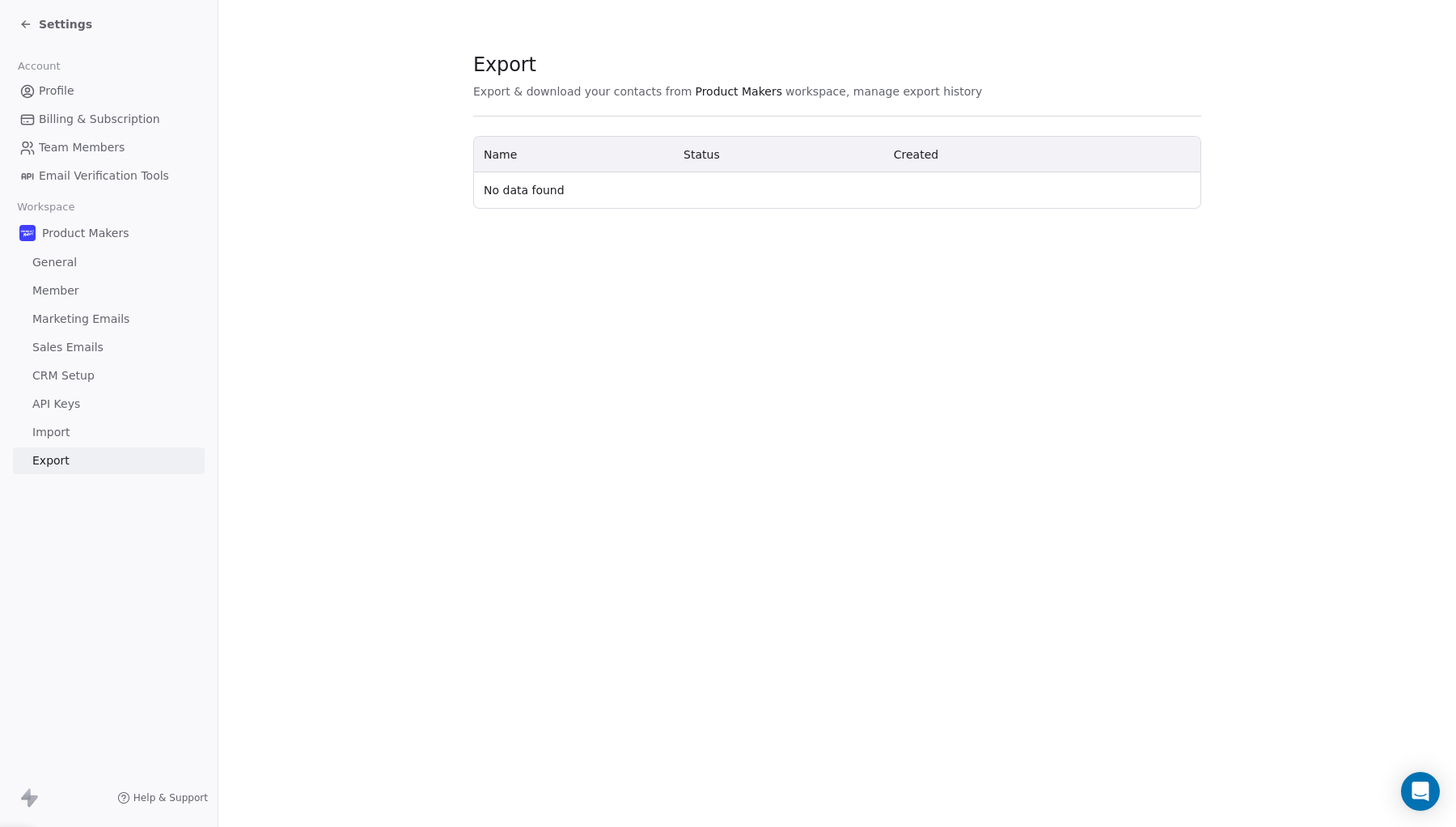
click at [69, 87] on span "Profile" at bounding box center [56, 90] width 36 height 17
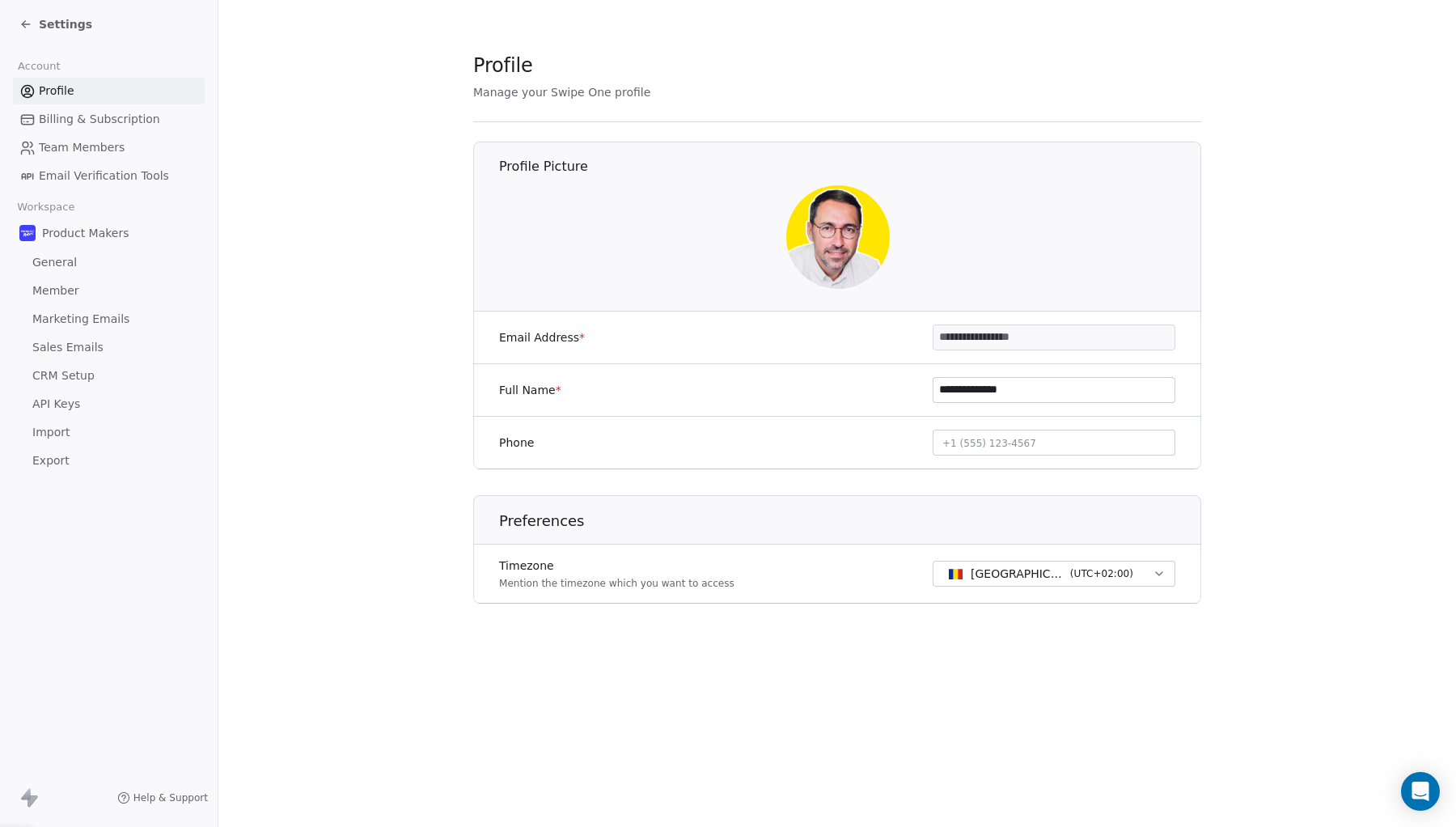
click at [78, 146] on span "Team Members" at bounding box center [82, 147] width 86 height 17
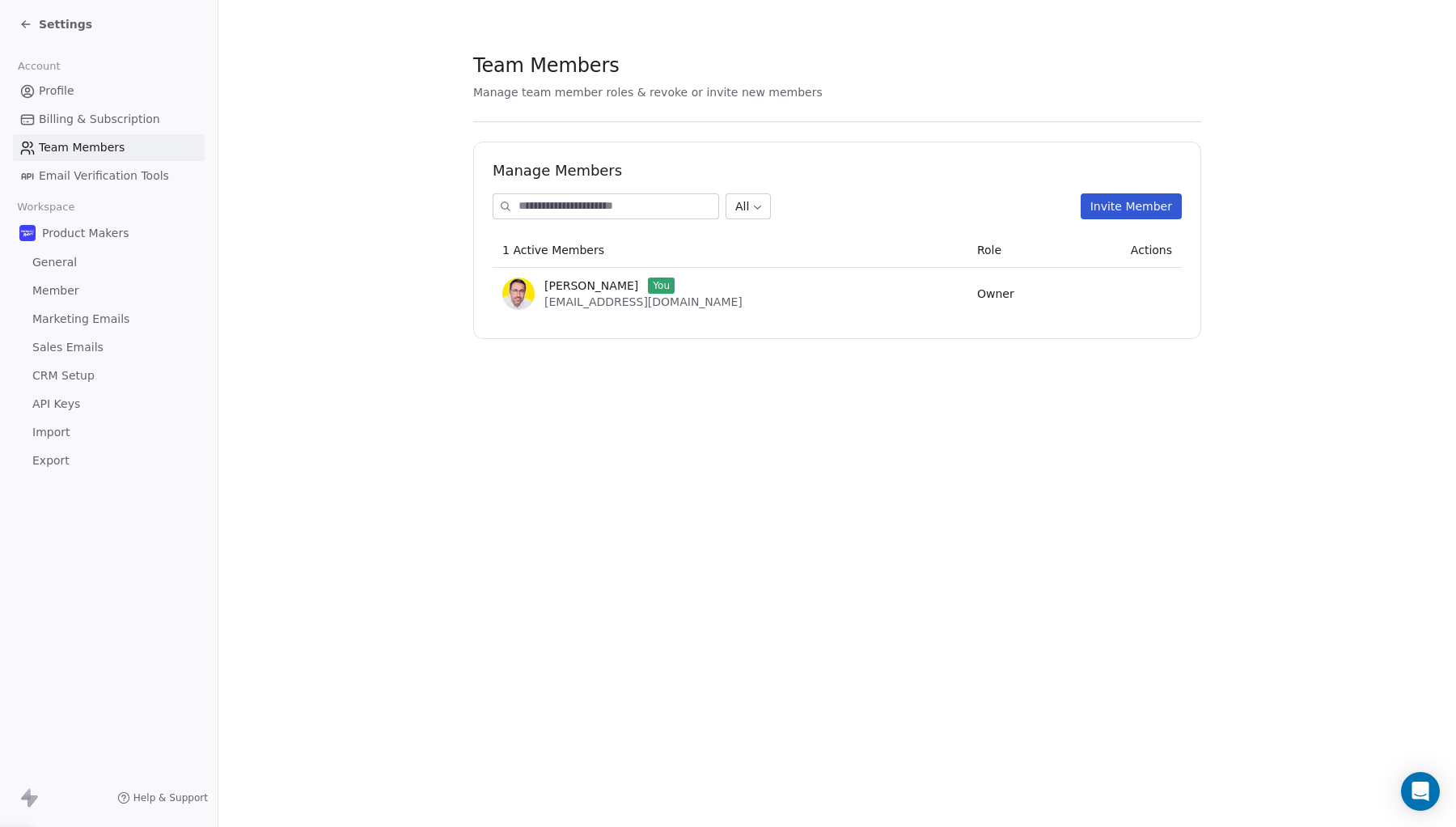
click at [80, 14] on div "Settings" at bounding box center [112, 23] width 186 height 22
click at [78, 17] on span "Settings" at bounding box center [65, 24] width 53 height 17
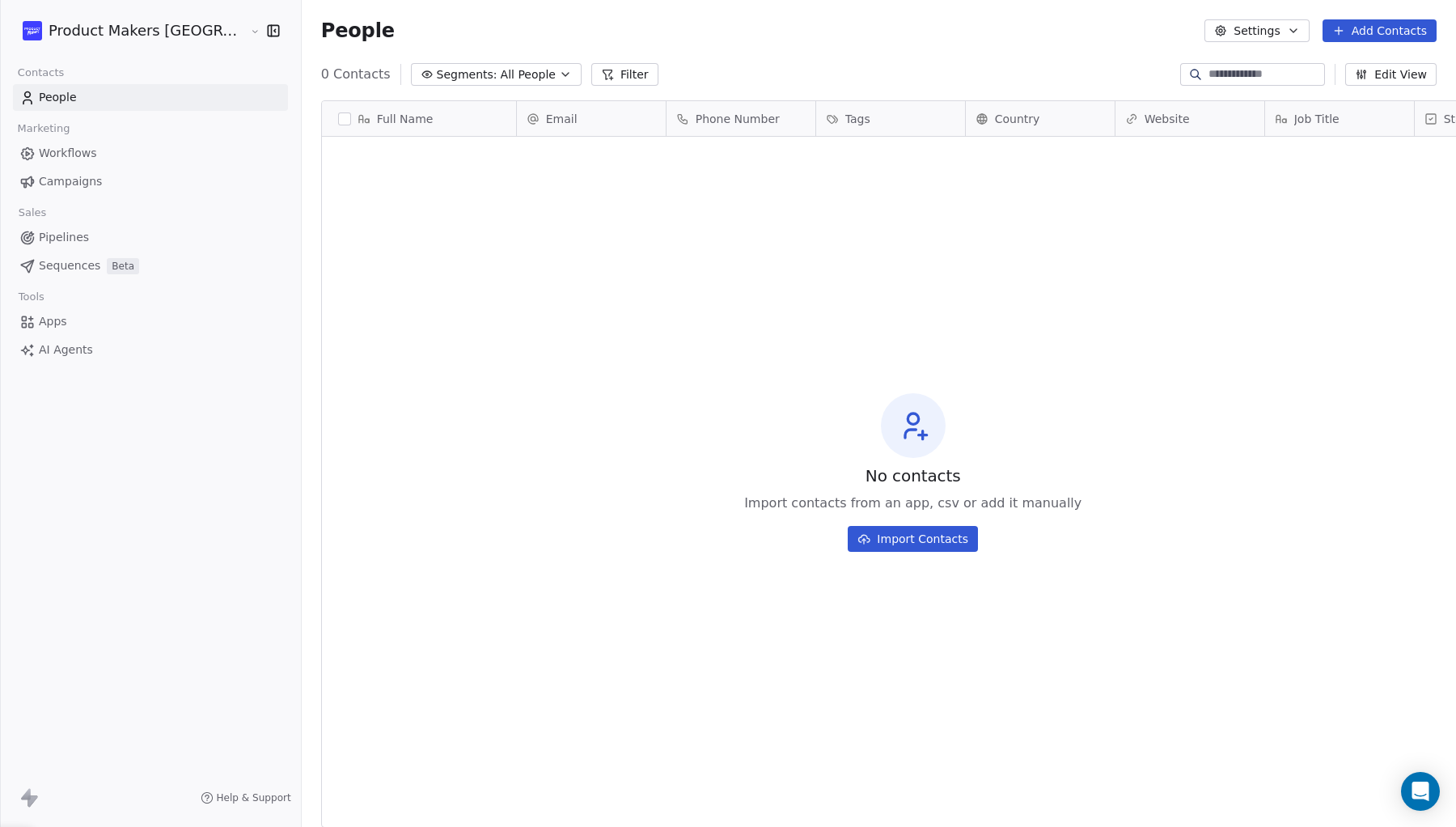
scroll to position [728, 1224]
click at [1247, 33] on button "Settings" at bounding box center [1256, 30] width 104 height 22
click at [1151, 36] on html "Product Makers [GEOGRAPHIC_DATA] Contacts People Marketing Workflows Campaigns …" at bounding box center [728, 413] width 1456 height 827
click at [186, 34] on html "Product Makers [GEOGRAPHIC_DATA] Contacts People Marketing Workflows Campaigns …" at bounding box center [728, 413] width 1456 height 827
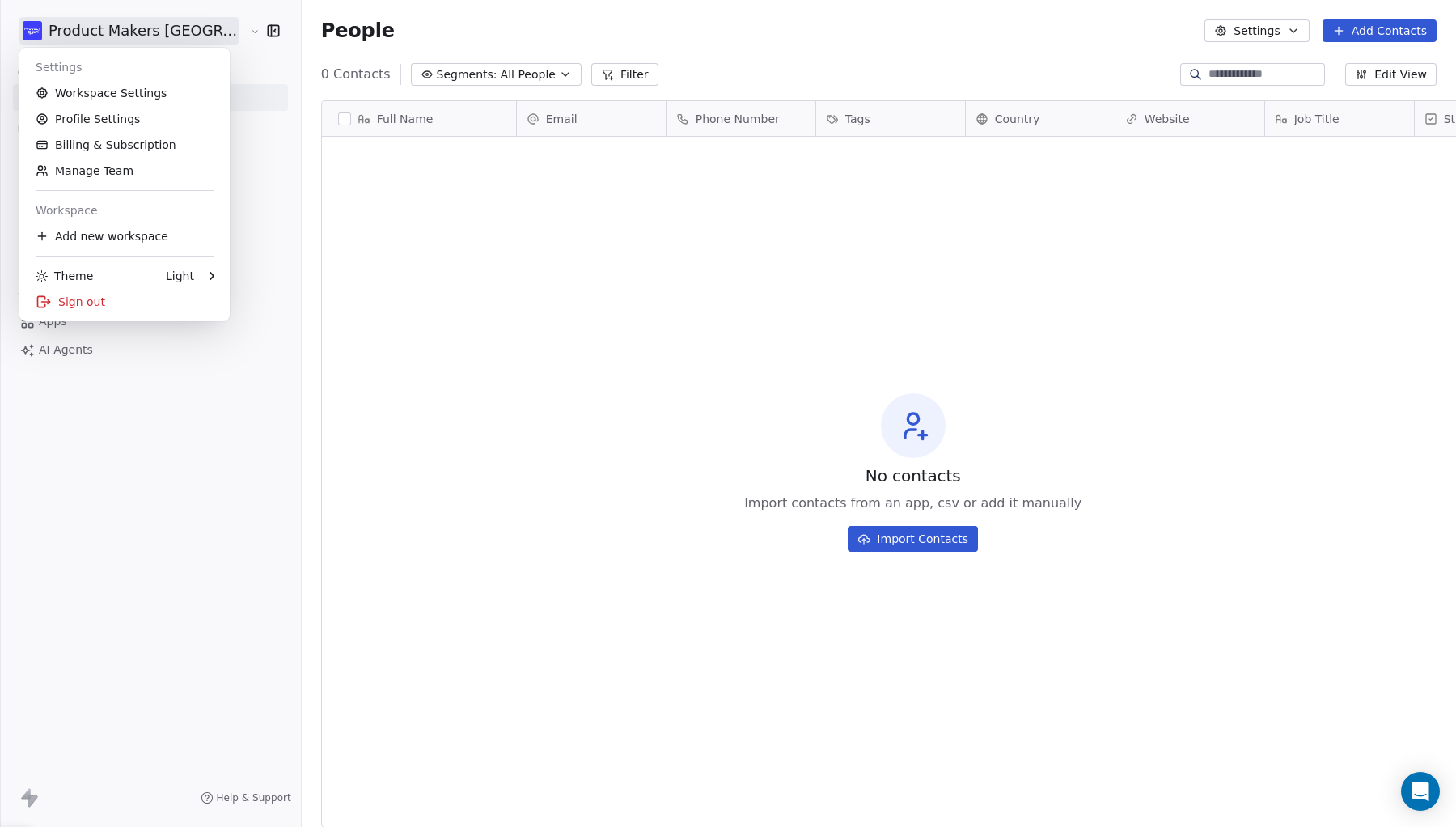
click at [405, 247] on html "Product Makers [GEOGRAPHIC_DATA] Contacts People Marketing Workflows Campaigns …" at bounding box center [728, 413] width 1456 height 827
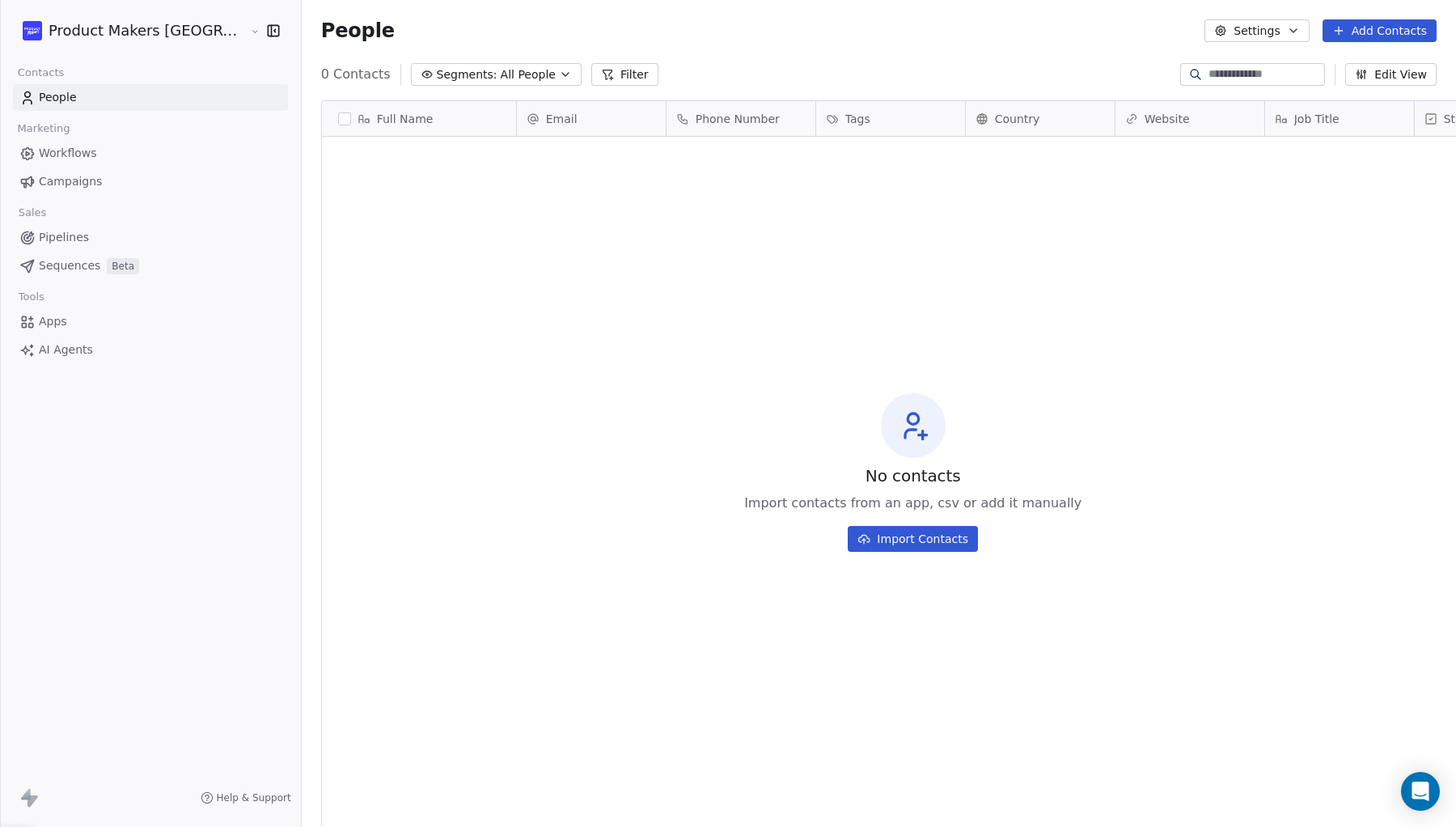
click at [103, 160] on link "Workflows" at bounding box center [150, 153] width 275 height 26
